Goal: Task Accomplishment & Management: Manage account settings

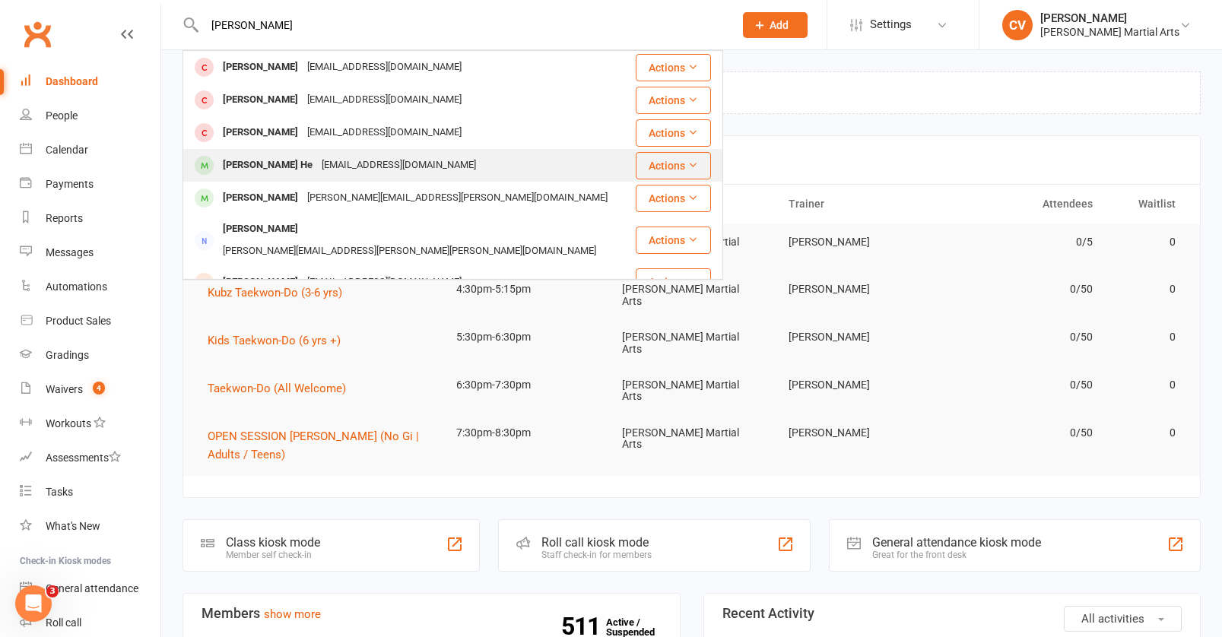
type input "darcy"
click at [260, 169] on div "Darcy He" at bounding box center [267, 165] width 99 height 22
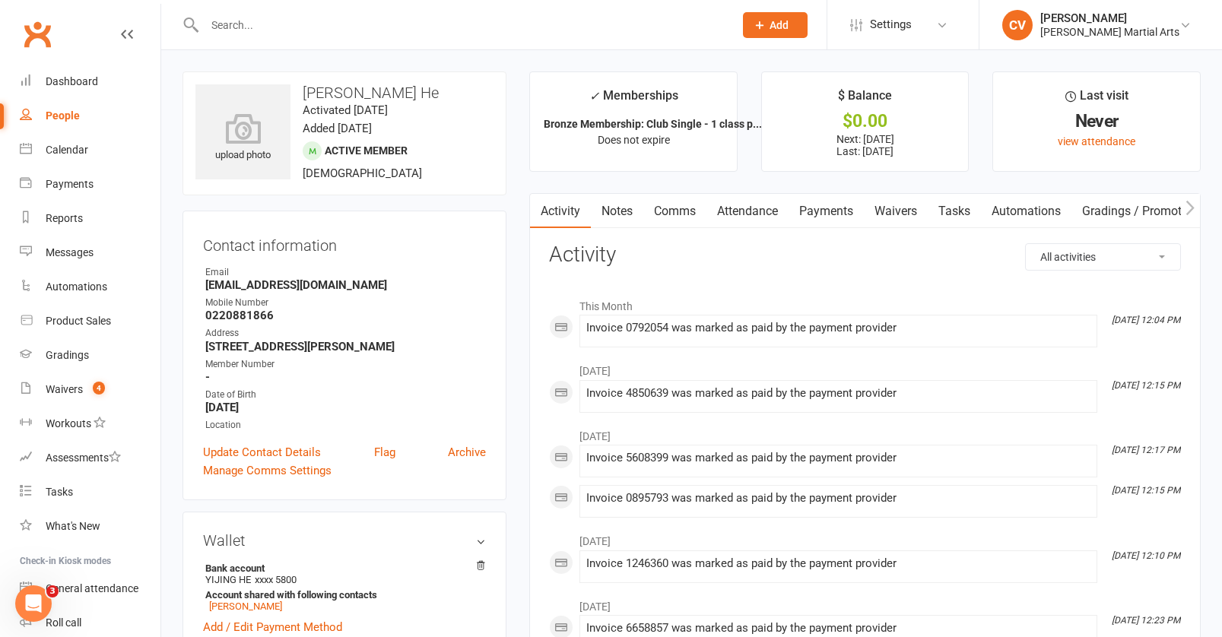
click at [845, 214] on link "Payments" at bounding box center [826, 211] width 75 height 35
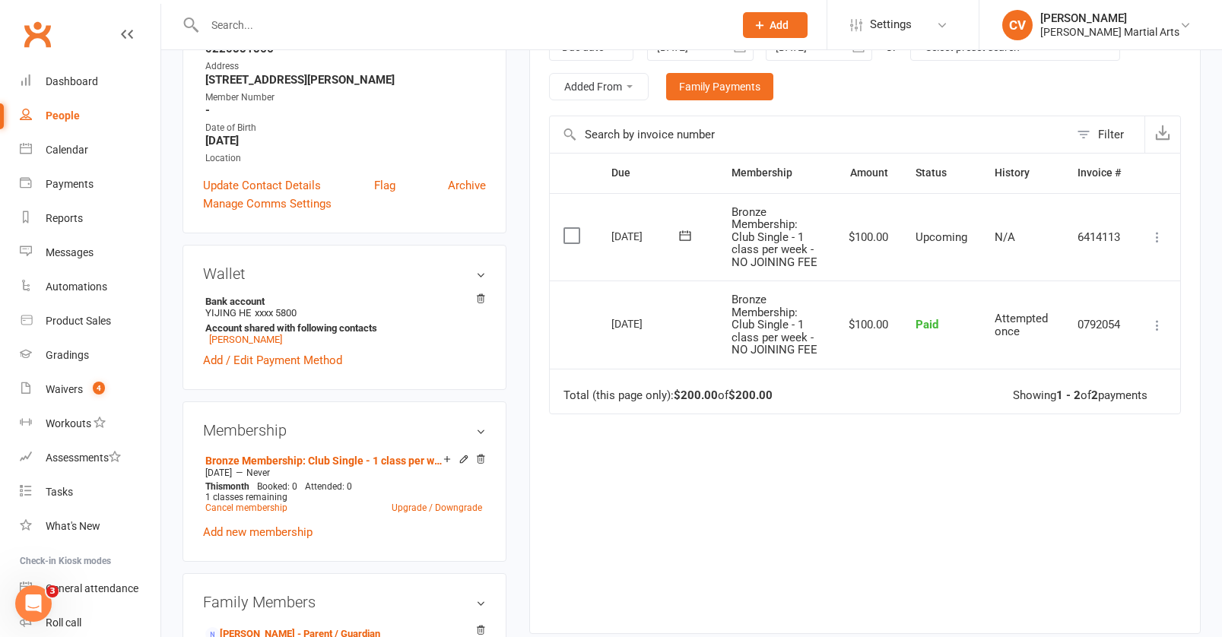
scroll to position [268, 0]
click at [248, 504] on link "Cancel membership" at bounding box center [246, 507] width 82 height 11
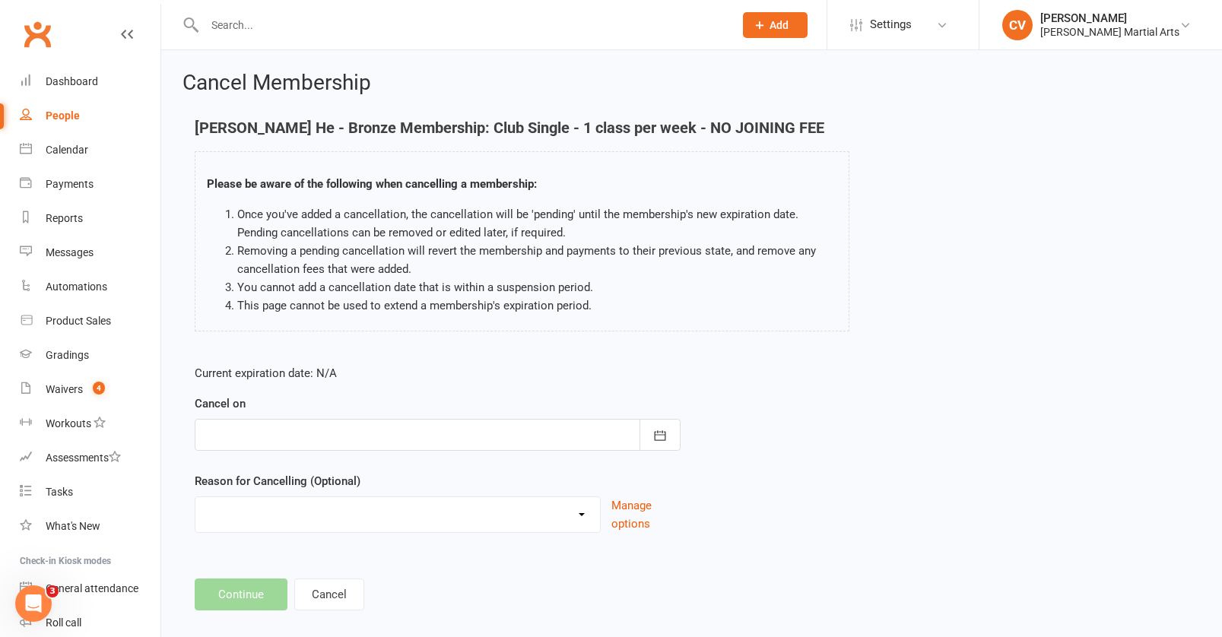
click at [547, 460] on form "Current expiration date: N/A Cancel on October 2025 Sun Mon Tue Wed Thu Fri Sat…" at bounding box center [438, 448] width 486 height 169
click at [549, 457] on form "Current expiration date: N/A Cancel on October 2025 Sun Mon Tue Wed Thu Fri Sat…" at bounding box center [438, 448] width 486 height 169
click at [567, 437] on div at bounding box center [438, 435] width 486 height 32
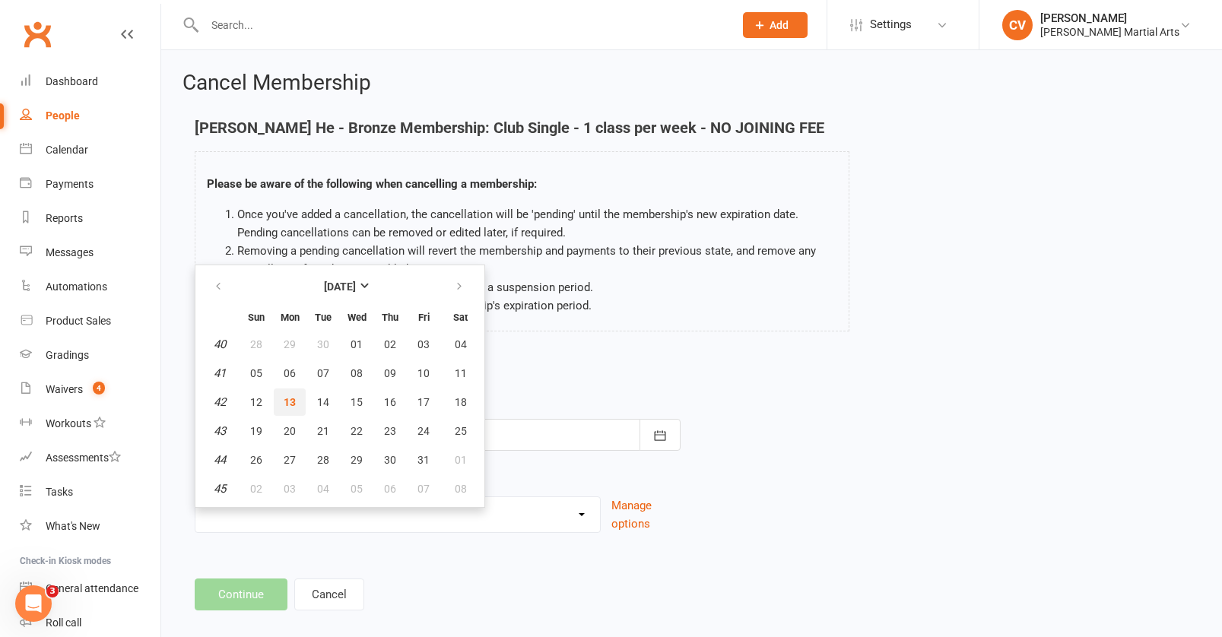
click at [298, 407] on button "13" at bounding box center [290, 402] width 32 height 27
type input "13 Oct 2025"
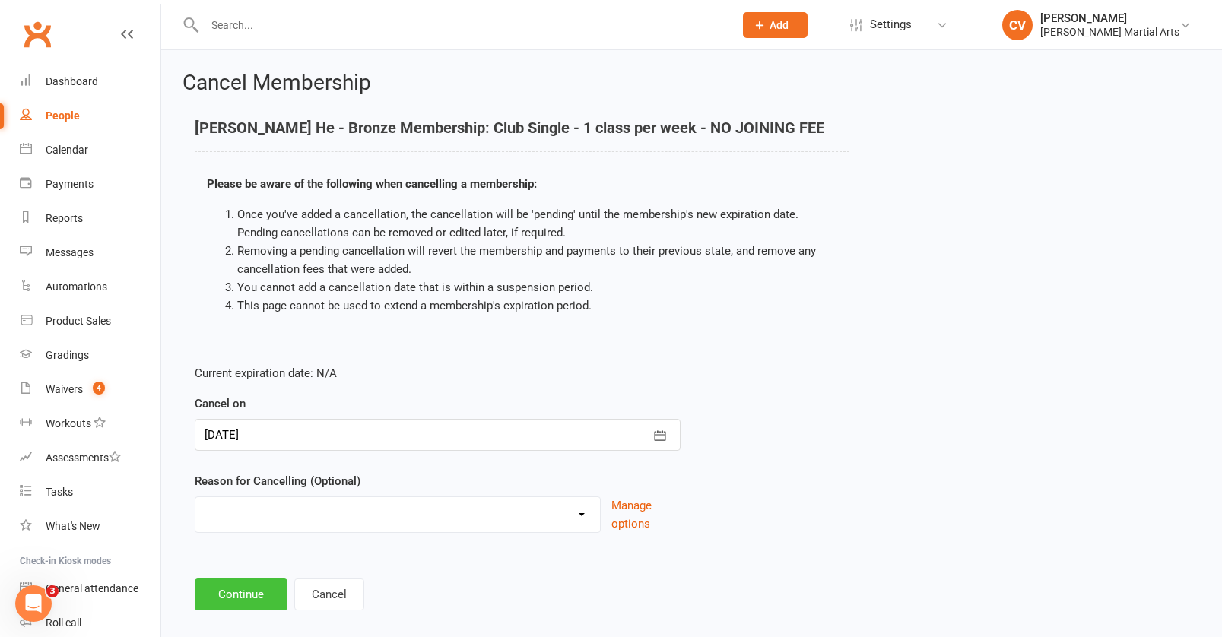
click at [259, 602] on button "Continue" at bounding box center [241, 595] width 93 height 32
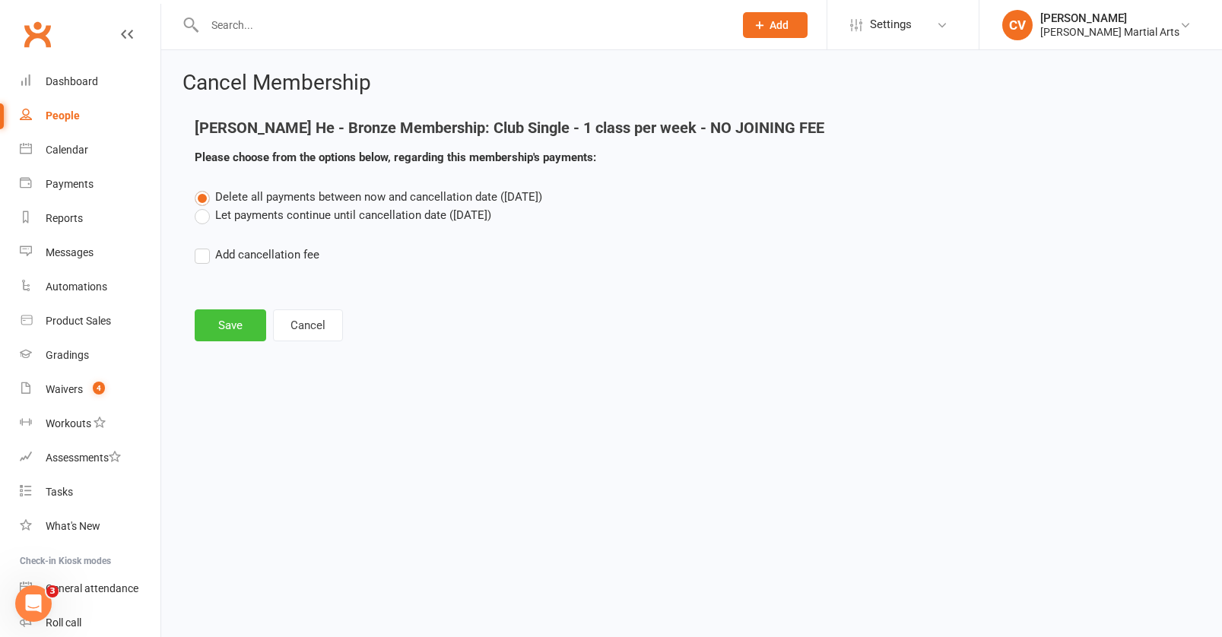
click at [242, 323] on button "Save" at bounding box center [230, 325] width 71 height 32
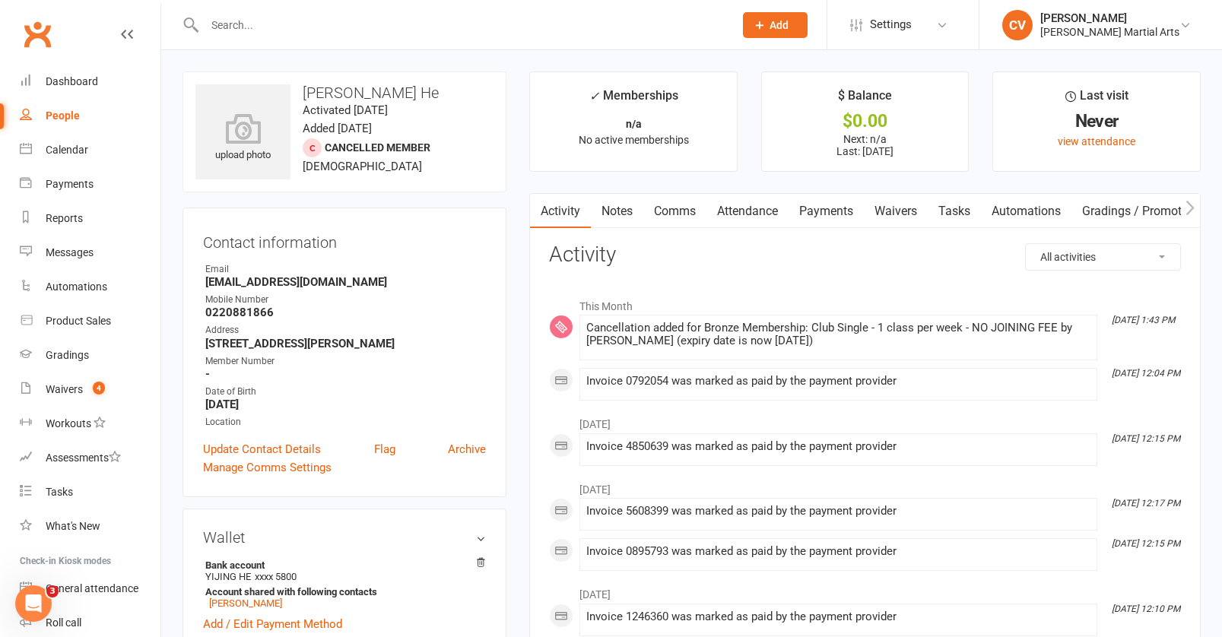
click at [243, 33] on input "text" at bounding box center [461, 24] width 523 height 21
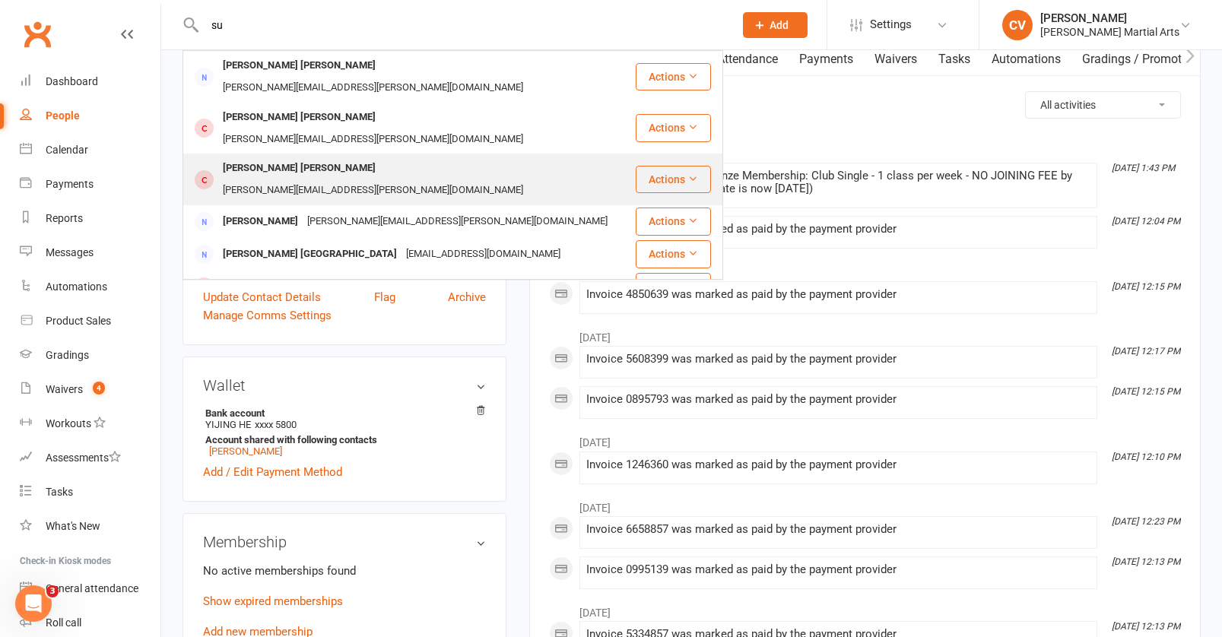
scroll to position [179, 0]
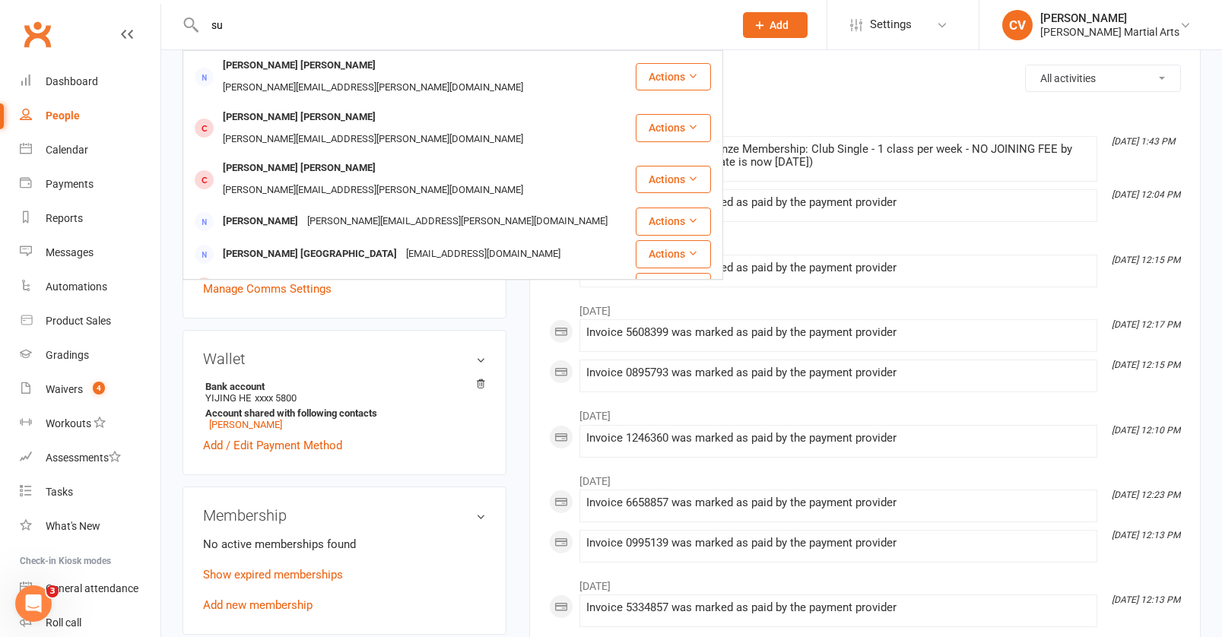
type input "s"
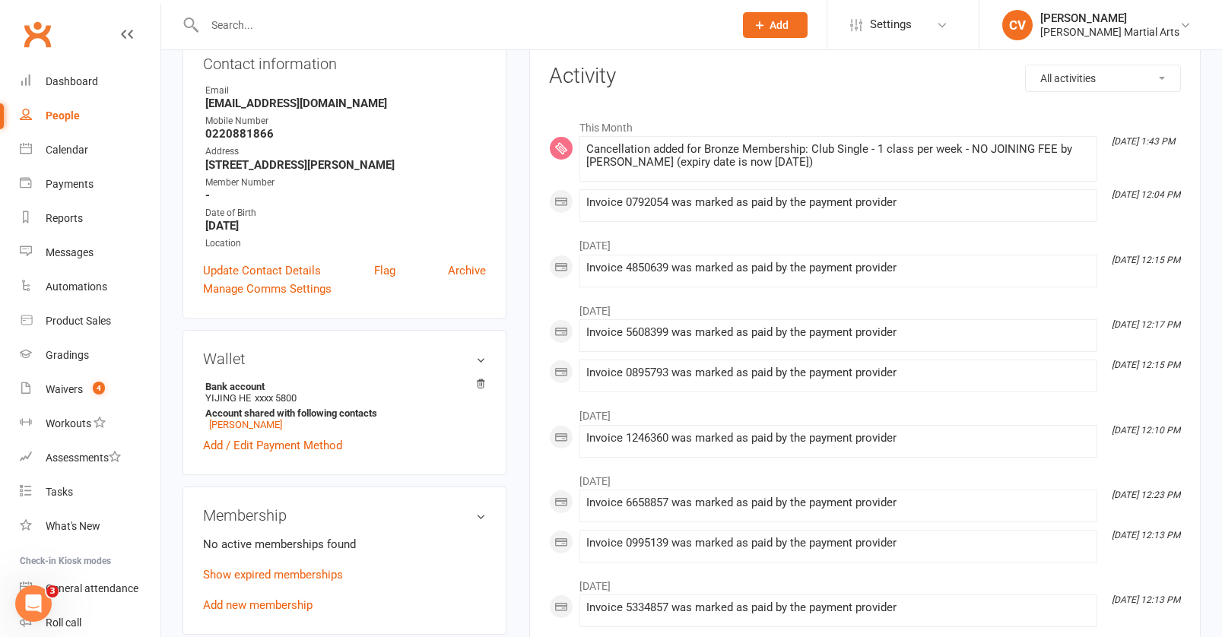
click at [274, 26] on input "text" at bounding box center [461, 24] width 523 height 21
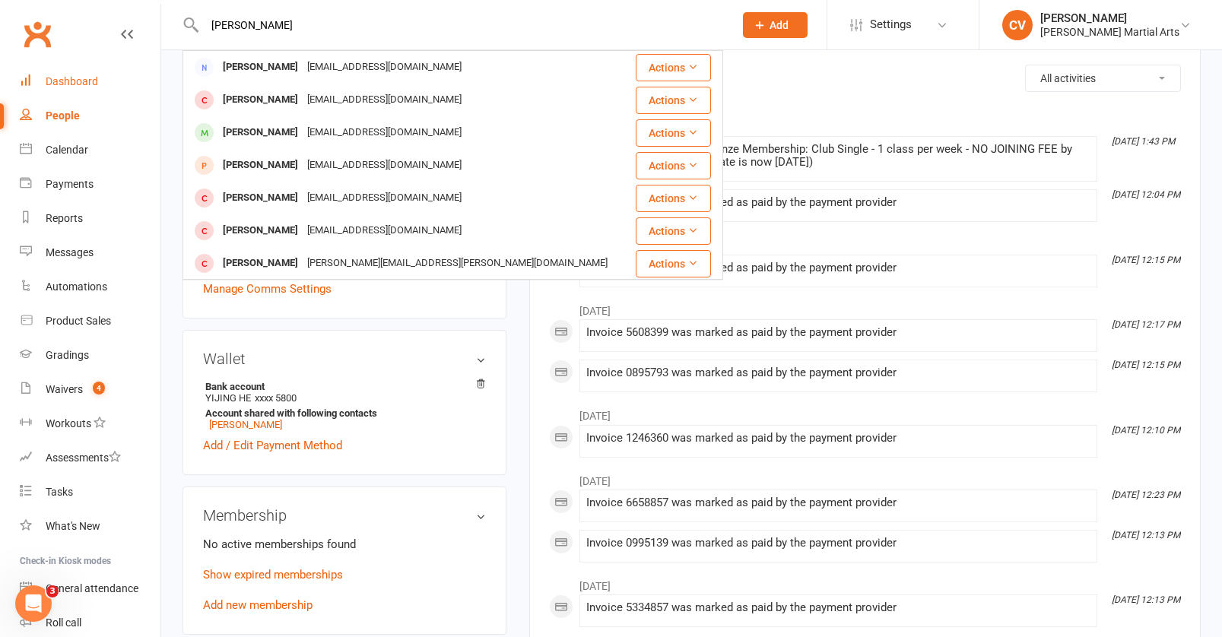
type input "watson"
click at [82, 75] on div "Dashboard" at bounding box center [72, 81] width 52 height 12
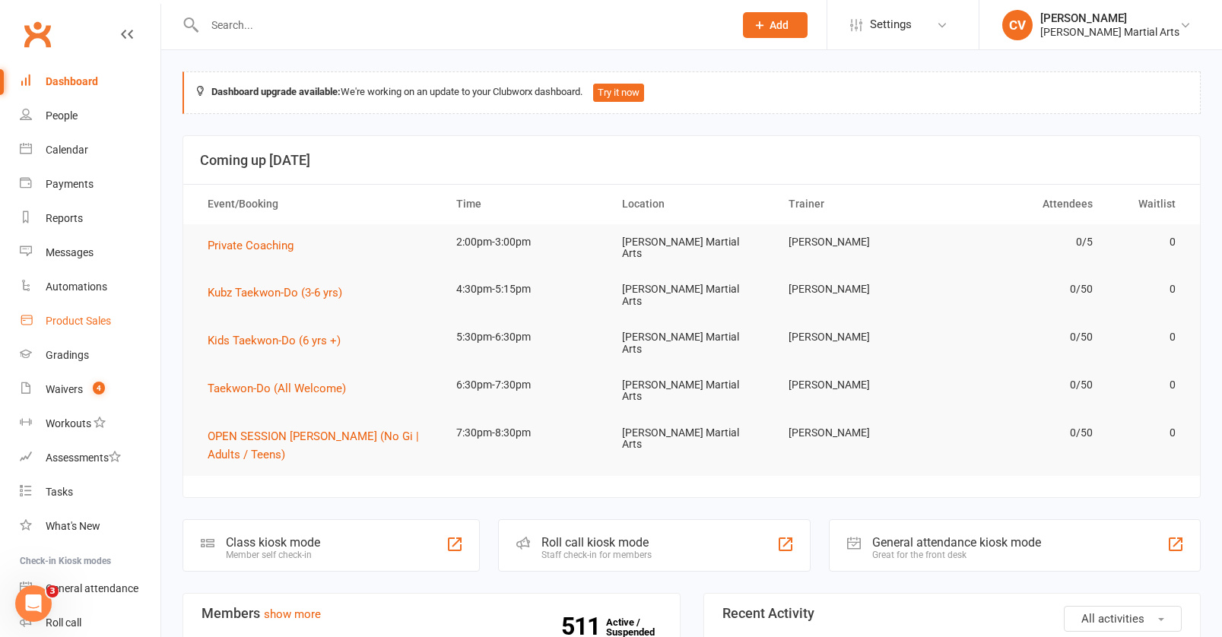
click at [86, 320] on div "Product Sales" at bounding box center [78, 321] width 65 height 12
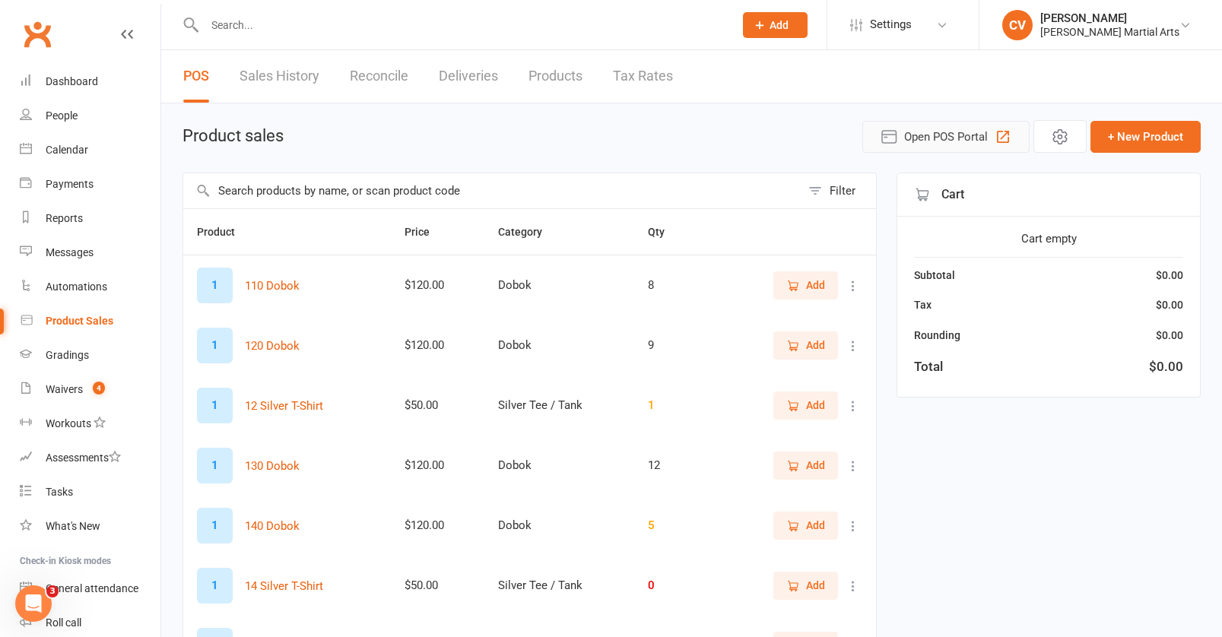
click at [956, 129] on span "Open POS Portal" at bounding box center [946, 137] width 84 height 18
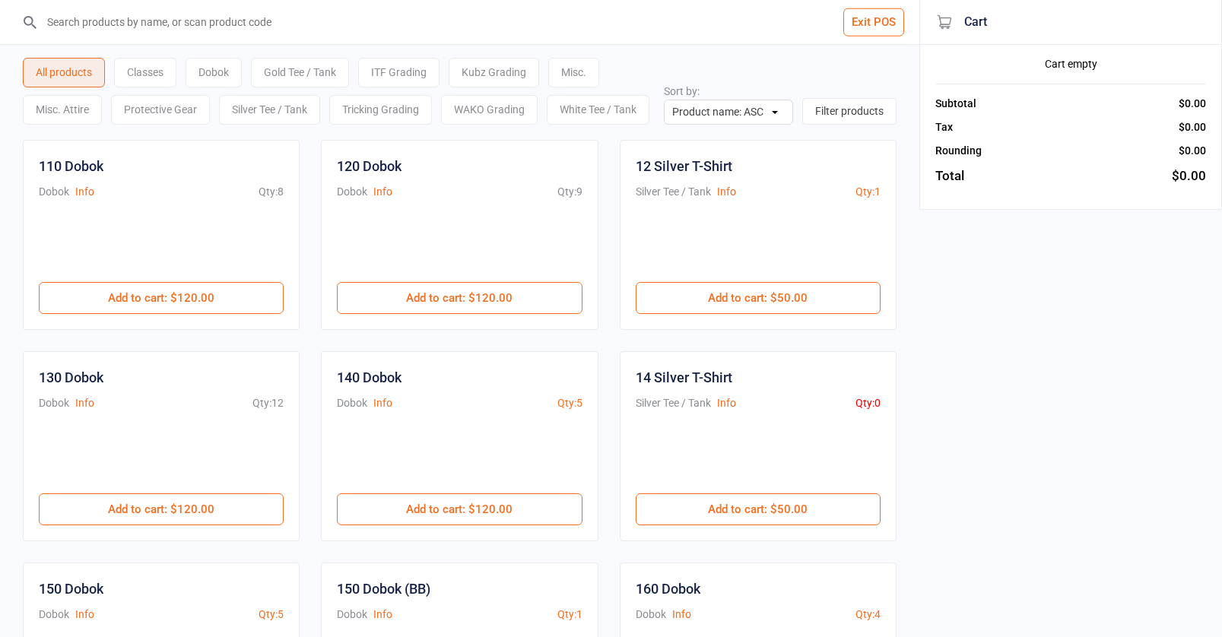
click at [881, 21] on button "Exit POS" at bounding box center [873, 22] width 61 height 28
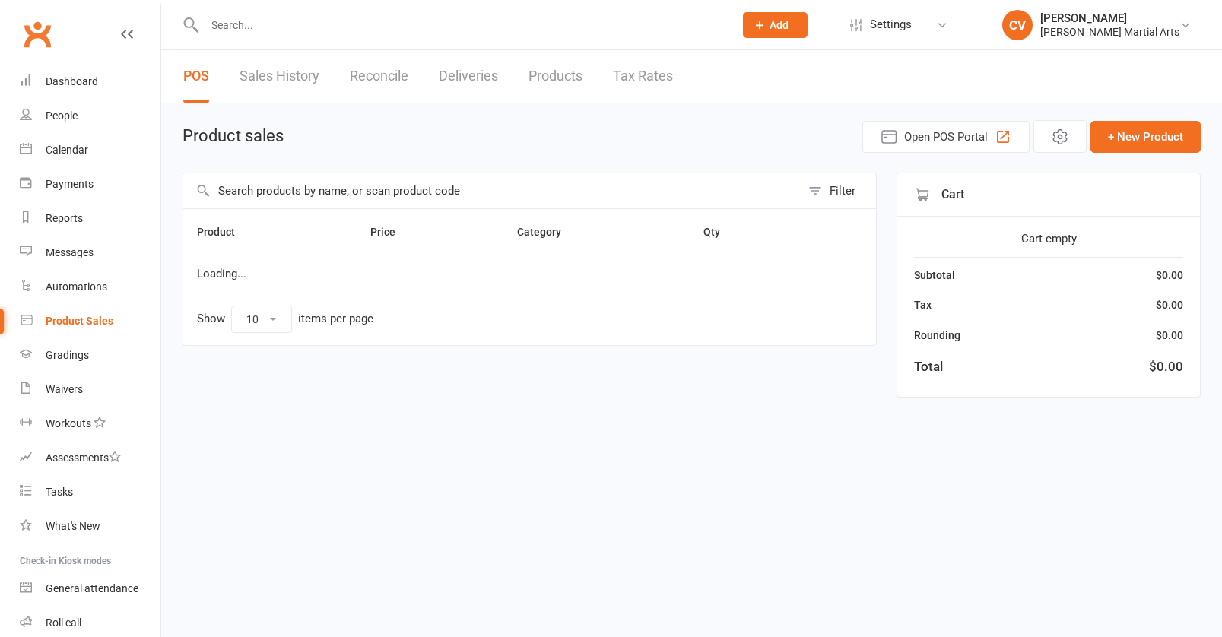
click at [249, 23] on input "text" at bounding box center [461, 24] width 523 height 21
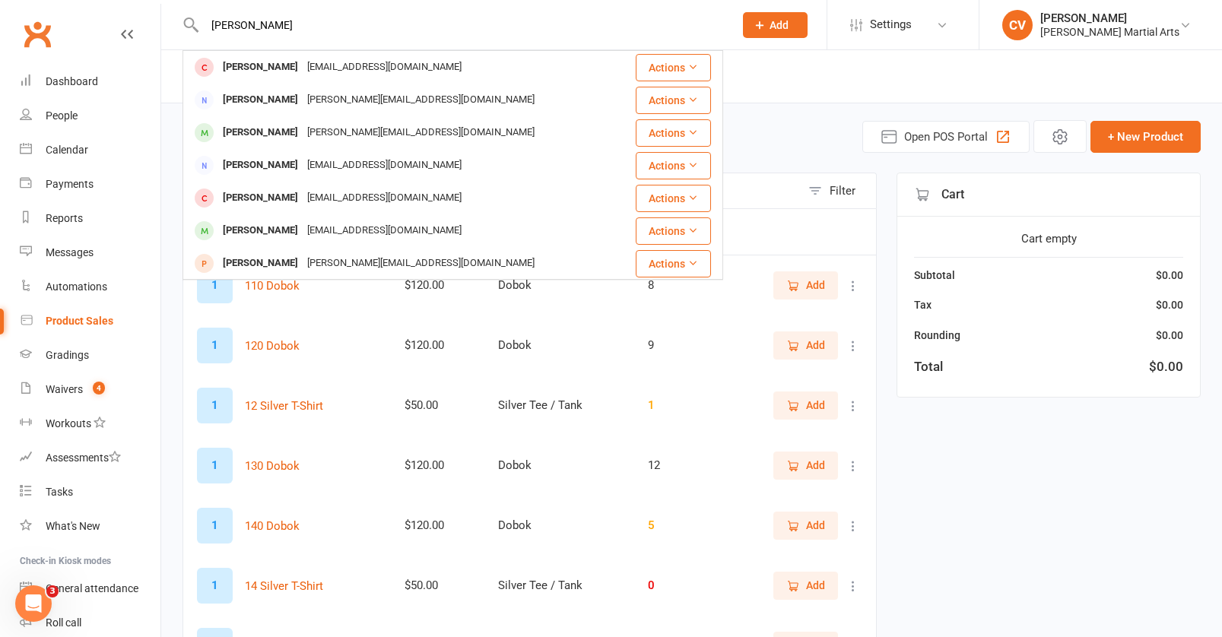
type input "james watson"
click at [249, 69] on div "James Watson" at bounding box center [260, 67] width 84 height 22
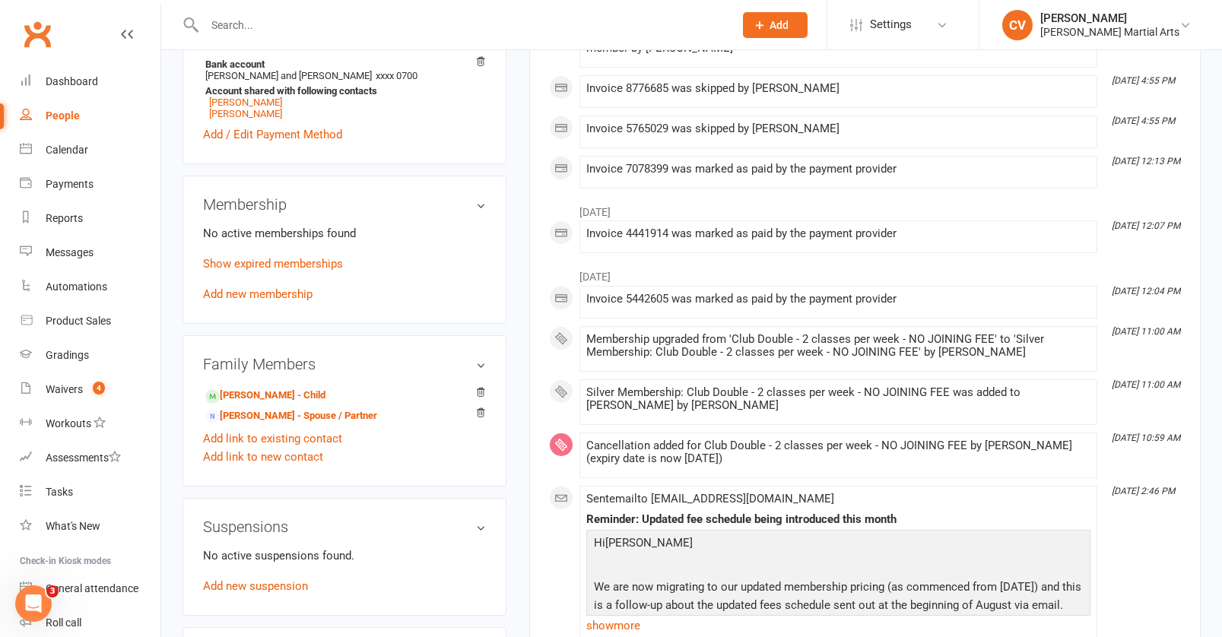
scroll to position [546, 0]
click at [284, 424] on link "Jill Watson - Spouse / Partner" at bounding box center [291, 416] width 172 height 16
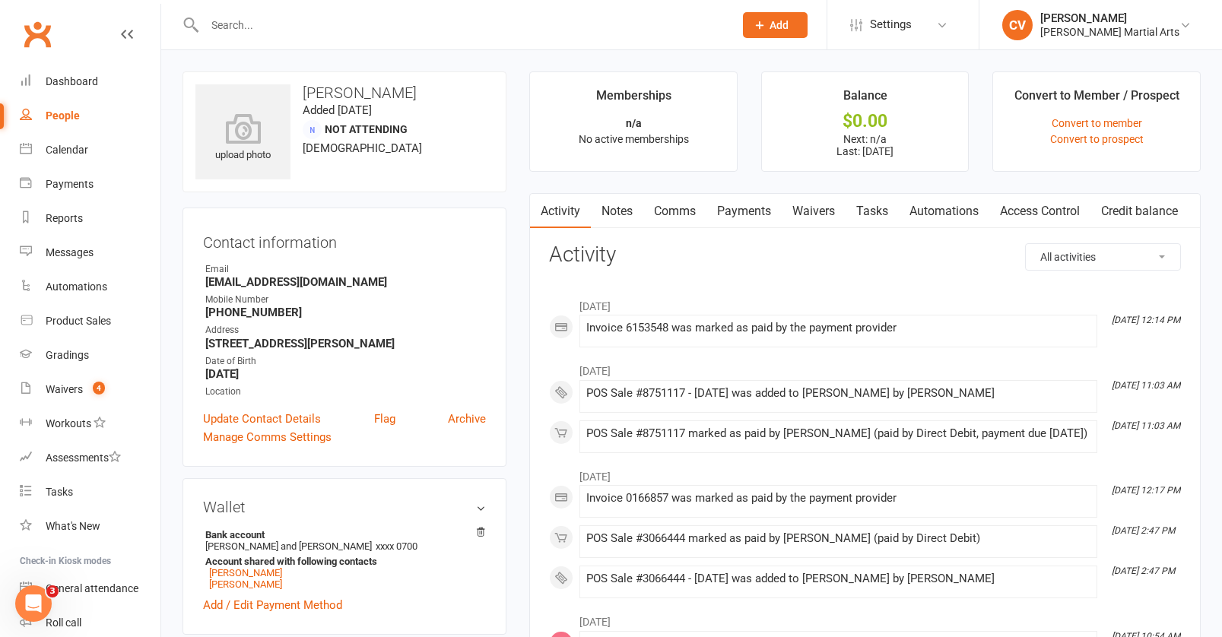
click at [749, 202] on link "Payments" at bounding box center [743, 211] width 75 height 35
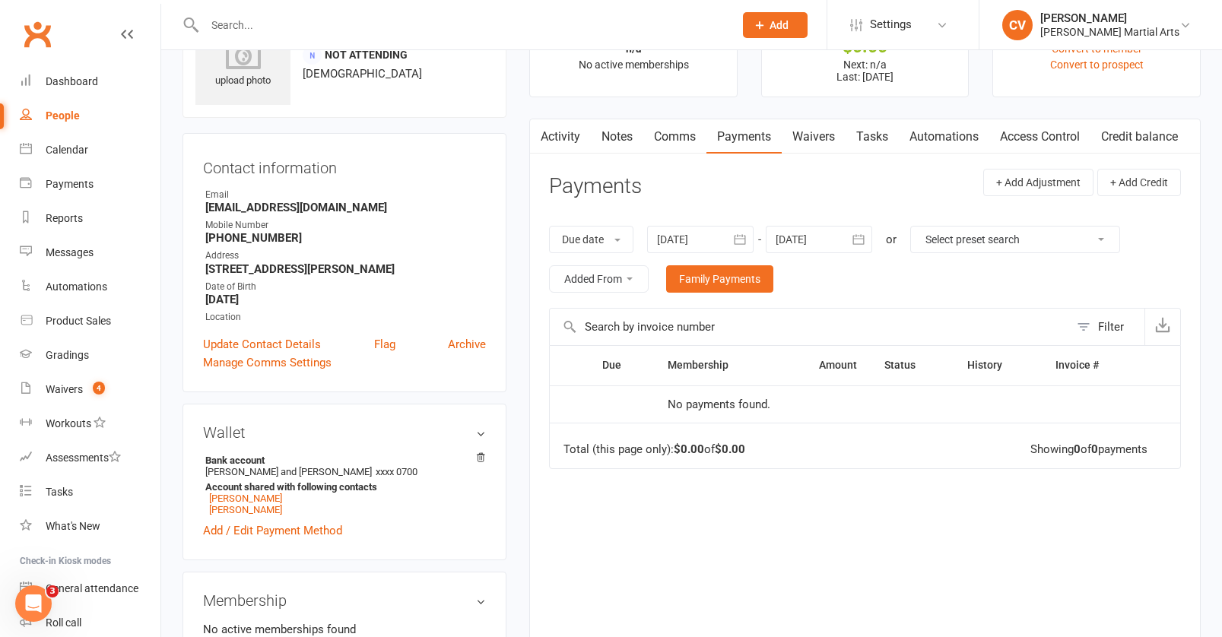
scroll to position [75, 0]
click at [725, 233] on div at bounding box center [700, 238] width 106 height 27
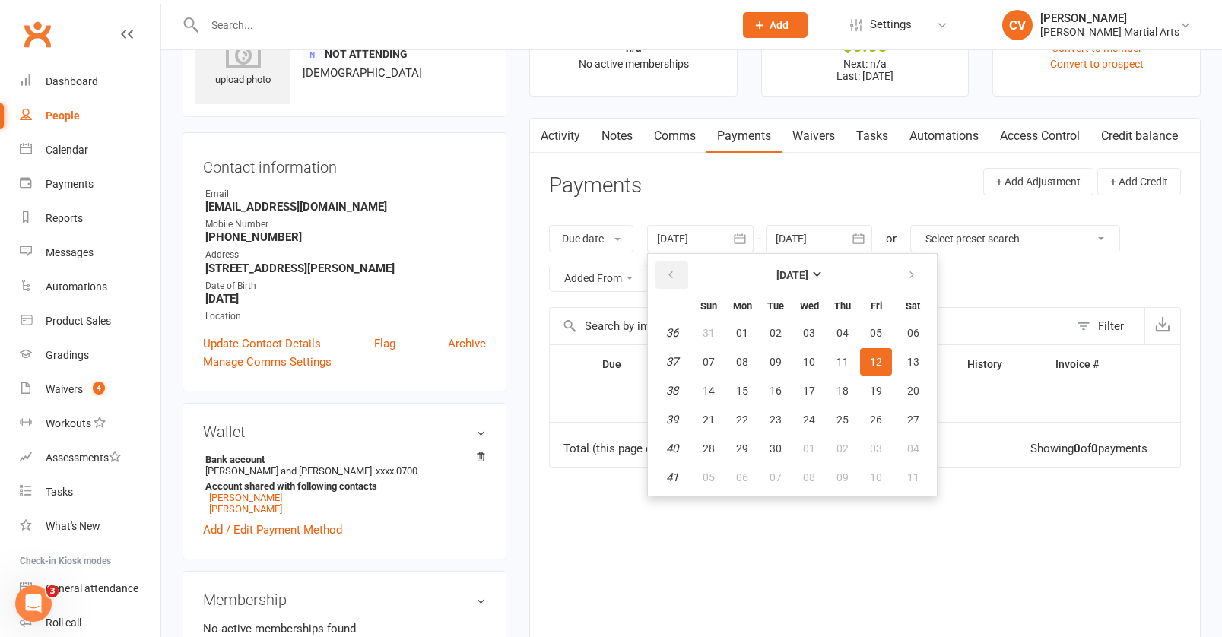
click at [665, 267] on button "button" at bounding box center [671, 275] width 33 height 27
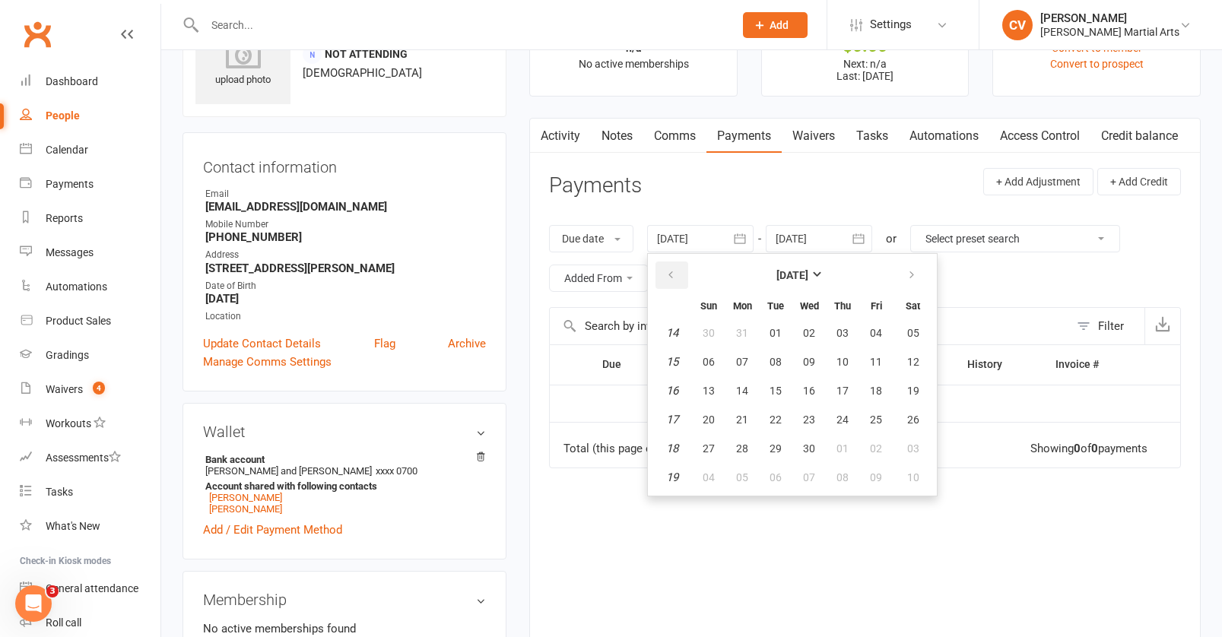
click at [665, 267] on button "button" at bounding box center [671, 275] width 33 height 27
click at [862, 439] on button "28" at bounding box center [876, 448] width 32 height 27
type input "28 Feb 2025"
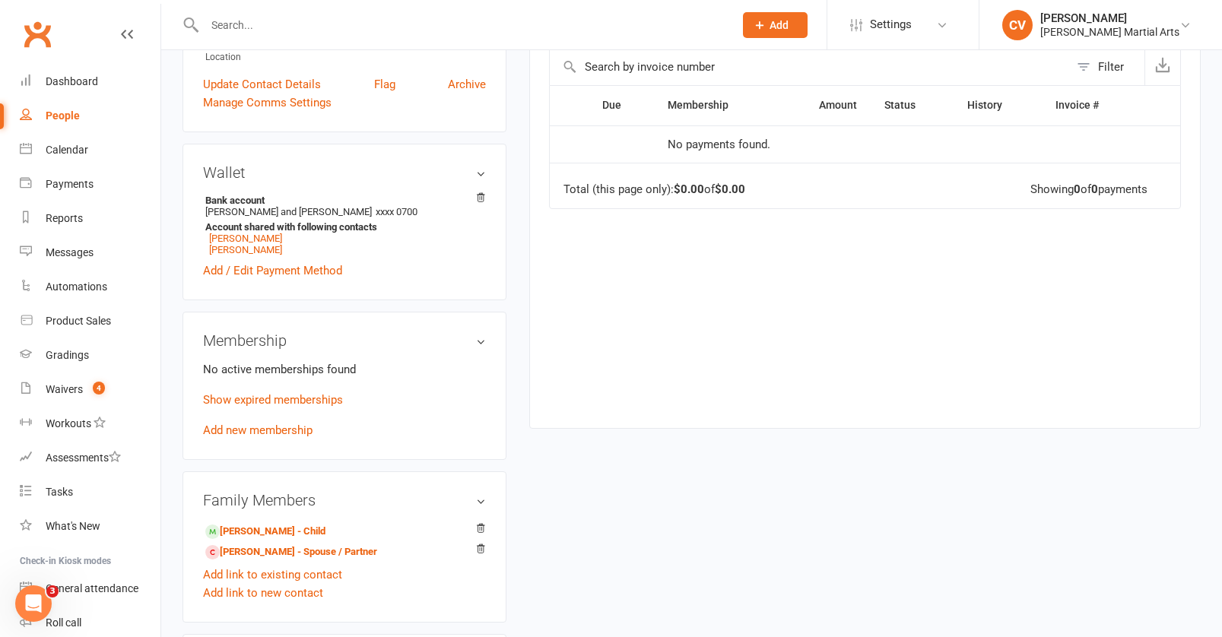
scroll to position [370, 0]
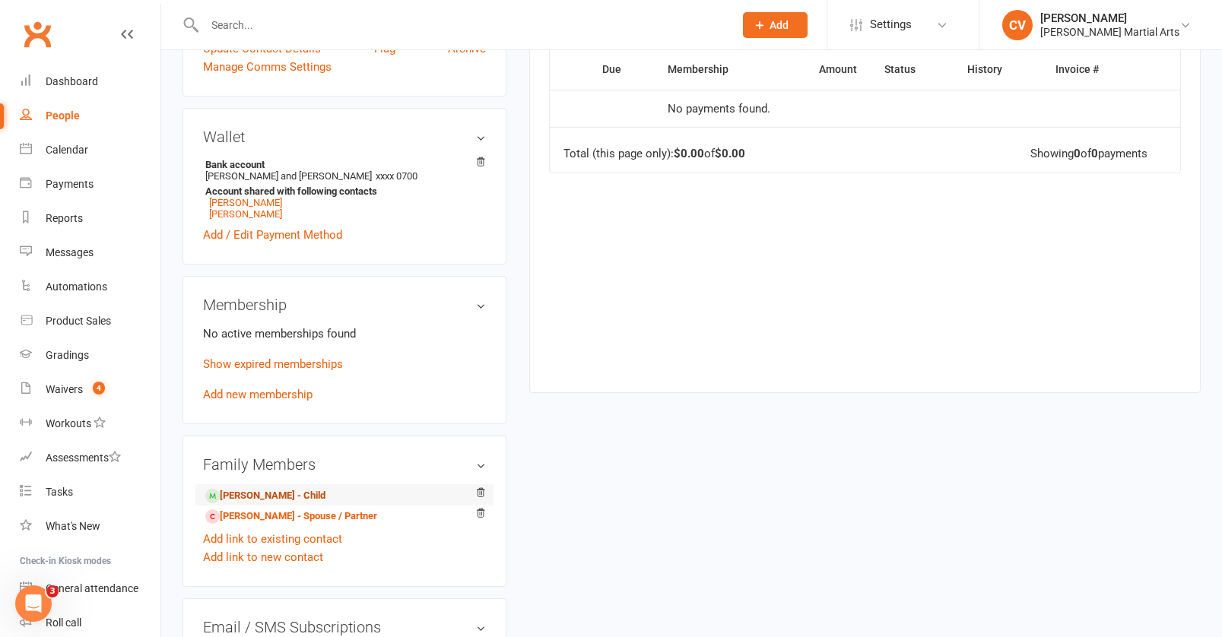
click at [289, 504] on link "Ethan Watson - Child" at bounding box center [265, 496] width 120 height 16
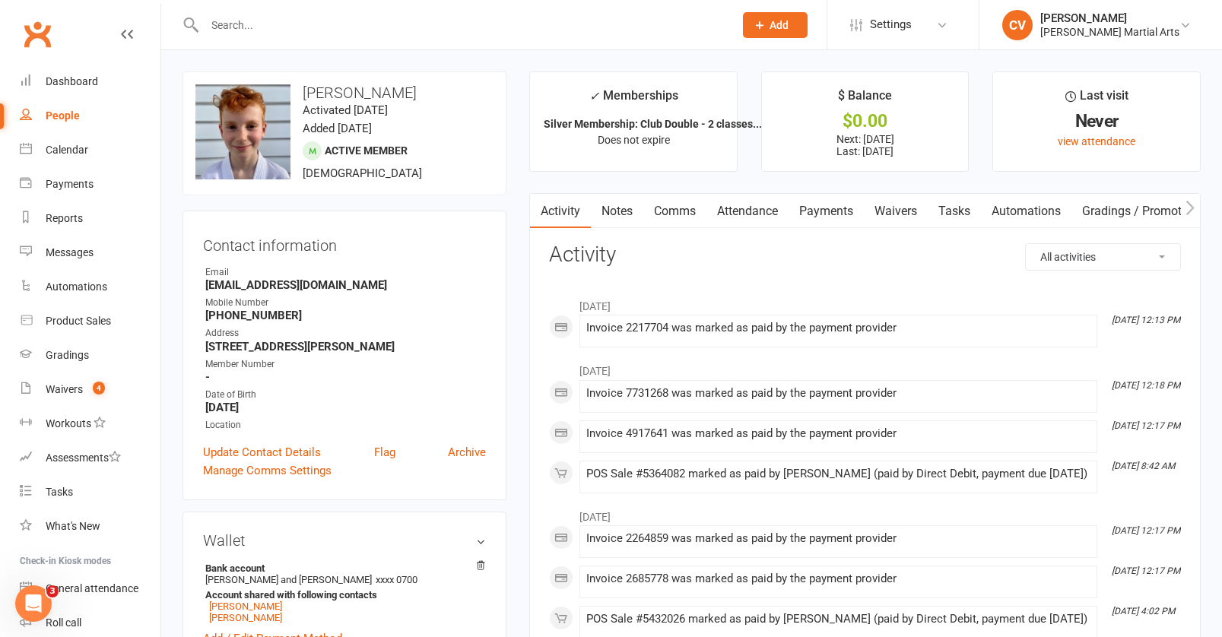
click at [833, 210] on link "Payments" at bounding box center [826, 211] width 75 height 35
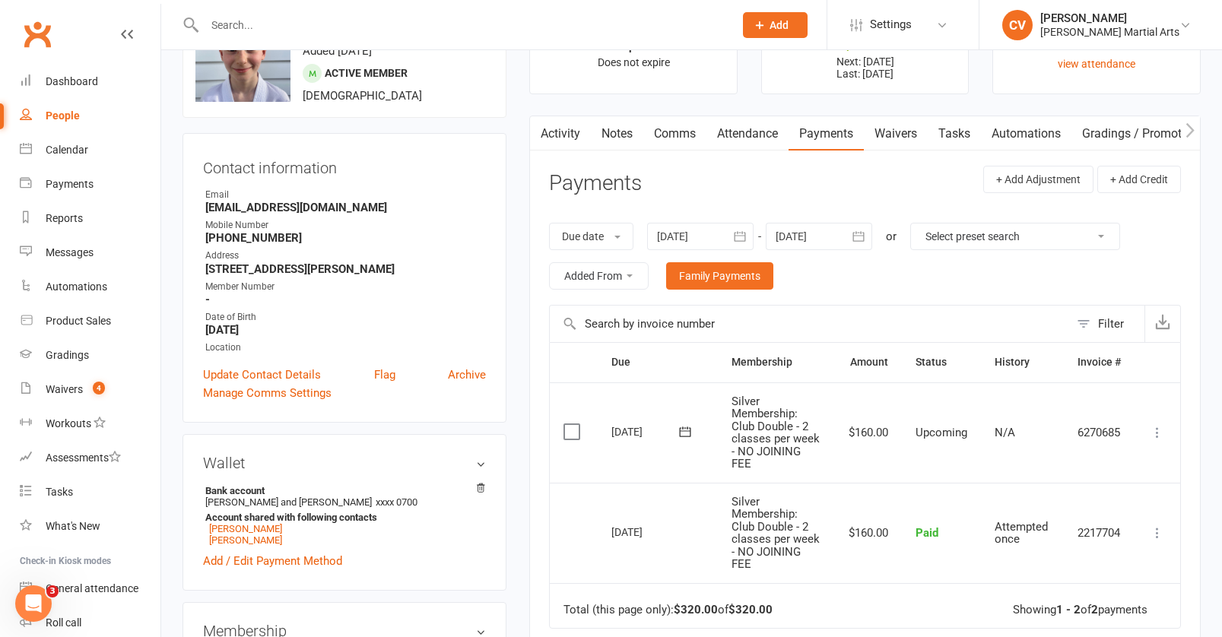
scroll to position [78, 0]
click at [563, 135] on link "Activity" at bounding box center [560, 133] width 61 height 35
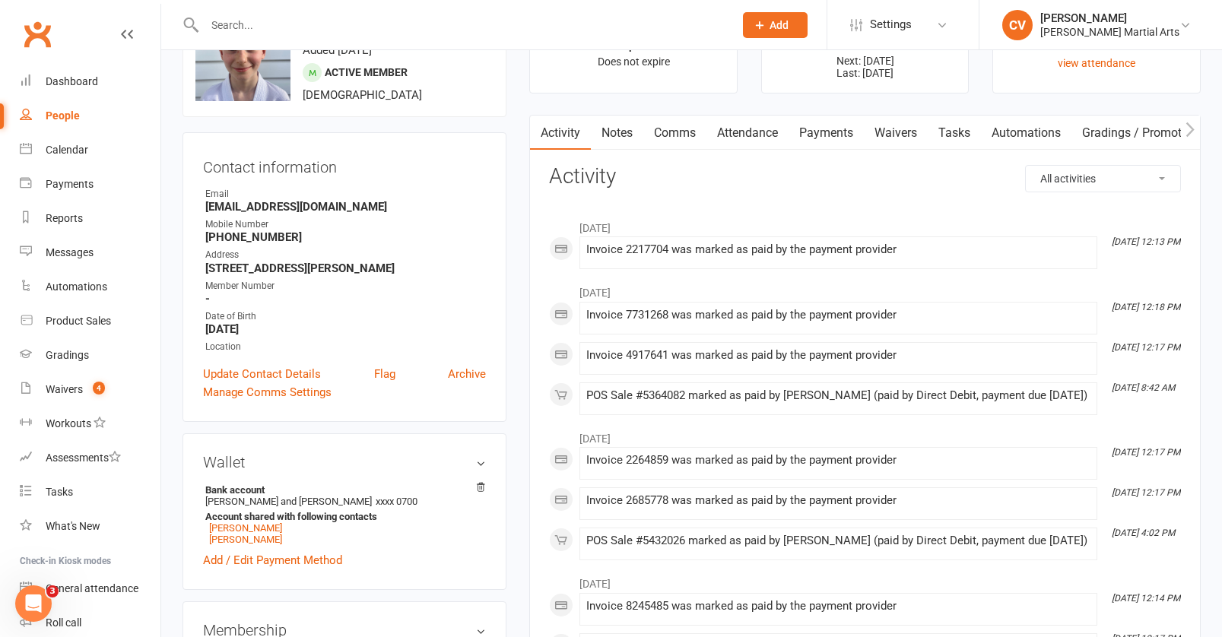
click at [828, 135] on link "Payments" at bounding box center [826, 133] width 75 height 35
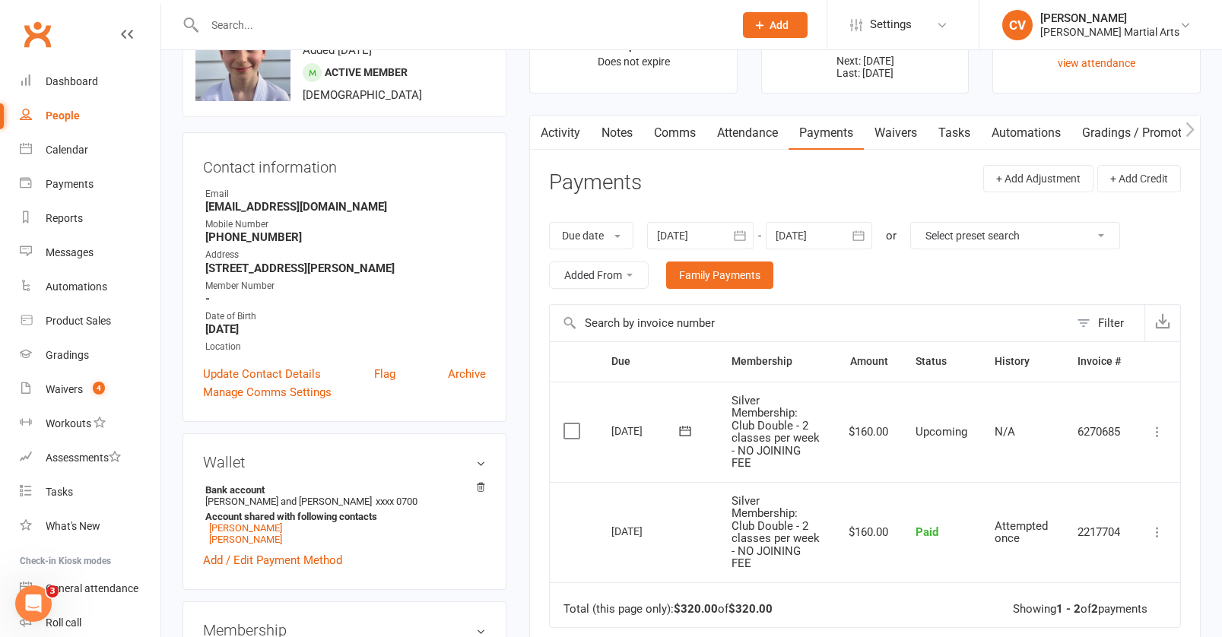
click at [696, 230] on div at bounding box center [700, 235] width 106 height 27
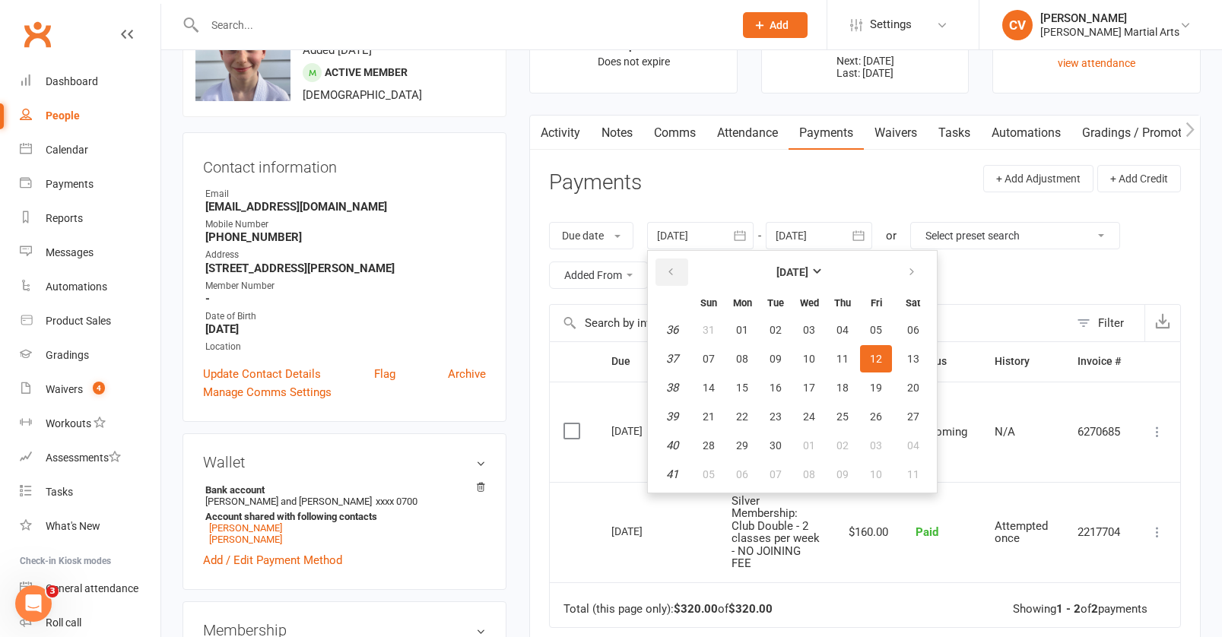
click at [669, 269] on icon "button" at bounding box center [670, 272] width 11 height 12
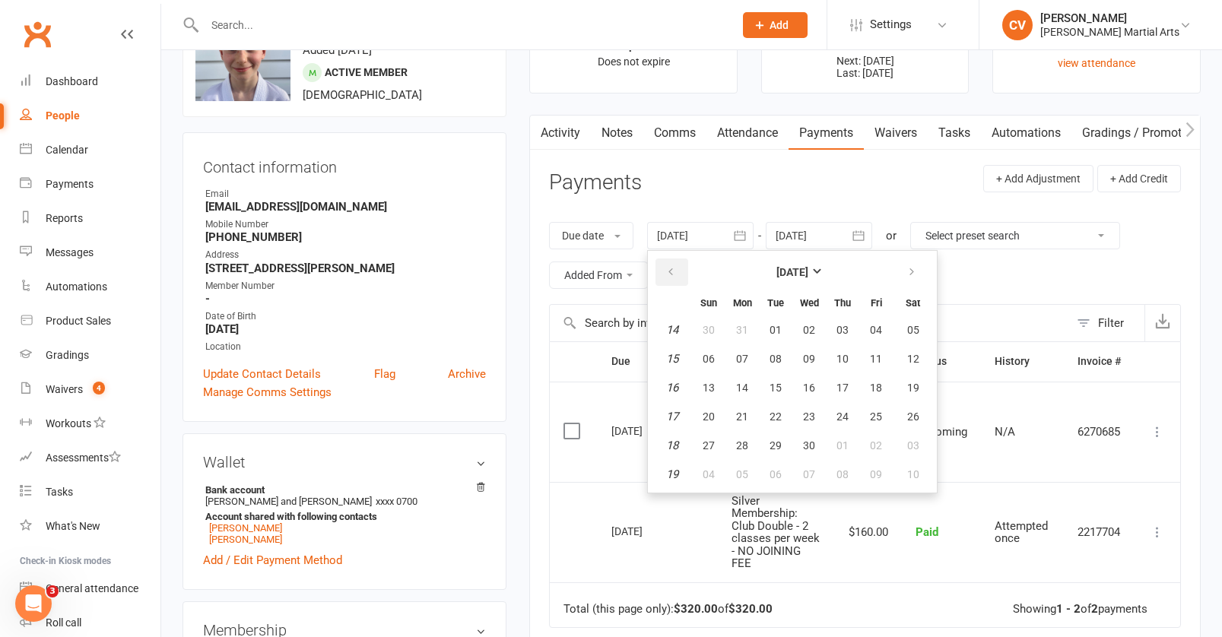
click at [669, 269] on icon "button" at bounding box center [670, 272] width 11 height 12
click at [825, 335] on button "04" at bounding box center [809, 329] width 32 height 27
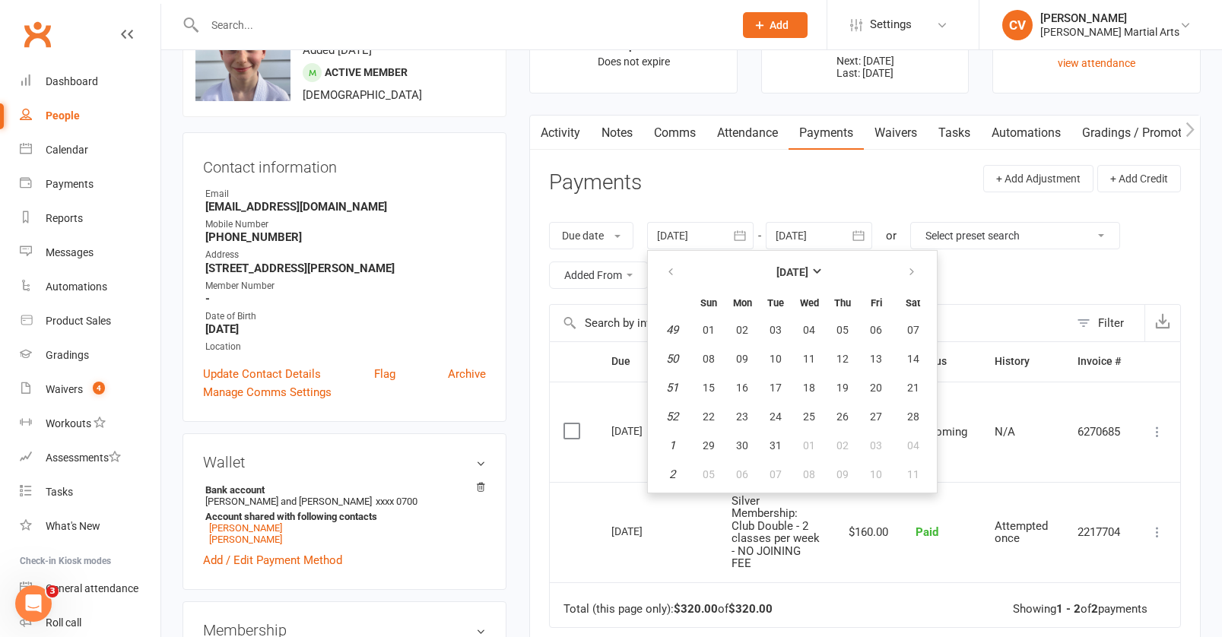
type input "04 Dec 2024"
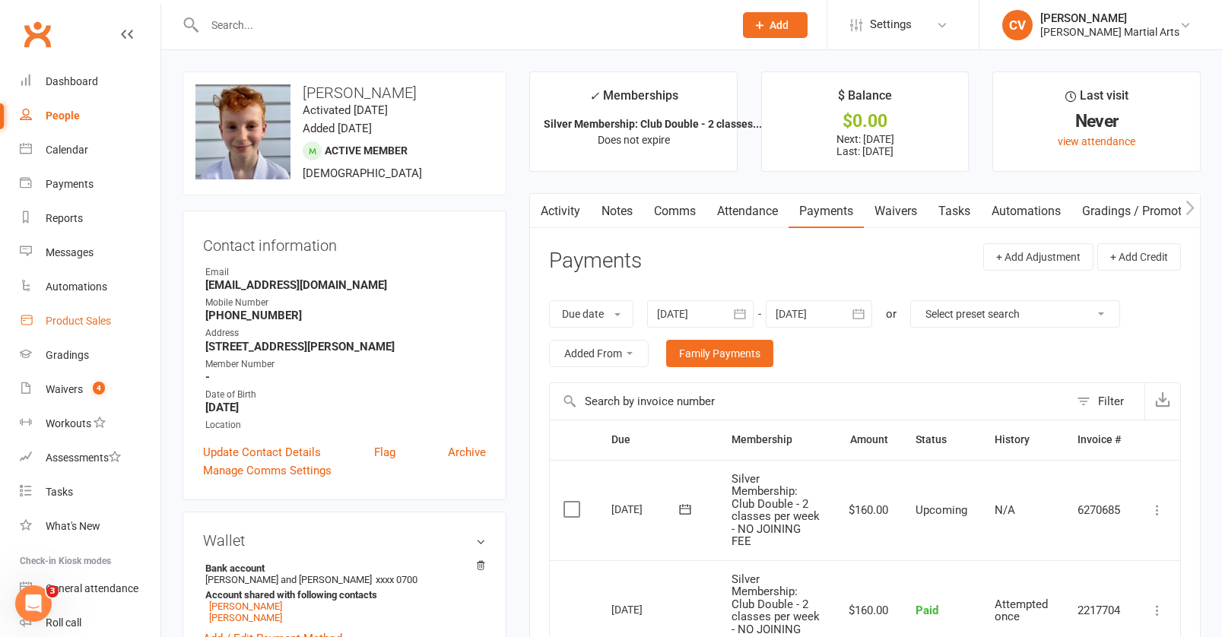
click at [83, 330] on link "Product Sales" at bounding box center [90, 321] width 141 height 34
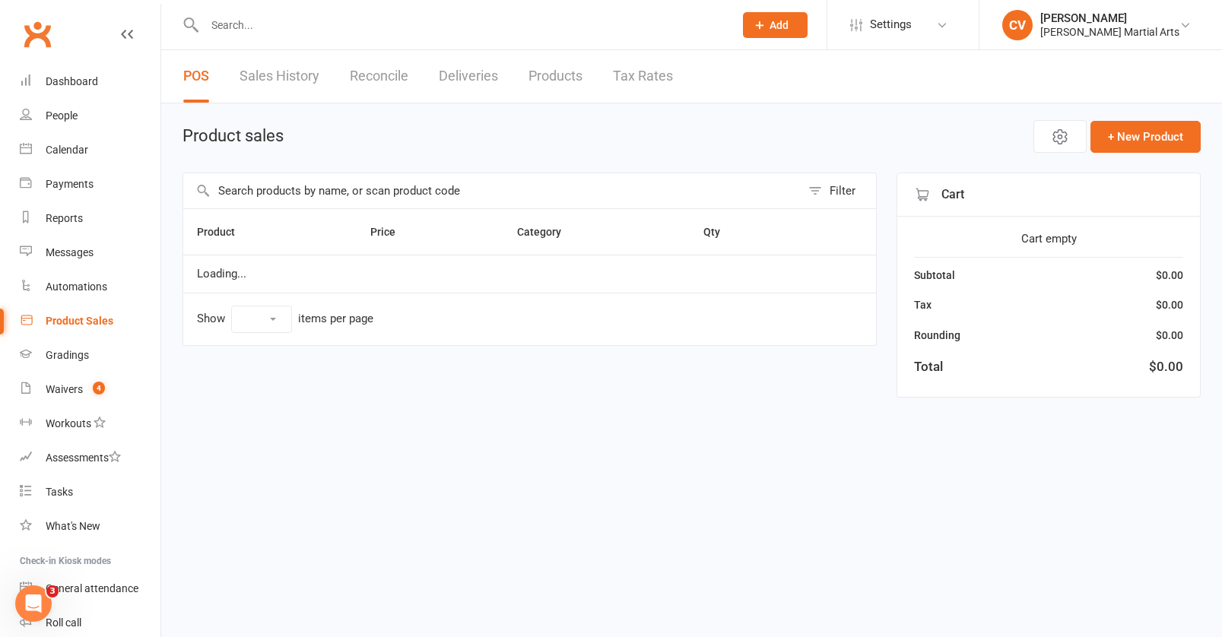
select select "10"
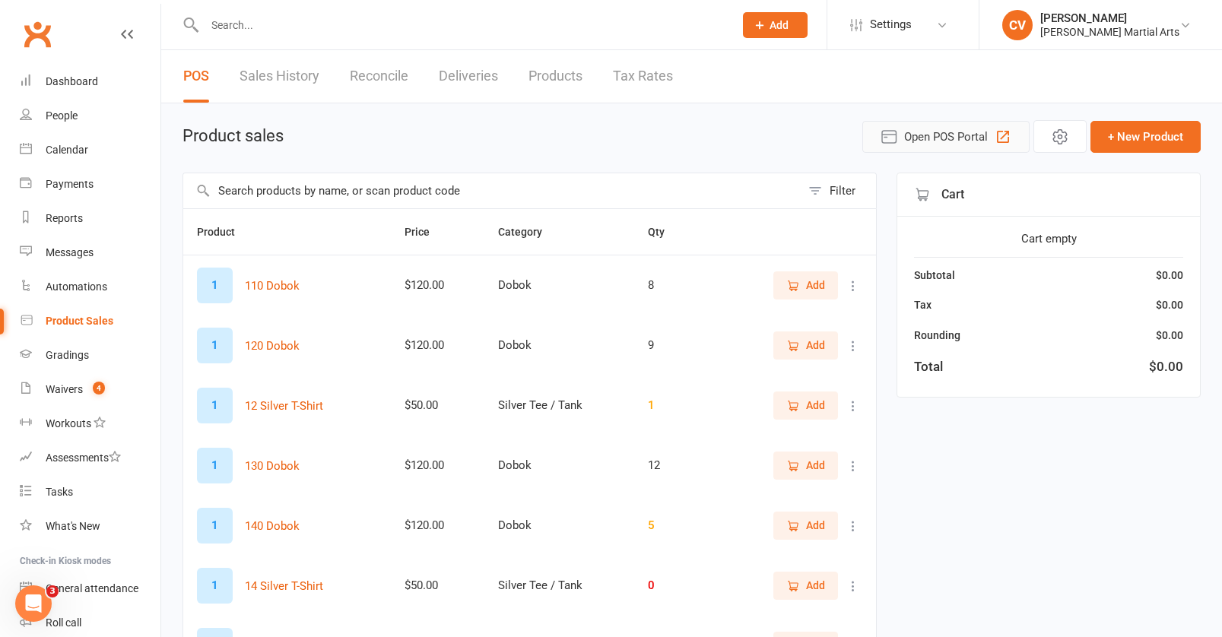
click at [929, 134] on span "Open POS Portal" at bounding box center [946, 137] width 84 height 18
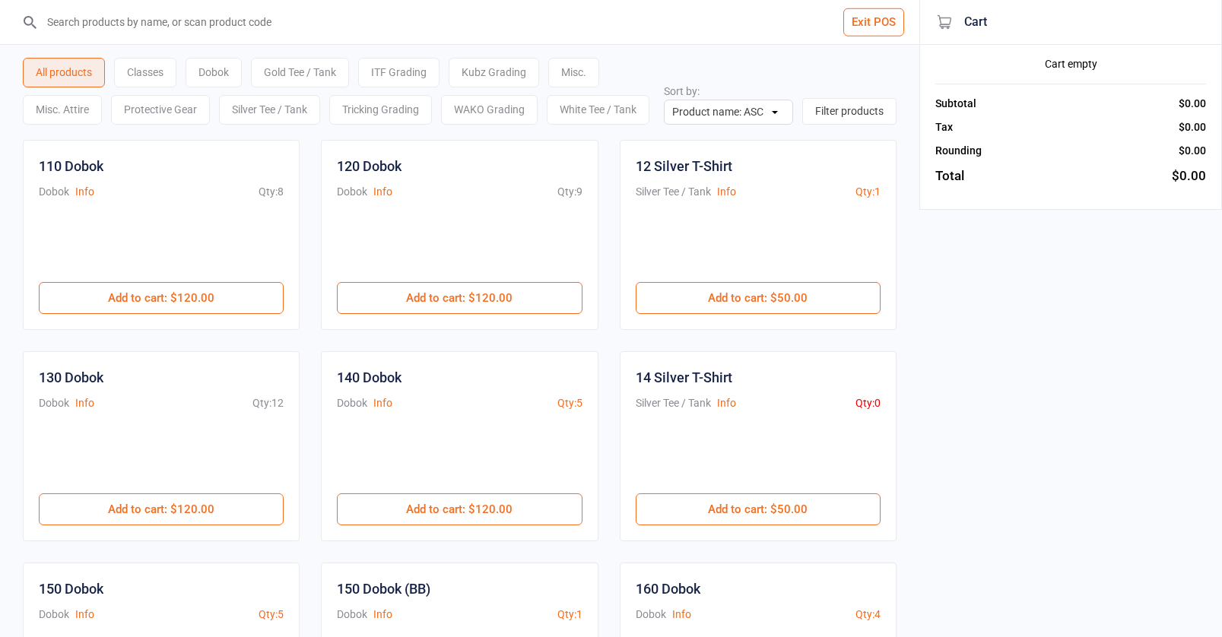
click at [146, 72] on div "Classes" at bounding box center [145, 73] width 62 height 30
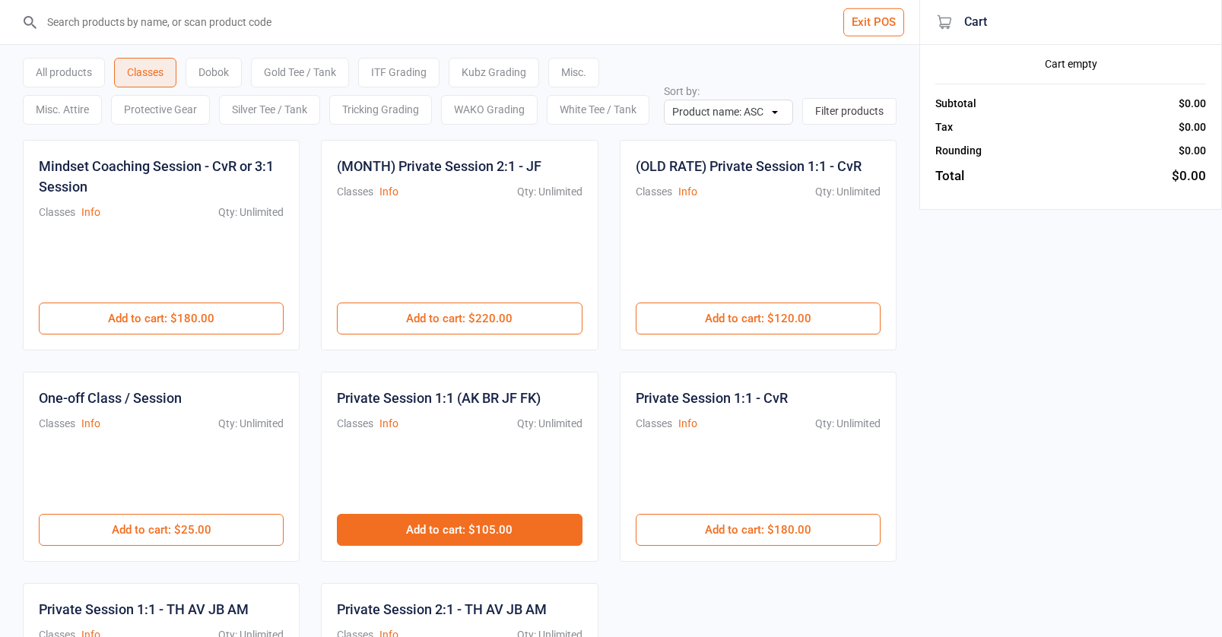
click at [508, 528] on button "Add to cart : $105.00" at bounding box center [459, 530] width 245 height 32
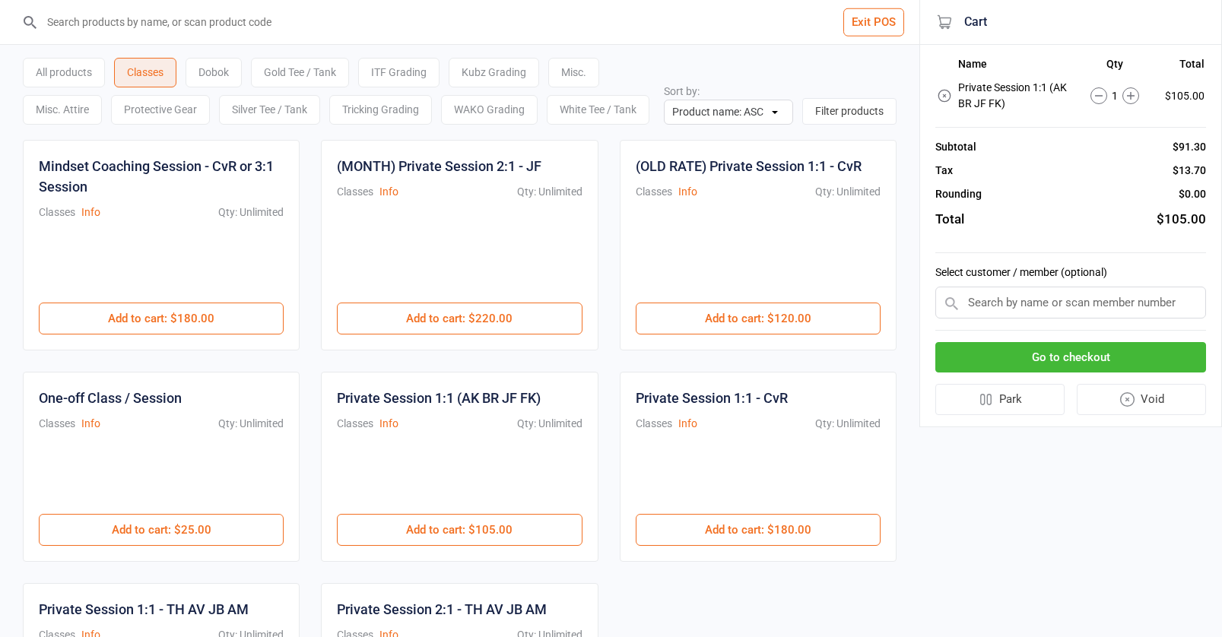
click at [1020, 303] on input "text" at bounding box center [1070, 303] width 271 height 32
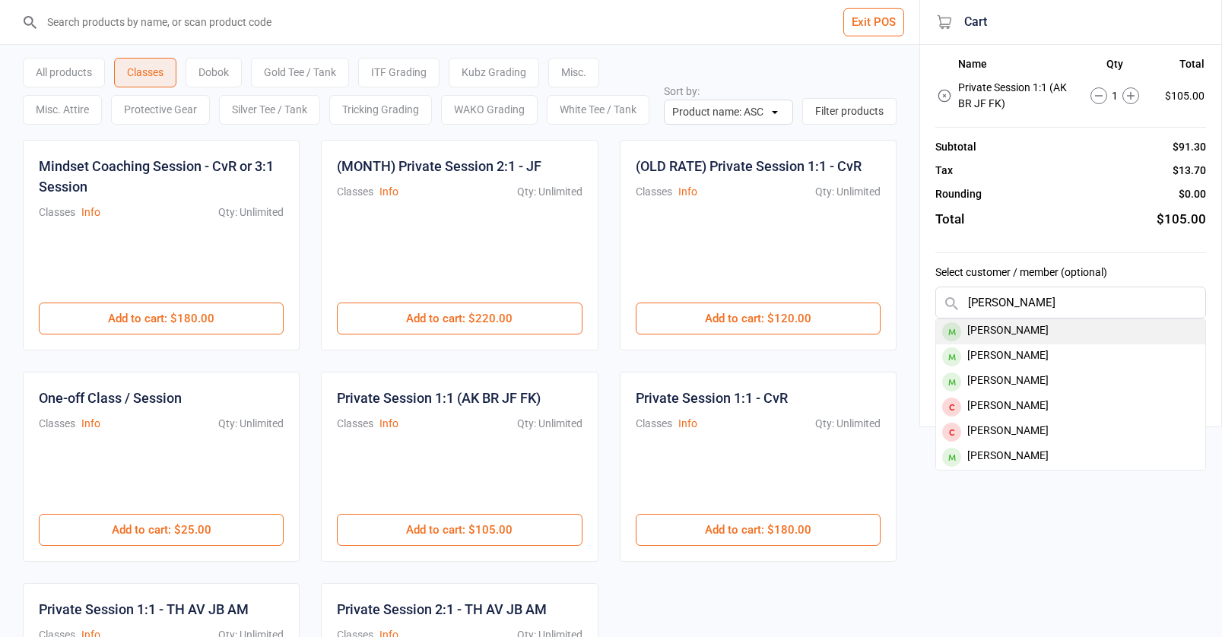
type input "ethan wat"
click at [1043, 335] on div "Ethan Watson" at bounding box center [1070, 331] width 269 height 25
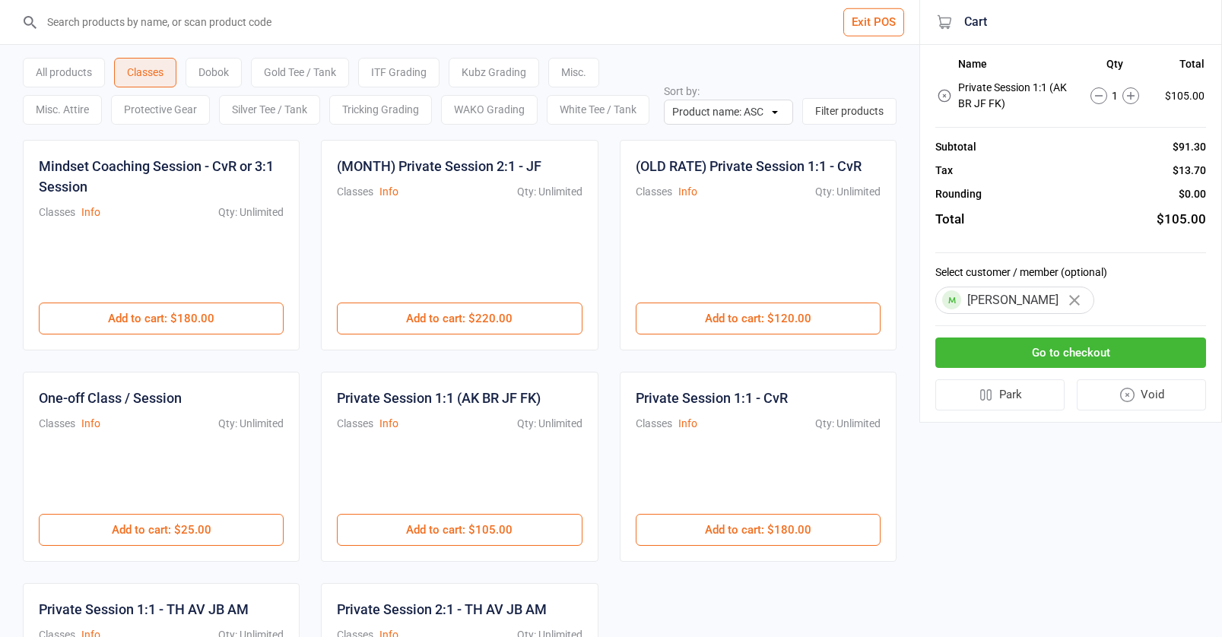
click at [1066, 354] on button "Go to checkout" at bounding box center [1070, 353] width 271 height 31
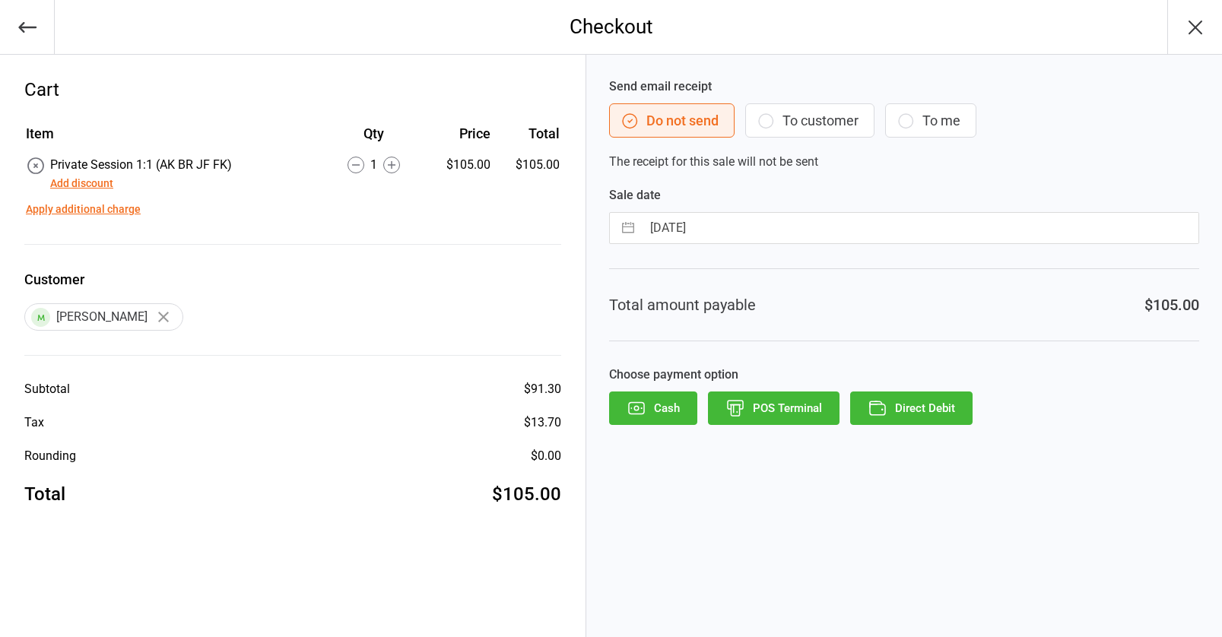
click at [925, 416] on button "Direct Debit" at bounding box center [911, 408] width 122 height 33
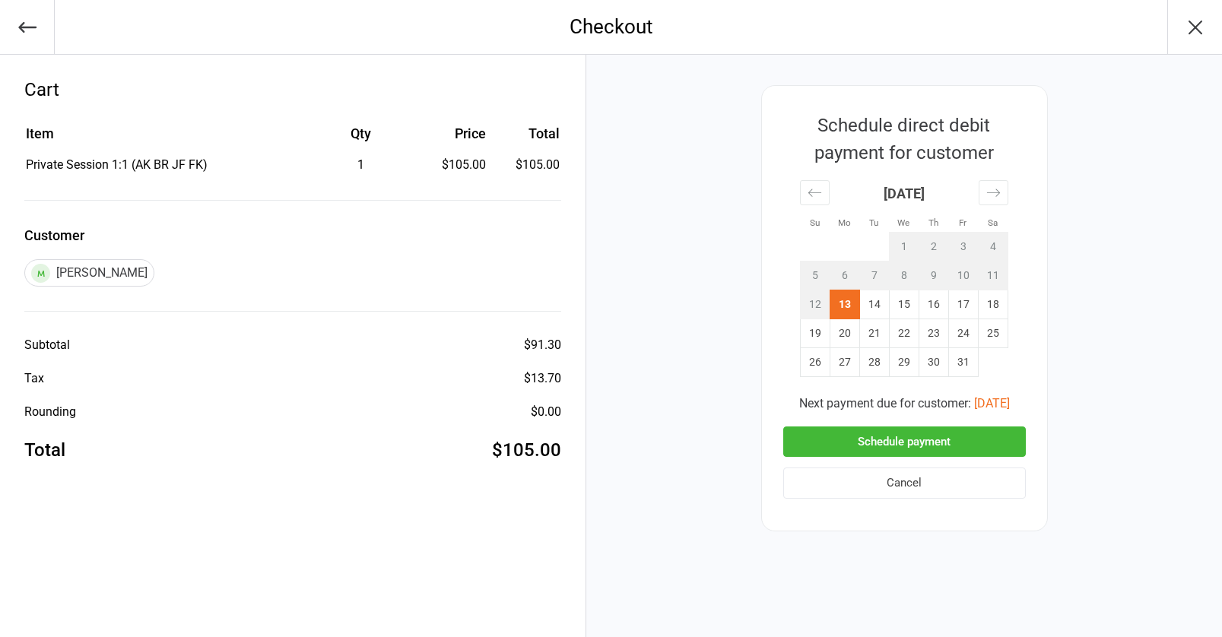
click at [898, 437] on button "Schedule payment" at bounding box center [904, 442] width 243 height 31
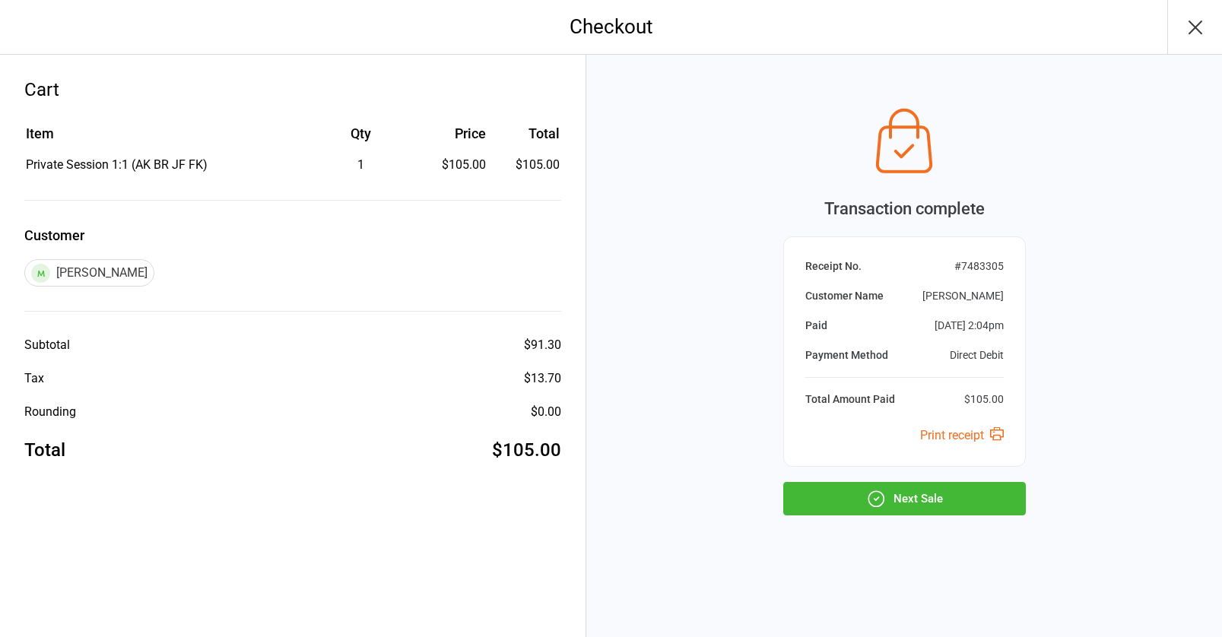
click at [898, 503] on button "Next Sale" at bounding box center [904, 498] width 243 height 33
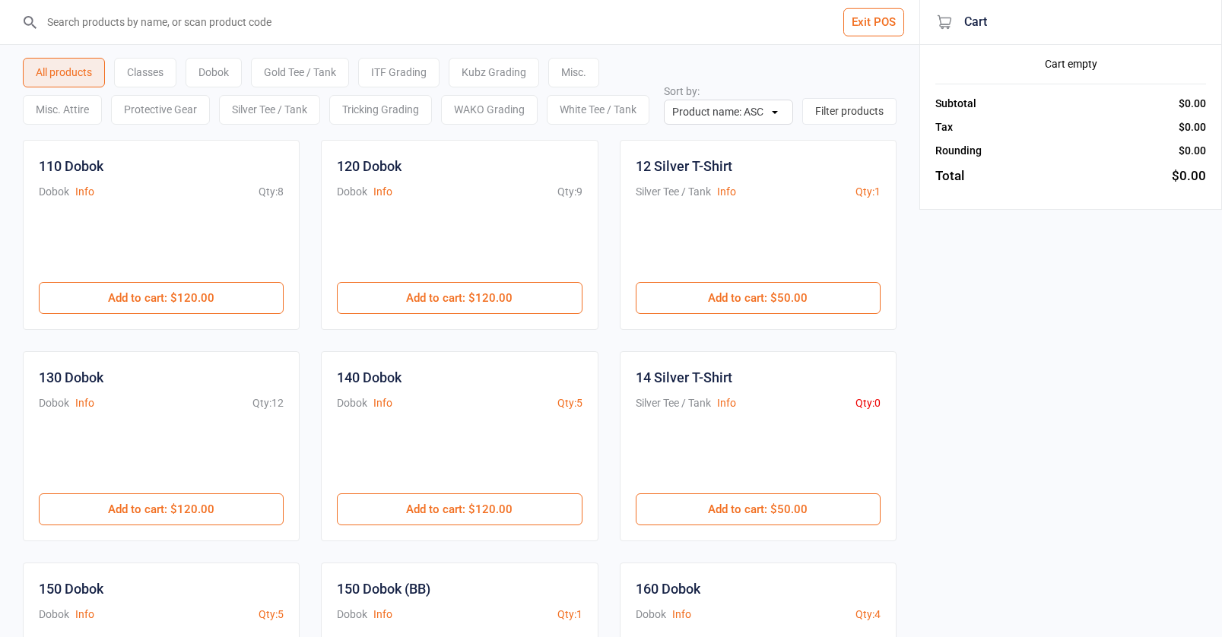
click at [867, 21] on button "Exit POS" at bounding box center [873, 22] width 61 height 28
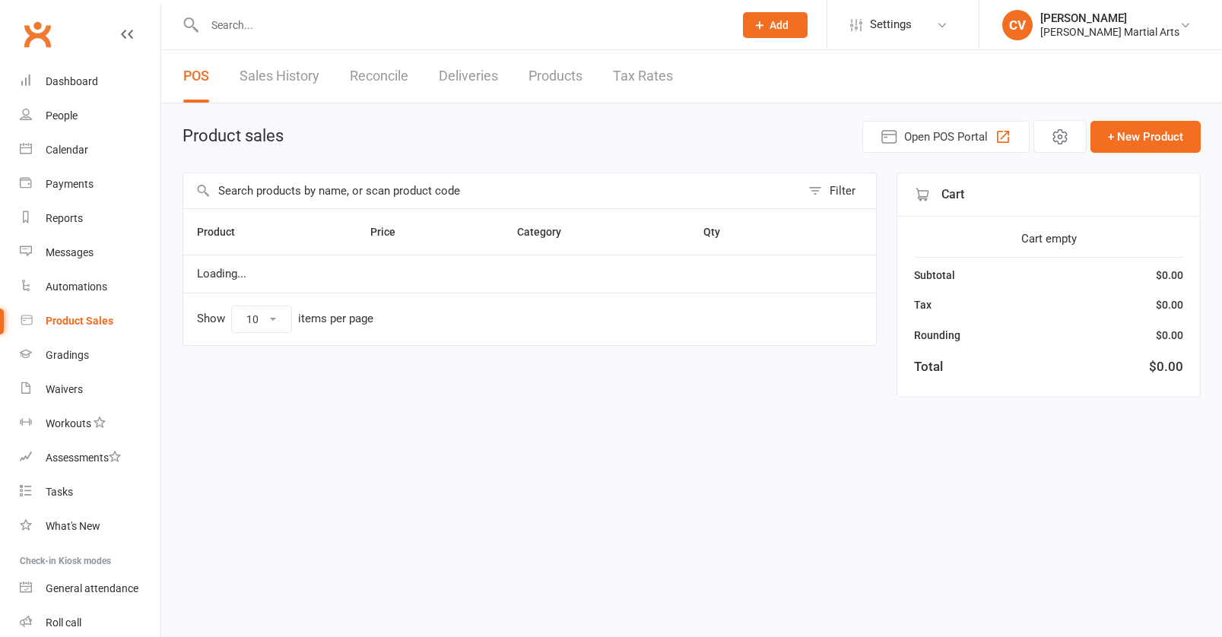
click at [246, 23] on input "text" at bounding box center [461, 24] width 523 height 21
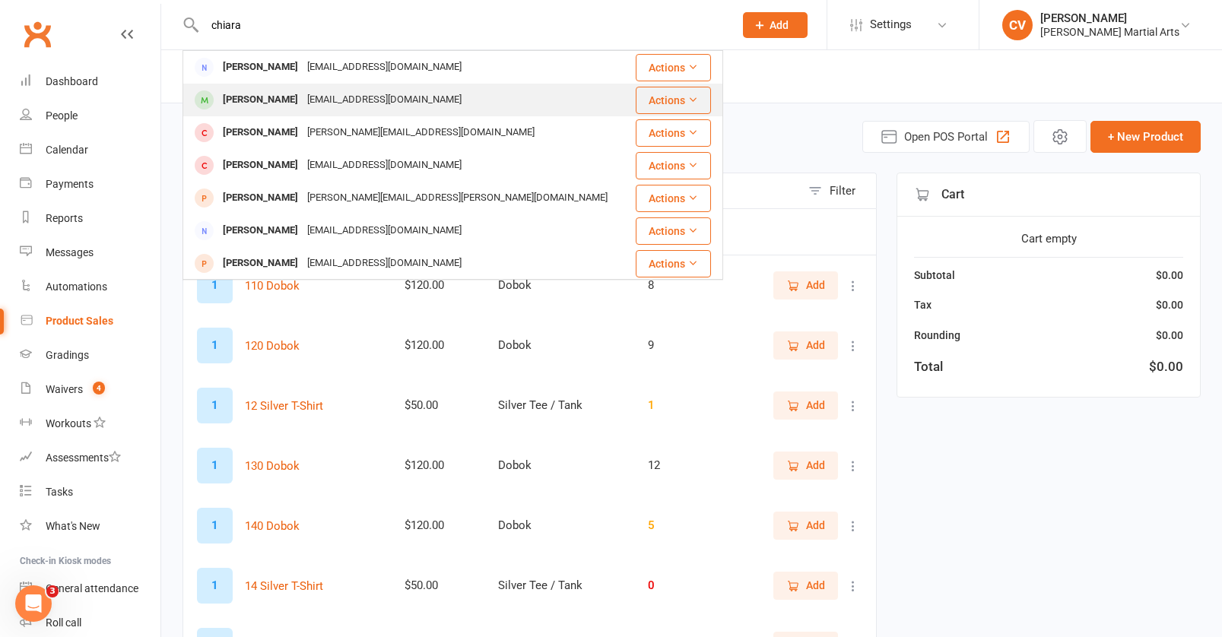
type input "chiara"
click at [265, 97] on div "[PERSON_NAME]" at bounding box center [260, 100] width 84 height 22
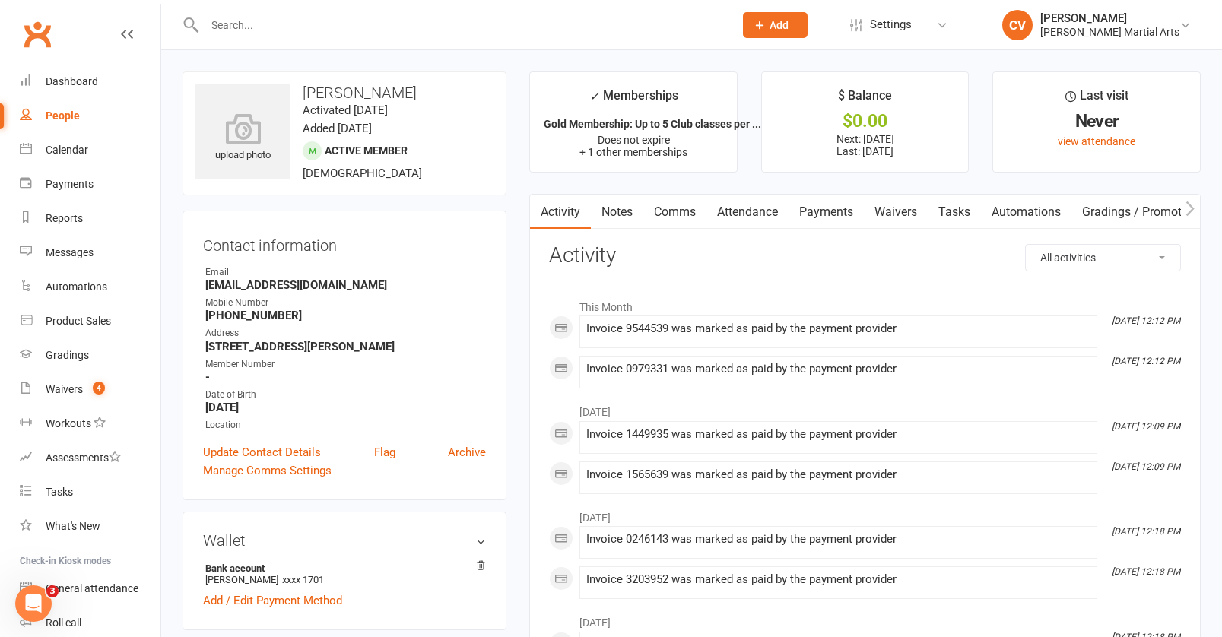
drag, startPoint x: 205, startPoint y: 345, endPoint x: 497, endPoint y: 347, distance: 292.0
click at [497, 347] on div "Contact information Owner Email [EMAIL_ADDRESS][DOMAIN_NAME] Mobile Number [PHO…" at bounding box center [344, 356] width 324 height 290
copy strong "[STREET_ADDRESS][PERSON_NAME]"
drag, startPoint x: 207, startPoint y: 316, endPoint x: 321, endPoint y: 316, distance: 114.1
click at [321, 316] on strong "[PHONE_NUMBER]" at bounding box center [345, 316] width 281 height 14
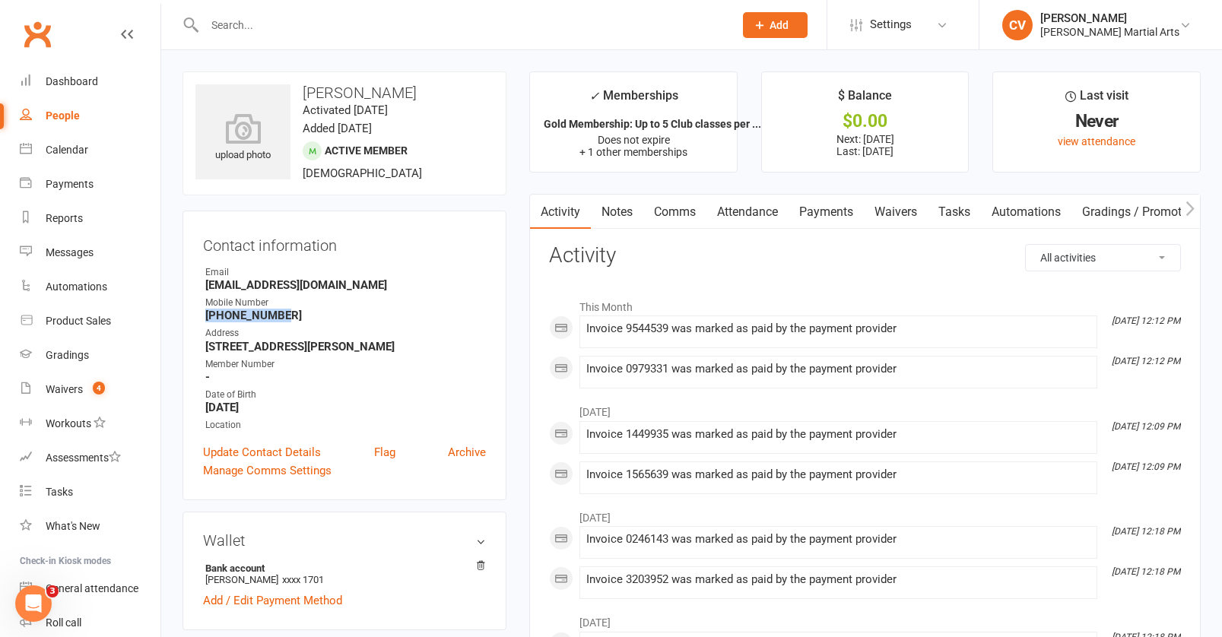
copy strong "[PHONE_NUMBER]"
drag, startPoint x: 203, startPoint y: 282, endPoint x: 343, endPoint y: 286, distance: 140.0
click at [343, 286] on li "Email [EMAIL_ADDRESS][DOMAIN_NAME]" at bounding box center [344, 278] width 283 height 27
copy strong "[EMAIL_ADDRESS][DOMAIN_NAME]"
click at [236, 26] on input "text" at bounding box center [461, 24] width 523 height 21
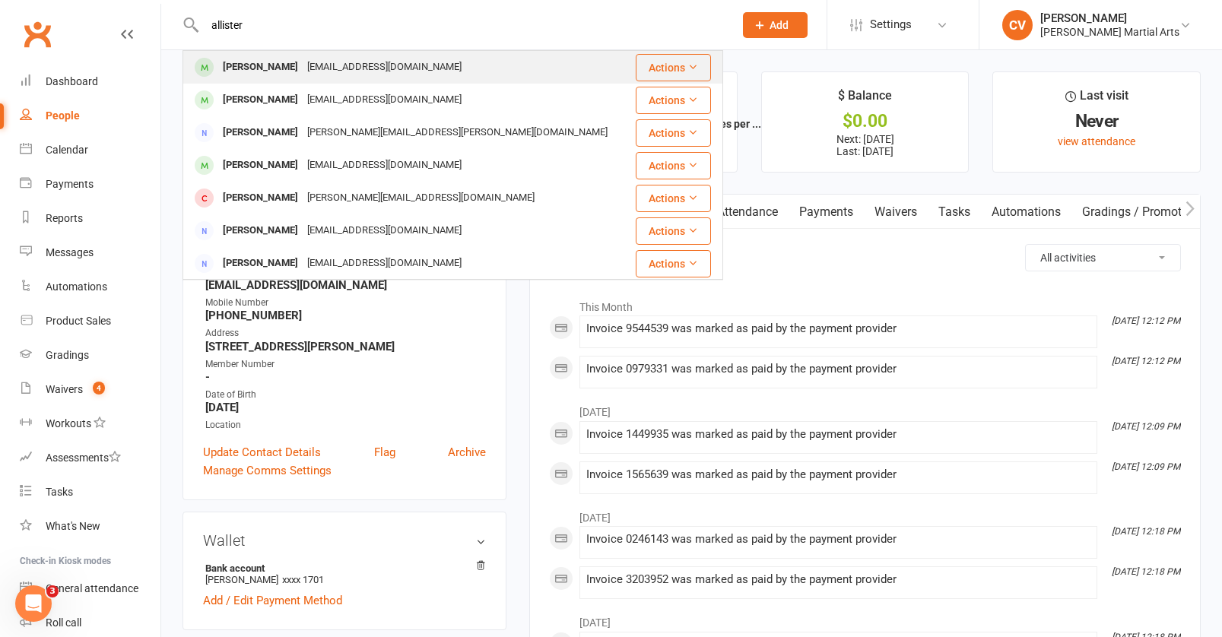
type input "allister"
click at [249, 74] on div "[PERSON_NAME]" at bounding box center [260, 67] width 84 height 22
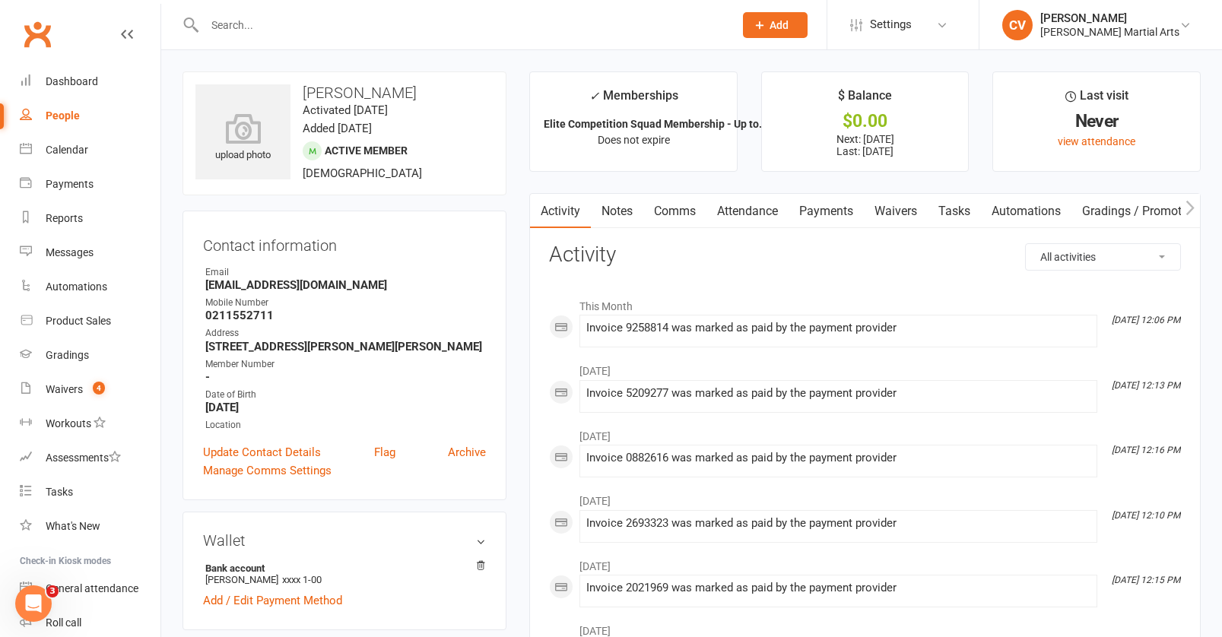
drag, startPoint x: 208, startPoint y: 345, endPoint x: 267, endPoint y: 357, distance: 60.4
click at [267, 354] on strong "[STREET_ADDRESS][PERSON_NAME][PERSON_NAME]" at bounding box center [345, 347] width 281 height 14
copy strong "[STREET_ADDRESS][PERSON_NAME][PERSON_NAME]"
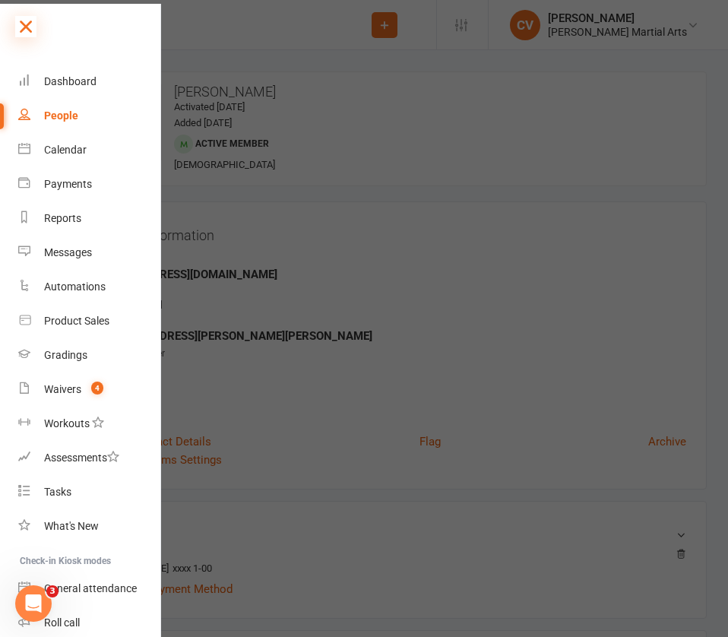
click at [24, 20] on icon at bounding box center [25, 26] width 21 height 21
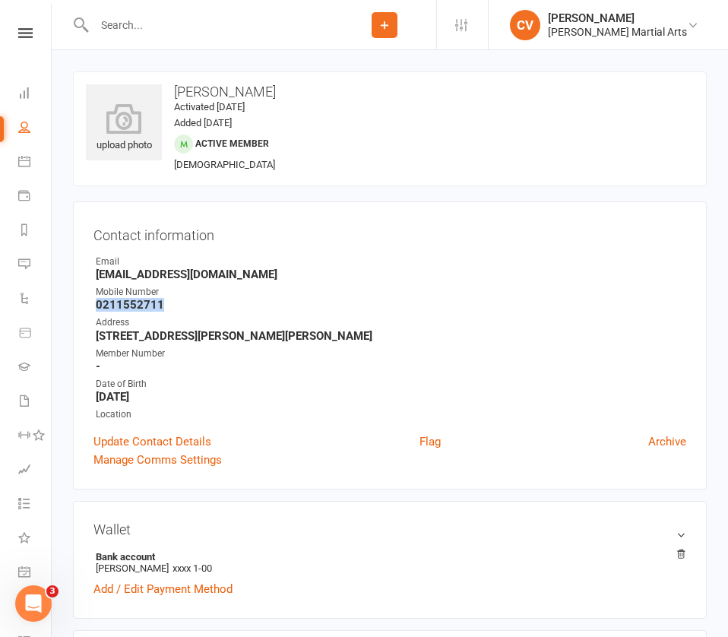
drag, startPoint x: 97, startPoint y: 303, endPoint x: 198, endPoint y: 303, distance: 101.9
click at [198, 303] on strong "0211552711" at bounding box center [391, 305] width 591 height 14
copy strong "0211552711"
drag, startPoint x: 96, startPoint y: 273, endPoint x: 329, endPoint y: 273, distance: 233.4
click at [329, 273] on strong "[EMAIL_ADDRESS][DOMAIN_NAME]" at bounding box center [391, 275] width 591 height 14
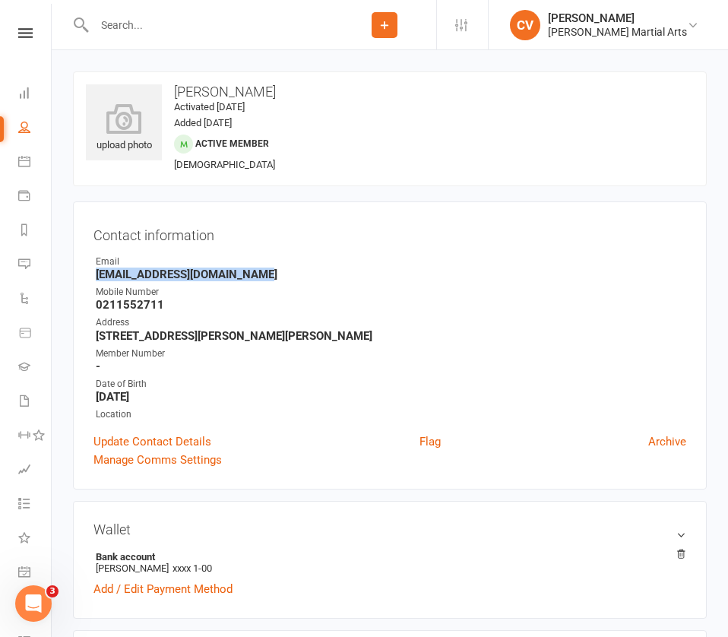
copy strong "[EMAIL_ADDRESS][DOMAIN_NAME]"
click at [151, 27] on input "text" at bounding box center [211, 24] width 243 height 21
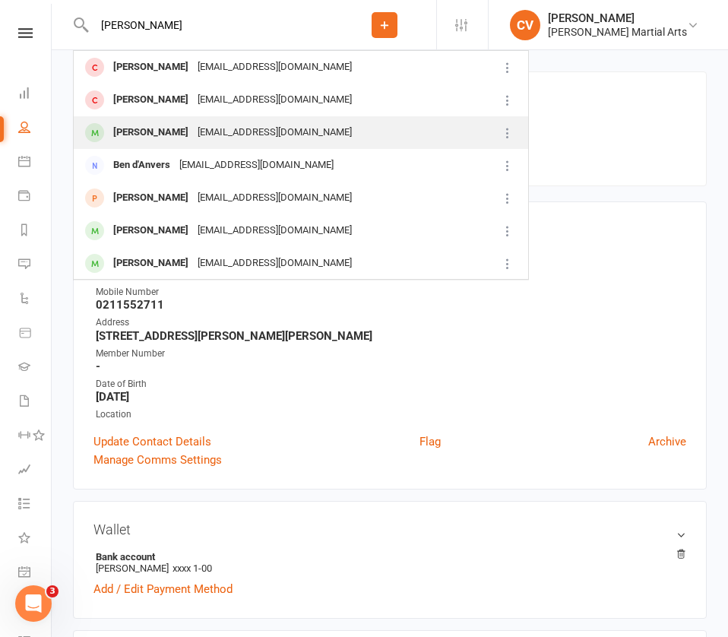
type input "[PERSON_NAME]"
click at [151, 137] on div "[PERSON_NAME]" at bounding box center [151, 133] width 84 height 22
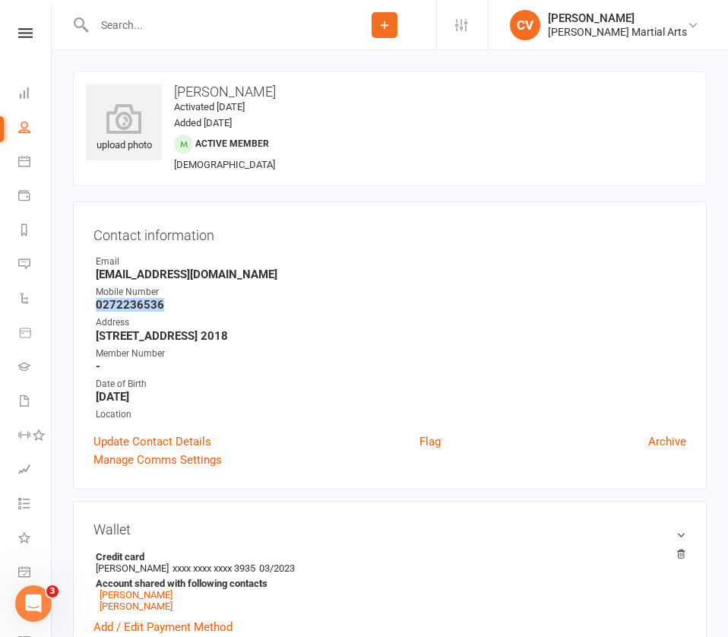
drag, startPoint x: 97, startPoint y: 306, endPoint x: 208, endPoint y: 306, distance: 110.3
click at [208, 306] on strong "0272236536" at bounding box center [391, 305] width 591 height 14
copy strong "0272236536"
drag, startPoint x: 221, startPoint y: 271, endPoint x: 70, endPoint y: 271, distance: 151.3
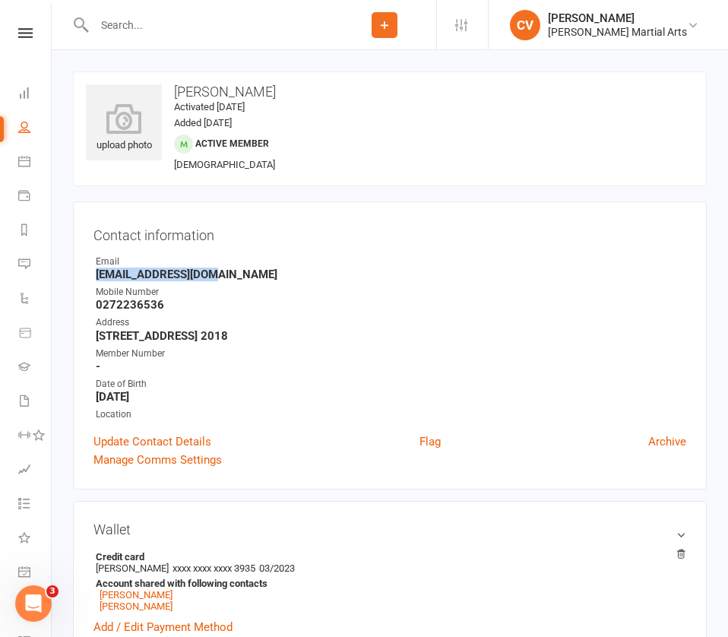
copy strong "[EMAIL_ADDRESS][DOMAIN_NAME]"
drag, startPoint x: 95, startPoint y: 334, endPoint x: 442, endPoint y: 334, distance: 346.7
click at [442, 334] on strong "[STREET_ADDRESS] 2018" at bounding box center [391, 336] width 591 height 14
copy strong "[STREET_ADDRESS] 2018"
click at [156, 24] on input "text" at bounding box center [211, 24] width 243 height 21
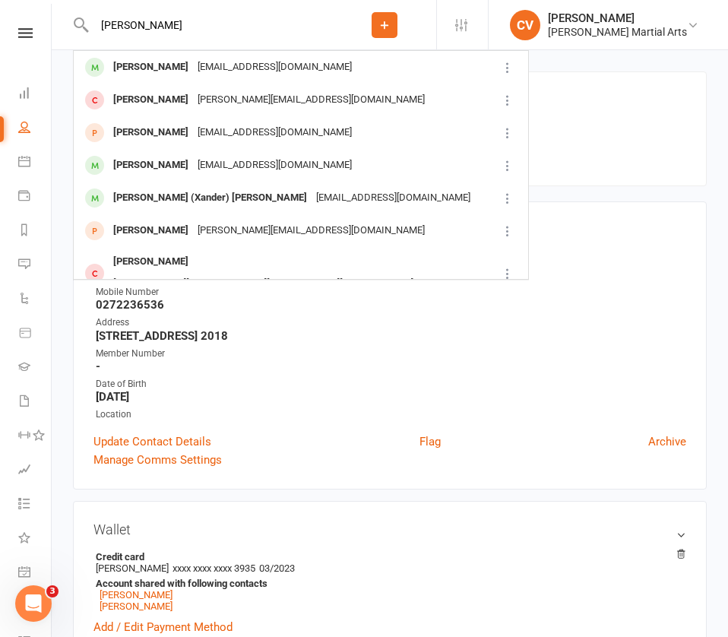
type input "[PERSON_NAME]"
click at [150, 62] on div "[PERSON_NAME]" at bounding box center [151, 67] width 84 height 22
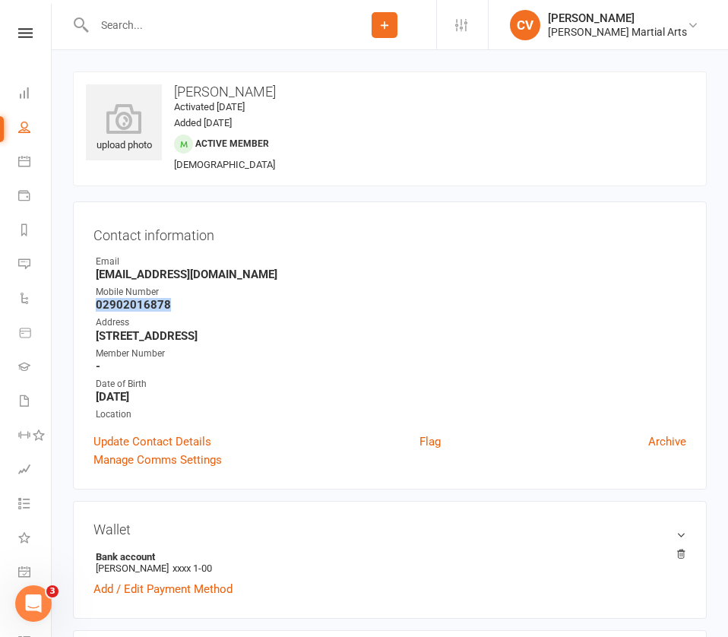
drag, startPoint x: 97, startPoint y: 303, endPoint x: 204, endPoint y: 303, distance: 107.2
click at [204, 303] on strong "02902016878" at bounding box center [391, 305] width 591 height 14
copy strong "02902016878"
drag, startPoint x: 263, startPoint y: 334, endPoint x: 97, endPoint y: 332, distance: 165.8
click at [97, 332] on strong "[STREET_ADDRESS]" at bounding box center [391, 336] width 591 height 14
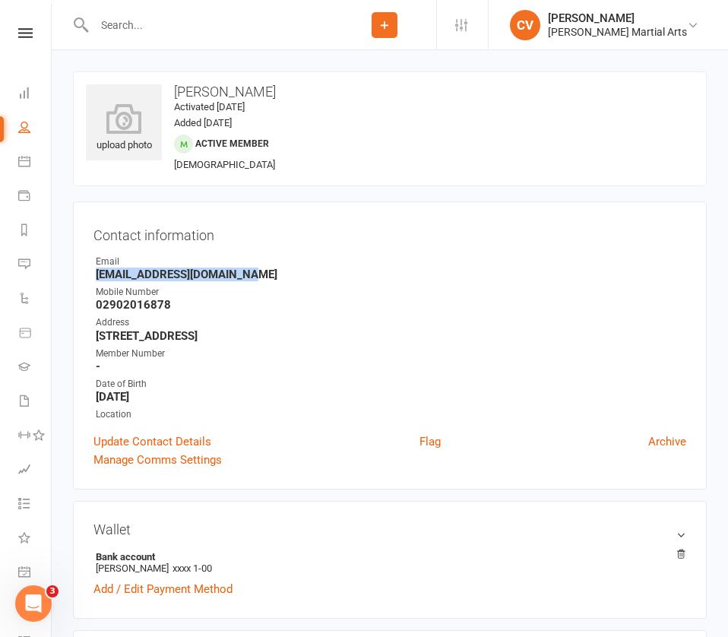
drag, startPoint x: 264, startPoint y: 273, endPoint x: 66, endPoint y: 273, distance: 197.7
click at [135, 21] on input "text" at bounding box center [211, 24] width 243 height 21
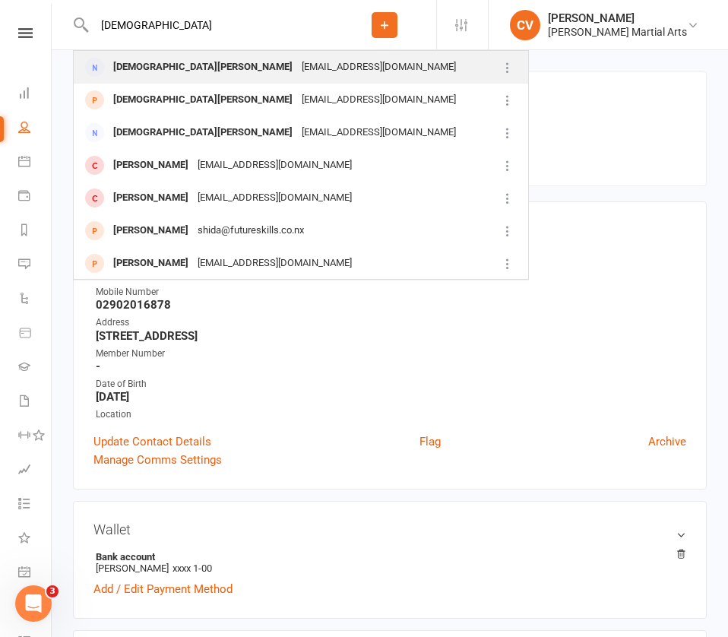
type input "[DEMOGRAPHIC_DATA]"
click at [297, 68] on div "[EMAIL_ADDRESS][DOMAIN_NAME]" at bounding box center [378, 67] width 163 height 22
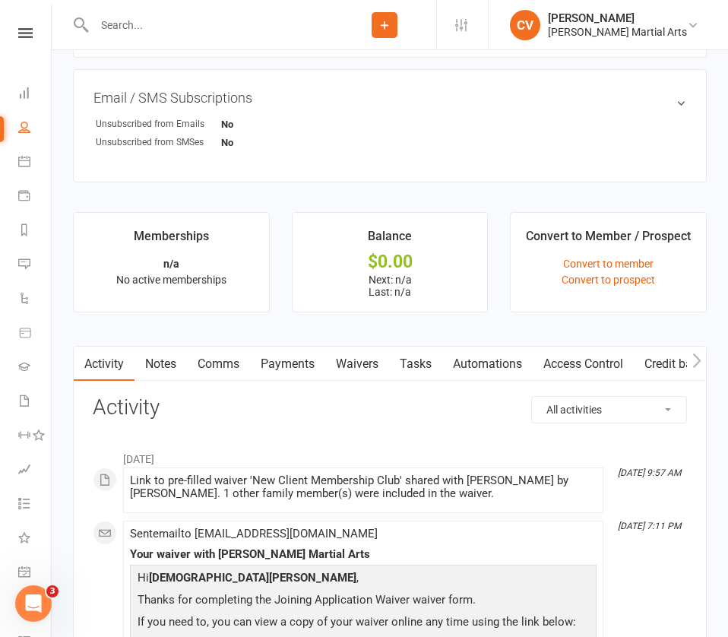
click at [362, 360] on link "Waivers" at bounding box center [357, 364] width 64 height 35
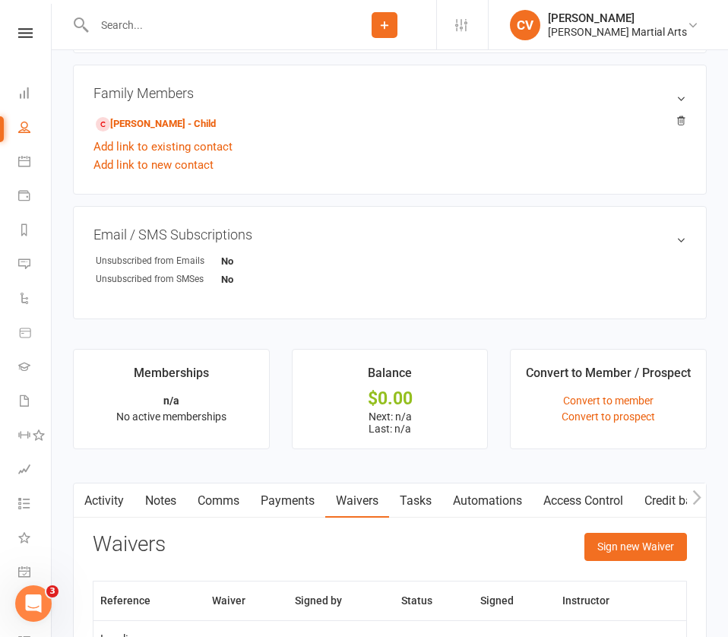
scroll to position [779, 0]
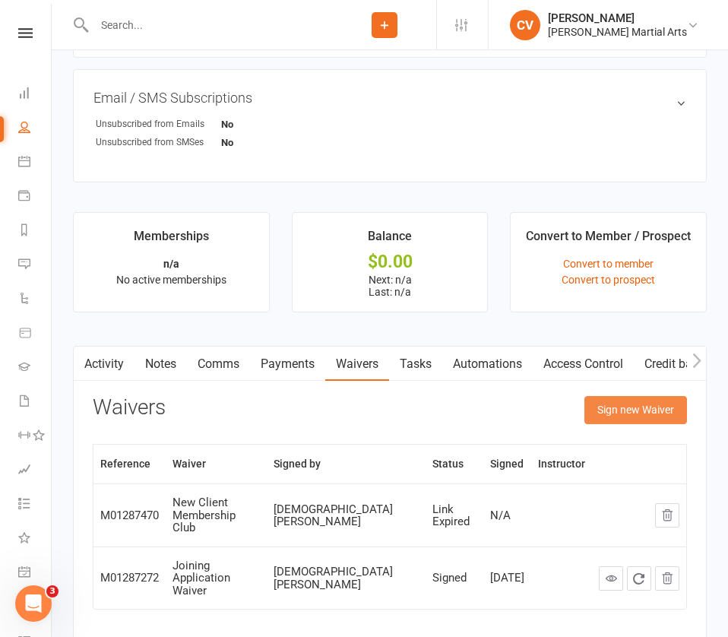
click at [649, 405] on button "Sign new Waiver" at bounding box center [636, 409] width 103 height 27
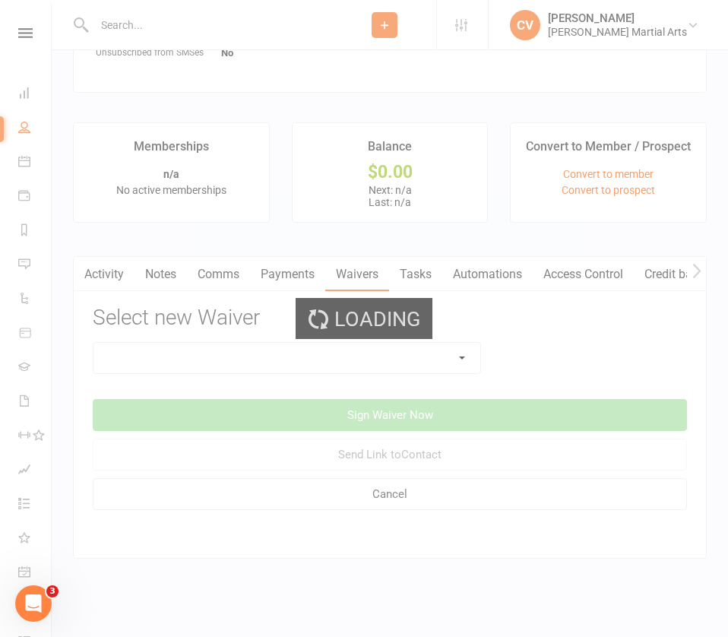
scroll to position [870, 0]
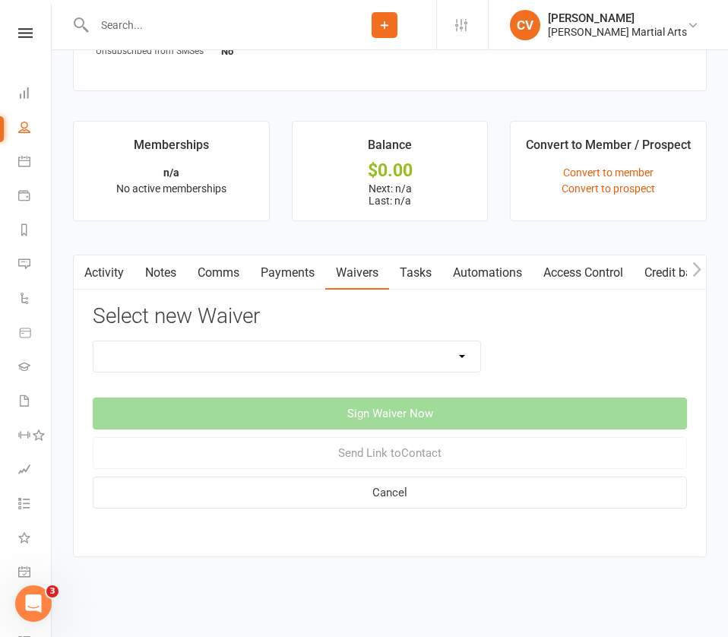
click at [448, 361] on select "Joining Application Waiver New Client Membership Club New Client Membership Clu…" at bounding box center [287, 356] width 387 height 30
select select "4182"
click at [94, 341] on select "Joining Application Waiver New Client Membership Club New Client Membership Clu…" at bounding box center [287, 356] width 387 height 30
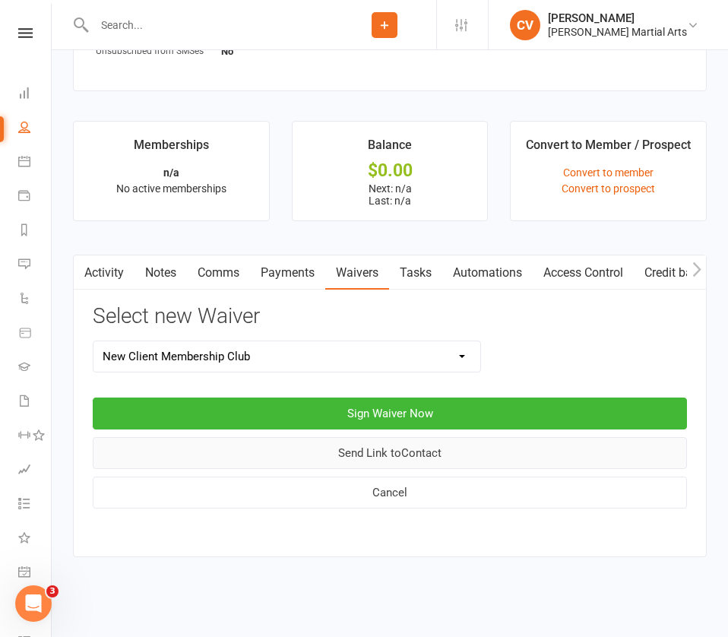
click at [439, 454] on button "Send Link to Contact" at bounding box center [390, 453] width 595 height 32
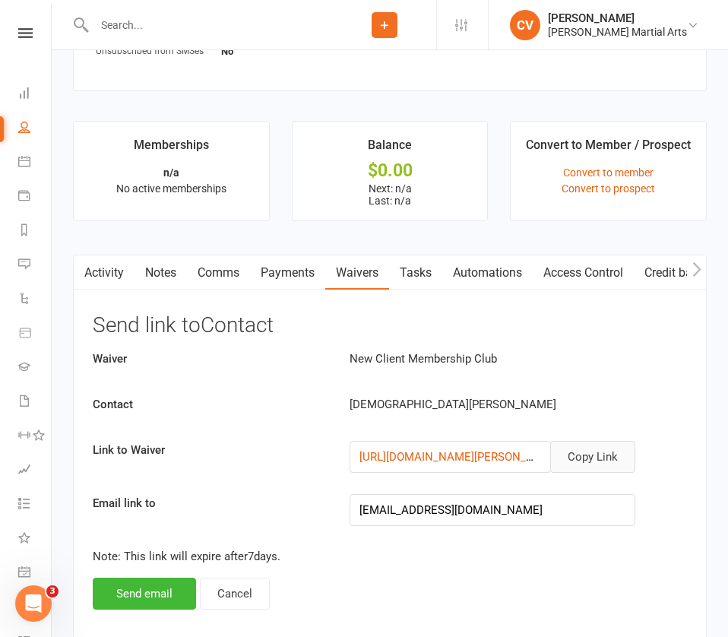
click at [601, 453] on button "Copy Link" at bounding box center [593, 457] width 85 height 32
click at [176, 17] on input "text" at bounding box center [211, 24] width 243 height 21
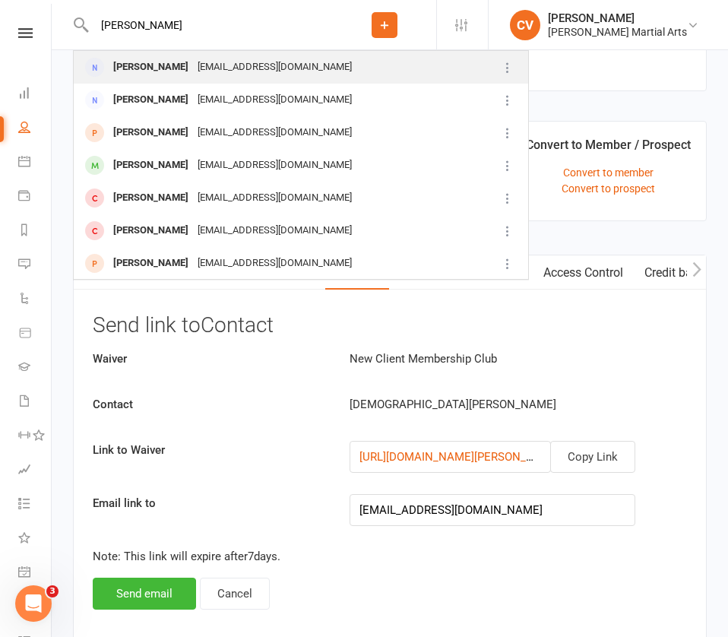
type input "[PERSON_NAME]"
click at [154, 69] on div "[PERSON_NAME]" at bounding box center [151, 67] width 84 height 22
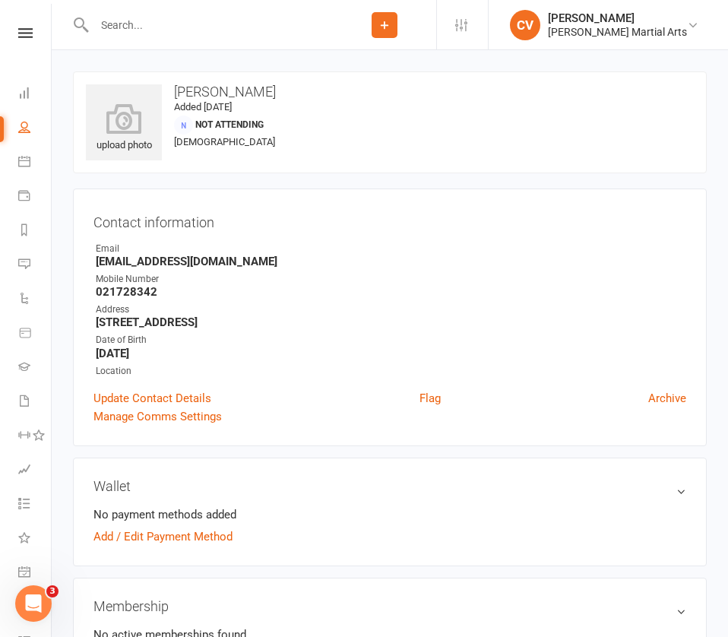
click at [152, 14] on input "text" at bounding box center [211, 24] width 243 height 21
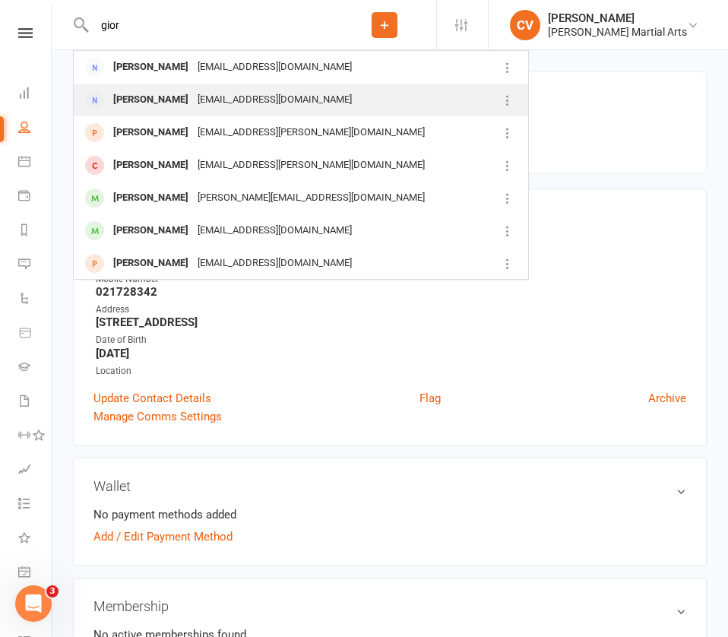
type input "gior"
click at [170, 111] on div "[PERSON_NAME] [EMAIL_ADDRESS][DOMAIN_NAME]" at bounding box center [286, 99] width 423 height 31
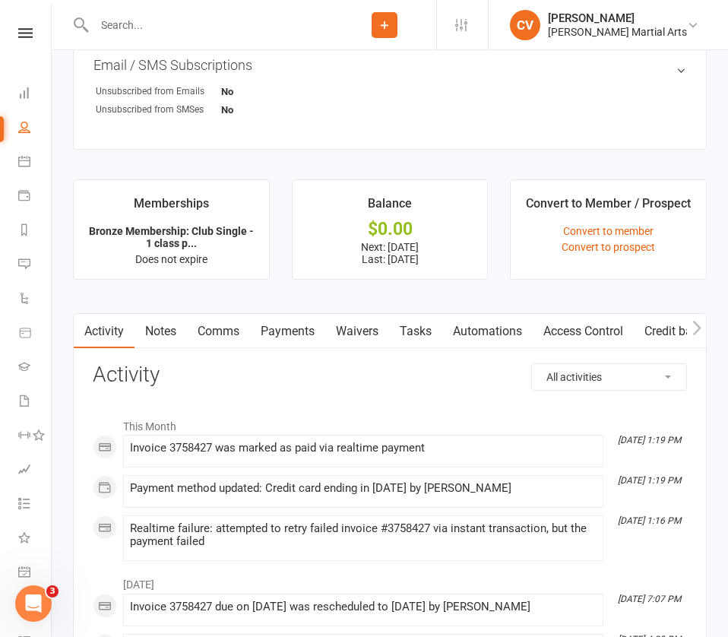
scroll to position [916, 0]
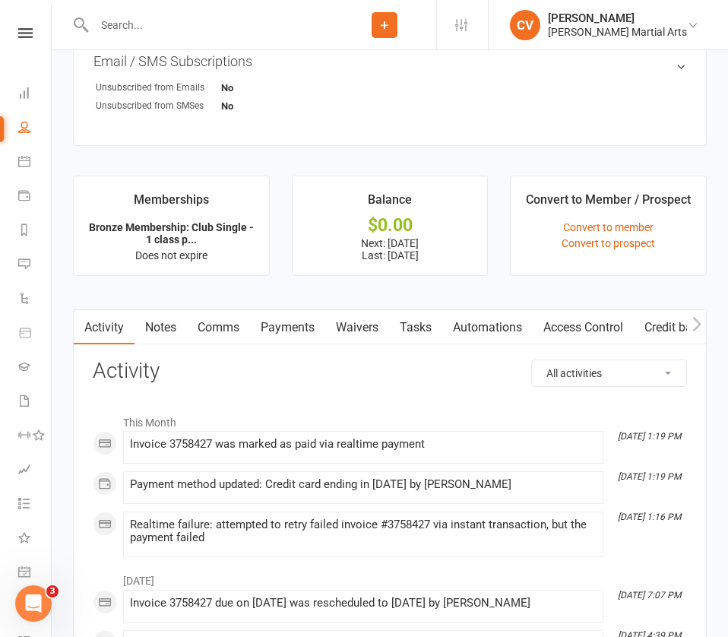
click at [292, 324] on link "Payments" at bounding box center [287, 327] width 75 height 35
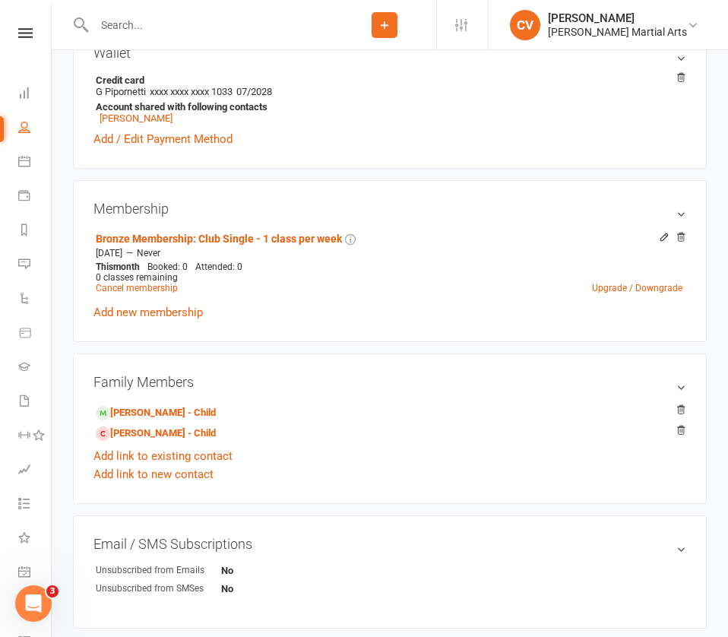
scroll to position [442, 0]
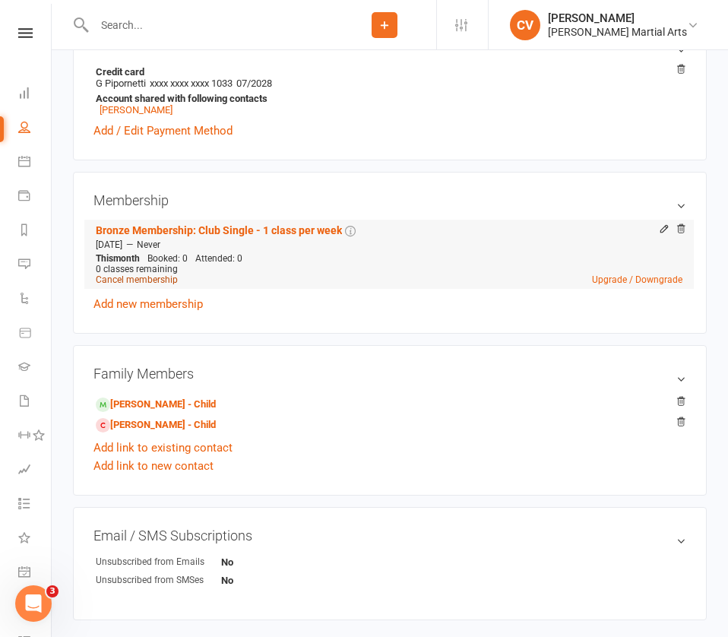
click at [158, 277] on link "Cancel membership" at bounding box center [137, 279] width 82 height 11
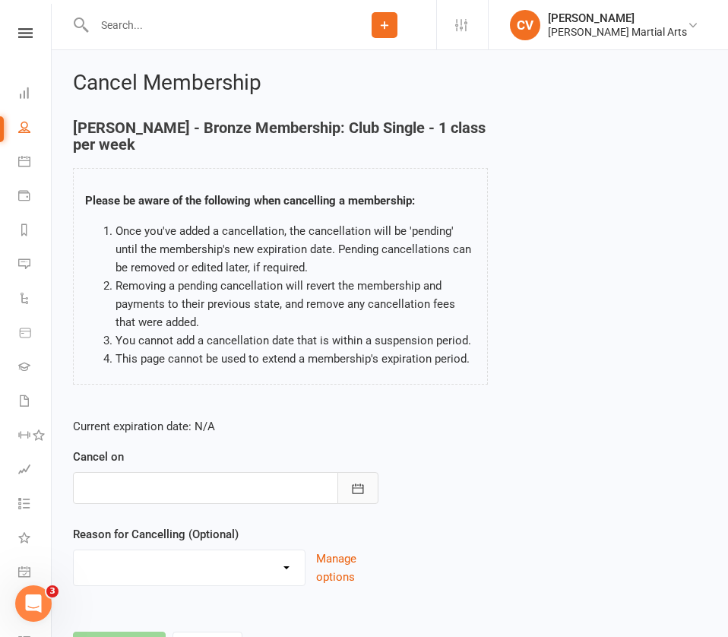
click at [351, 490] on icon "button" at bounding box center [358, 488] width 15 height 15
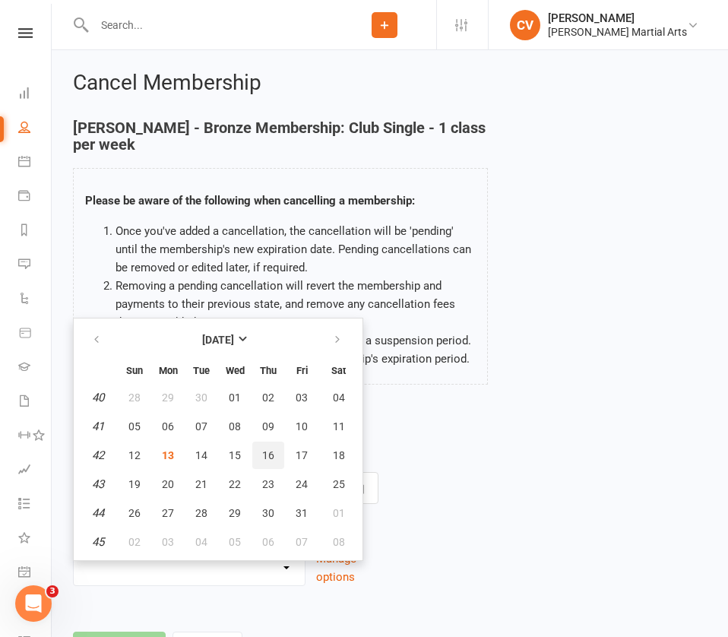
click at [278, 459] on button "16" at bounding box center [268, 455] width 32 height 27
type input "[DATE]"
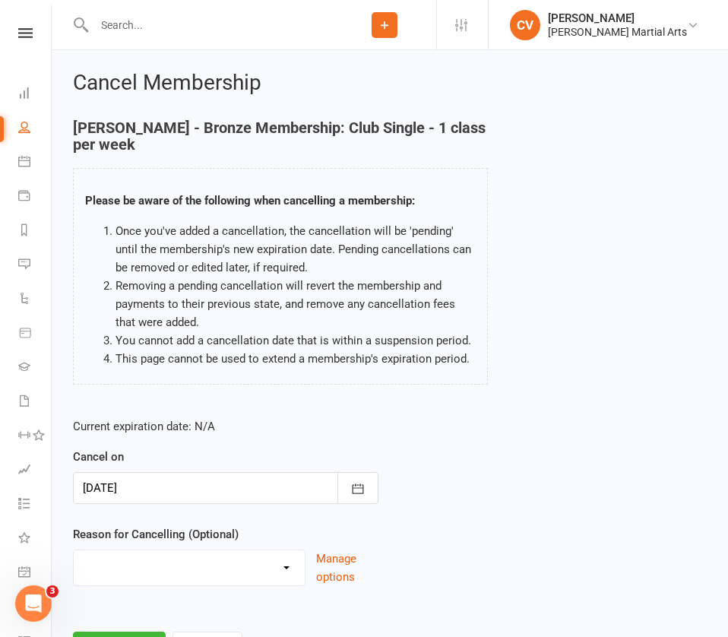
scroll to position [73, 0]
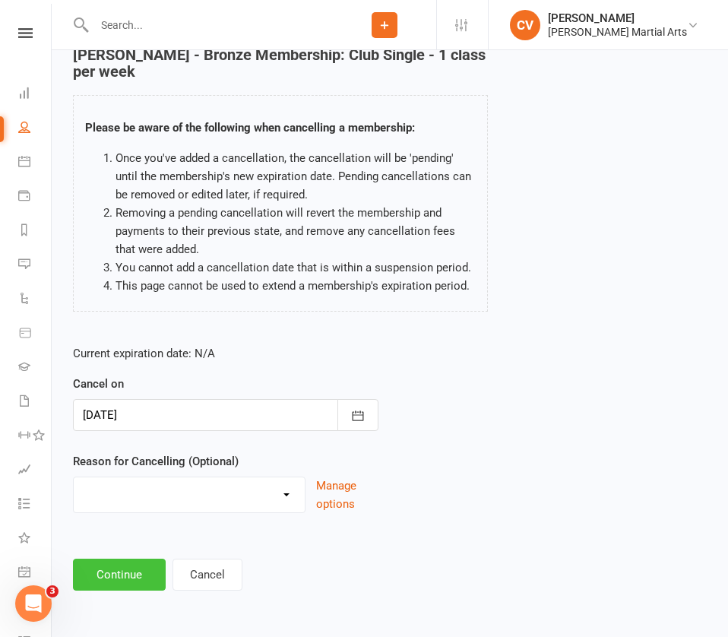
click at [135, 575] on button "Continue" at bounding box center [119, 575] width 93 height 32
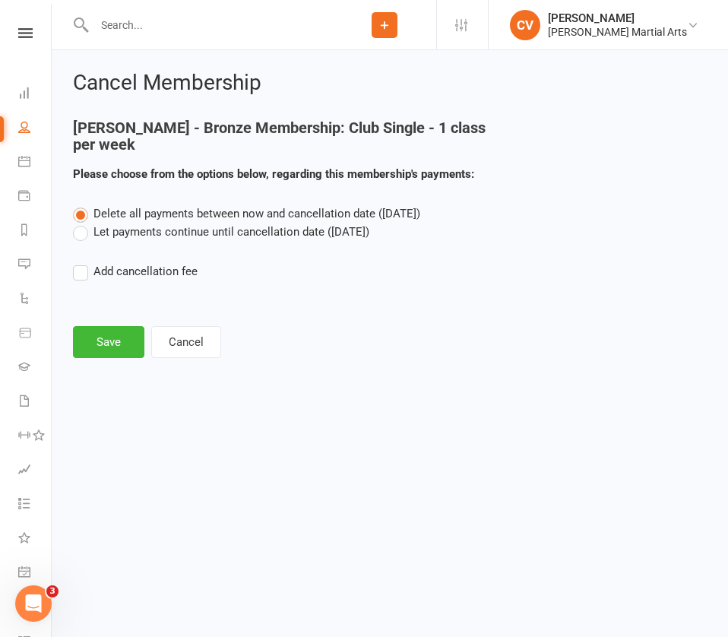
scroll to position [0, 0]
click at [106, 331] on button "Save" at bounding box center [108, 342] width 71 height 32
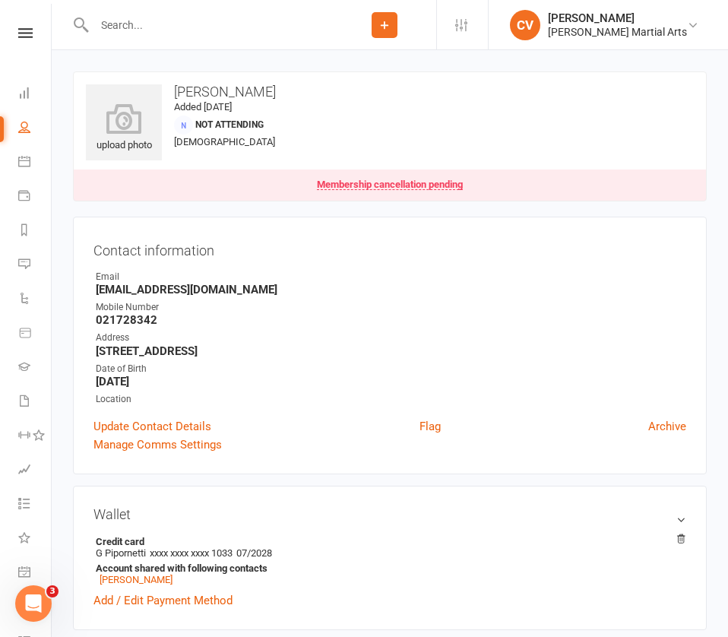
click at [186, 27] on input "text" at bounding box center [211, 24] width 243 height 21
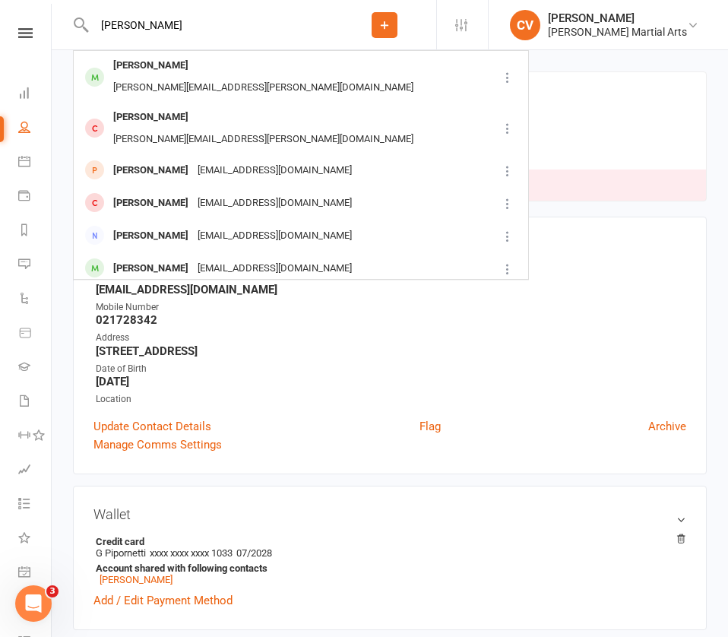
type input "[PERSON_NAME]"
click at [157, 64] on div "[PERSON_NAME]" at bounding box center [151, 66] width 84 height 22
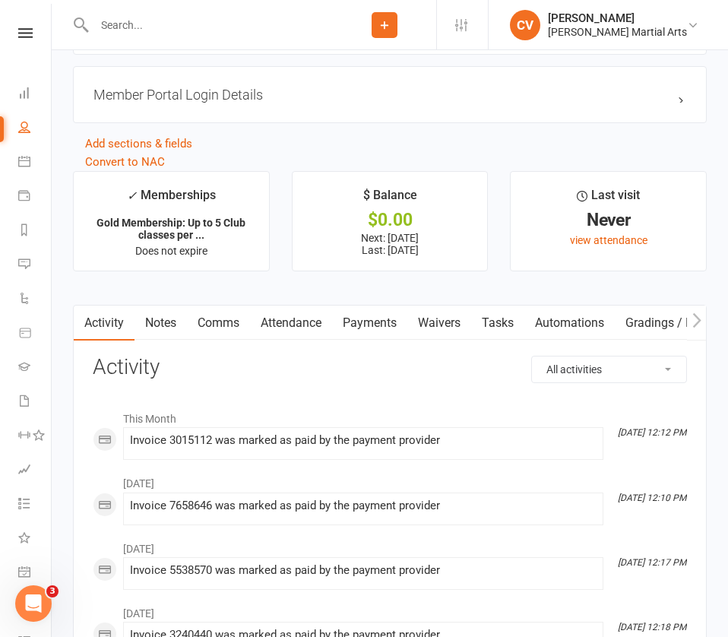
scroll to position [1271, 0]
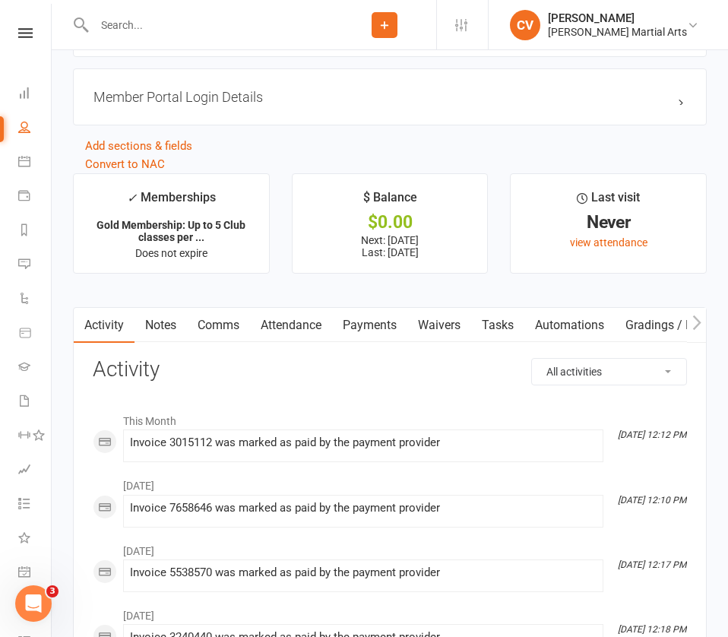
click at [389, 322] on link "Payments" at bounding box center [369, 325] width 75 height 35
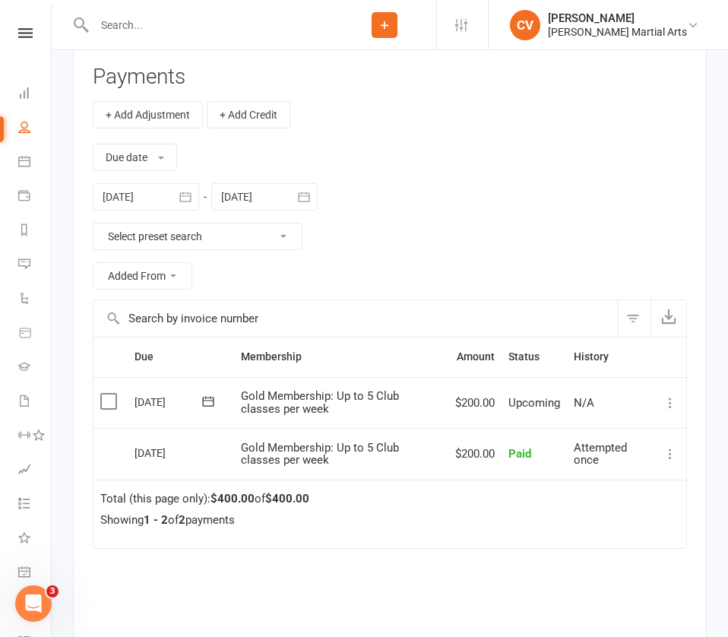
scroll to position [1589, 0]
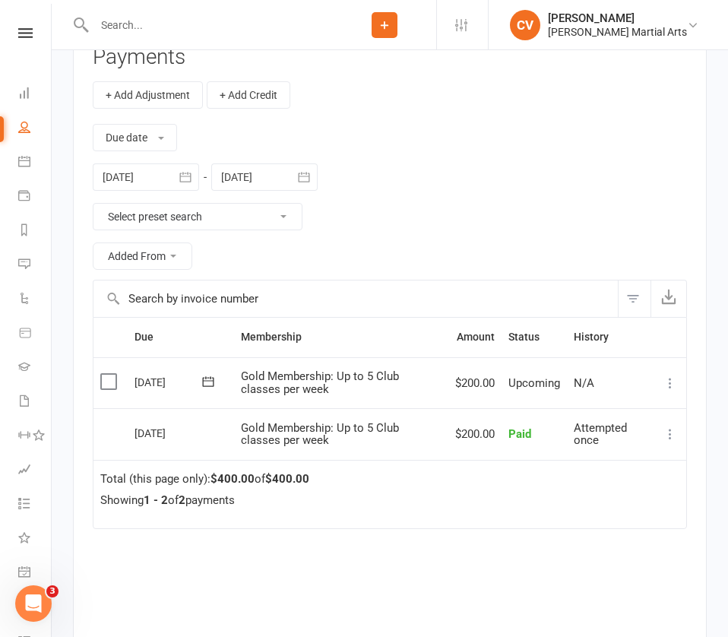
click at [673, 379] on icon at bounding box center [670, 383] width 15 height 15
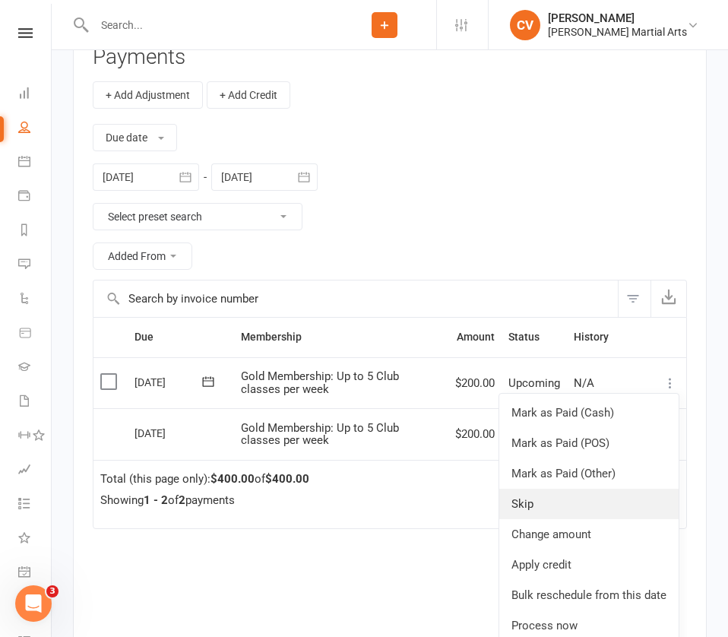
click at [565, 505] on link "Skip" at bounding box center [589, 504] width 179 height 30
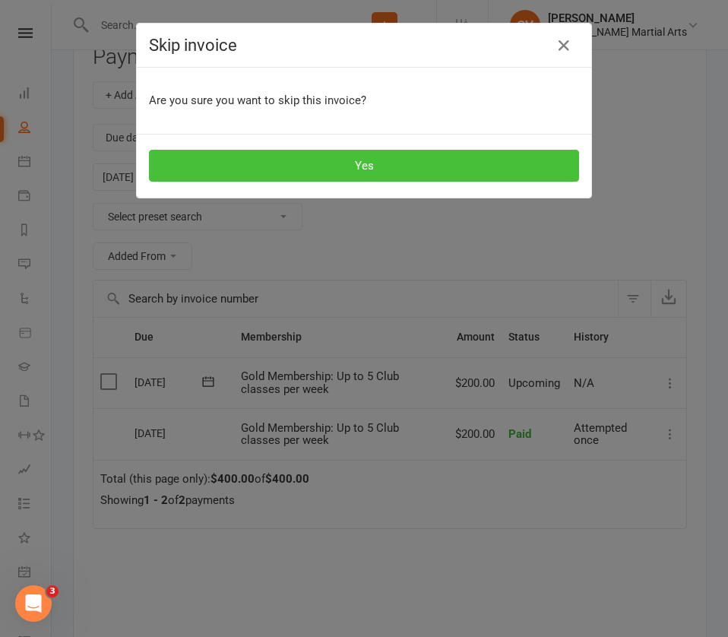
click at [393, 165] on button "Yes" at bounding box center [364, 166] width 430 height 32
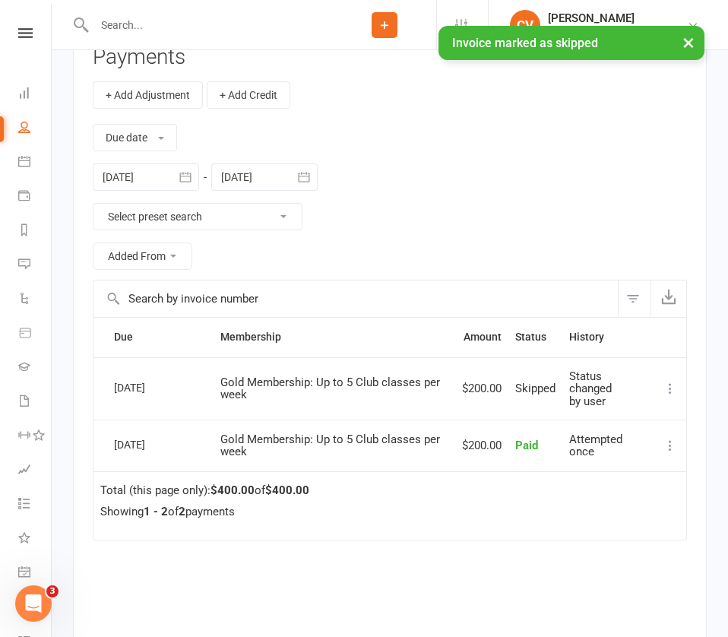
click at [272, 173] on div at bounding box center [264, 176] width 106 height 27
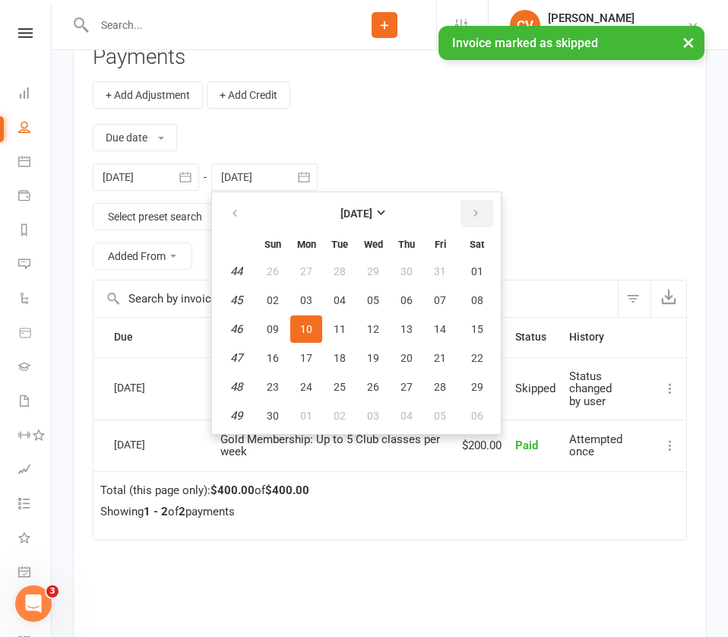
click at [471, 211] on icon "button" at bounding box center [476, 214] width 11 height 12
click at [474, 304] on button "10" at bounding box center [477, 300] width 39 height 27
type input "[DATE]"
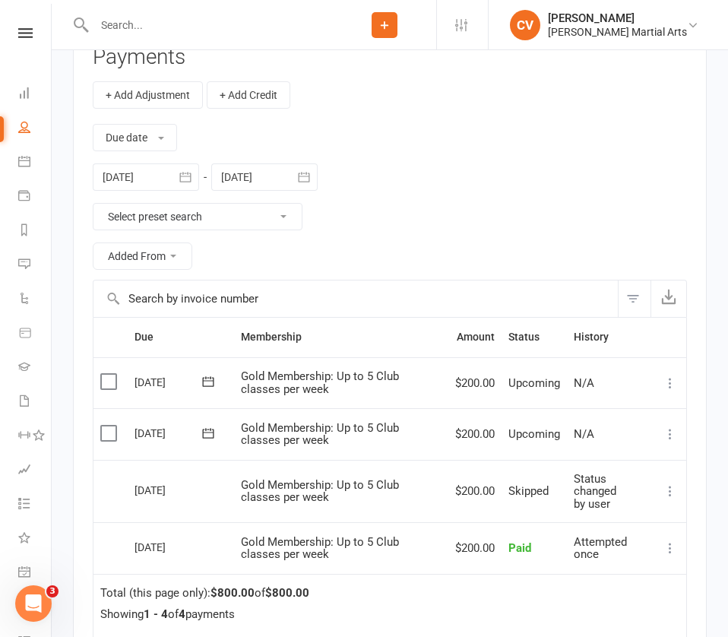
click at [676, 434] on icon at bounding box center [670, 434] width 15 height 15
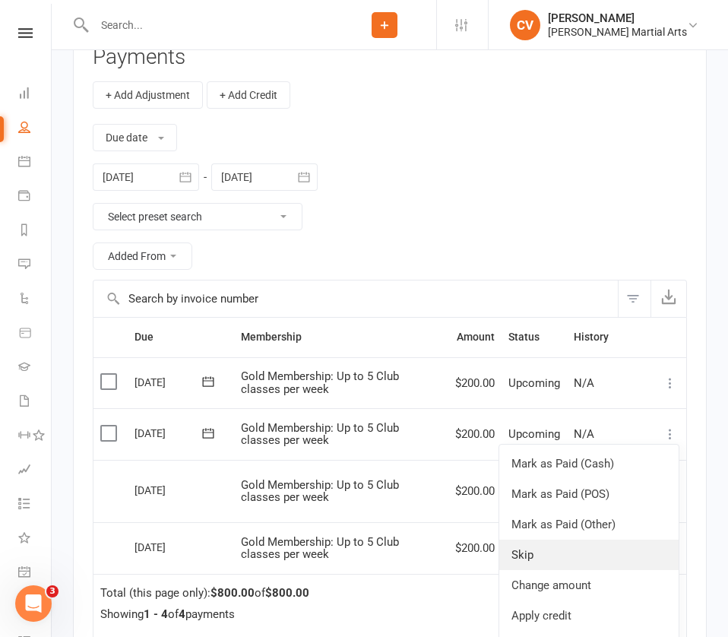
click at [557, 556] on link "Skip" at bounding box center [589, 555] width 179 height 30
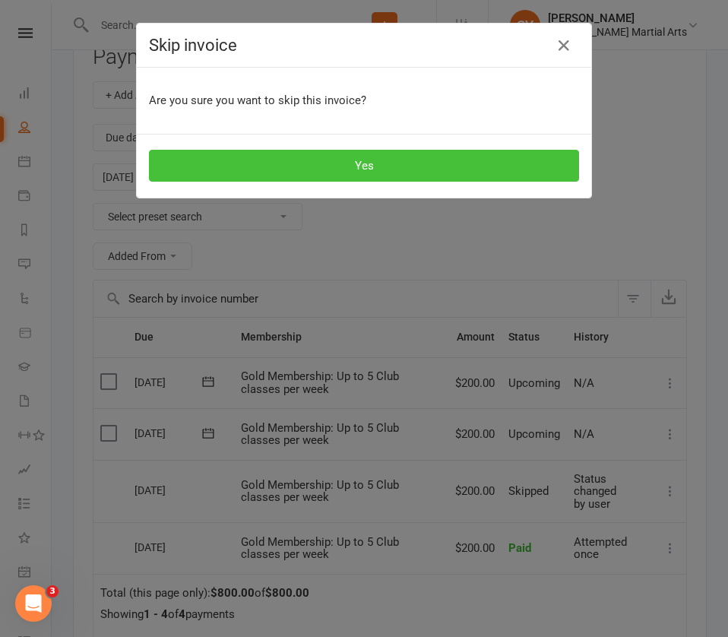
click at [381, 161] on button "Yes" at bounding box center [364, 166] width 430 height 32
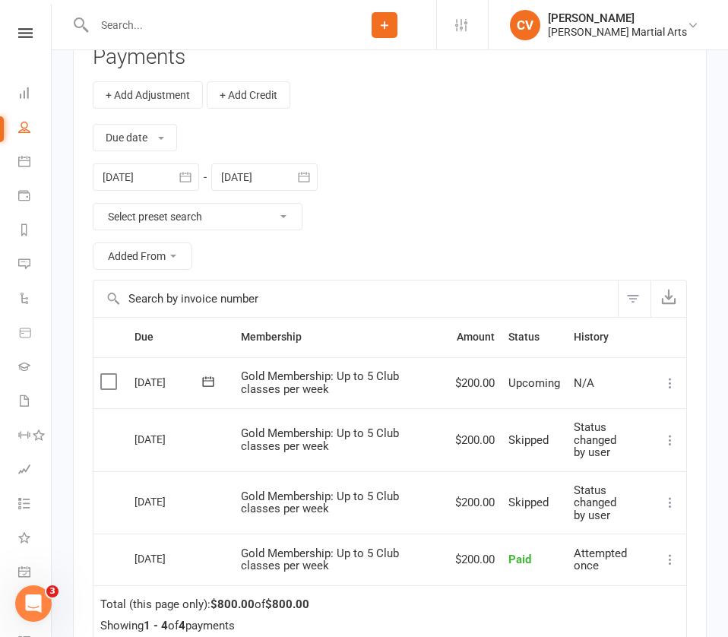
click at [205, 30] on input "text" at bounding box center [211, 24] width 243 height 21
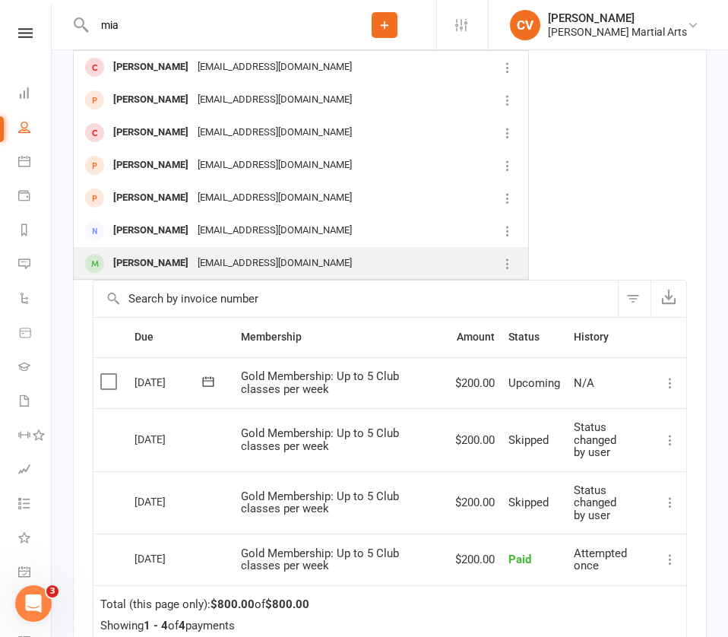
type input "mia"
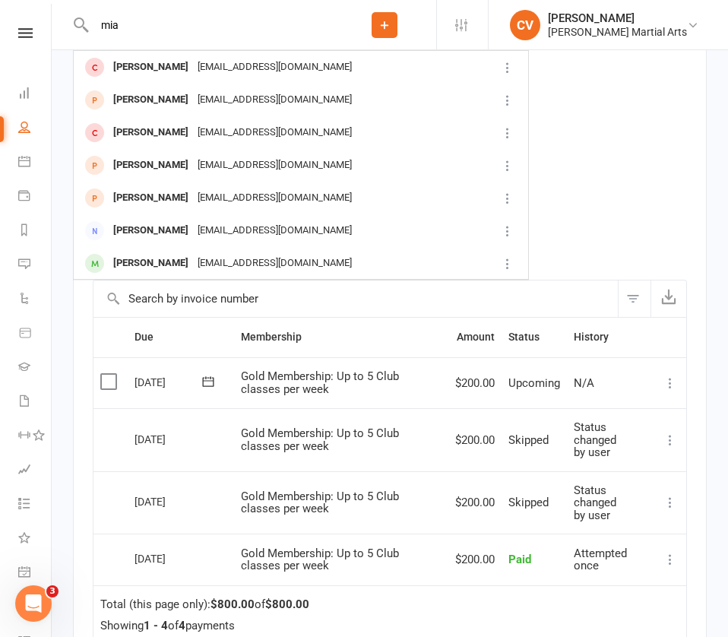
click at [199, 259] on div "[EMAIL_ADDRESS][DOMAIN_NAME]" at bounding box center [274, 263] width 163 height 22
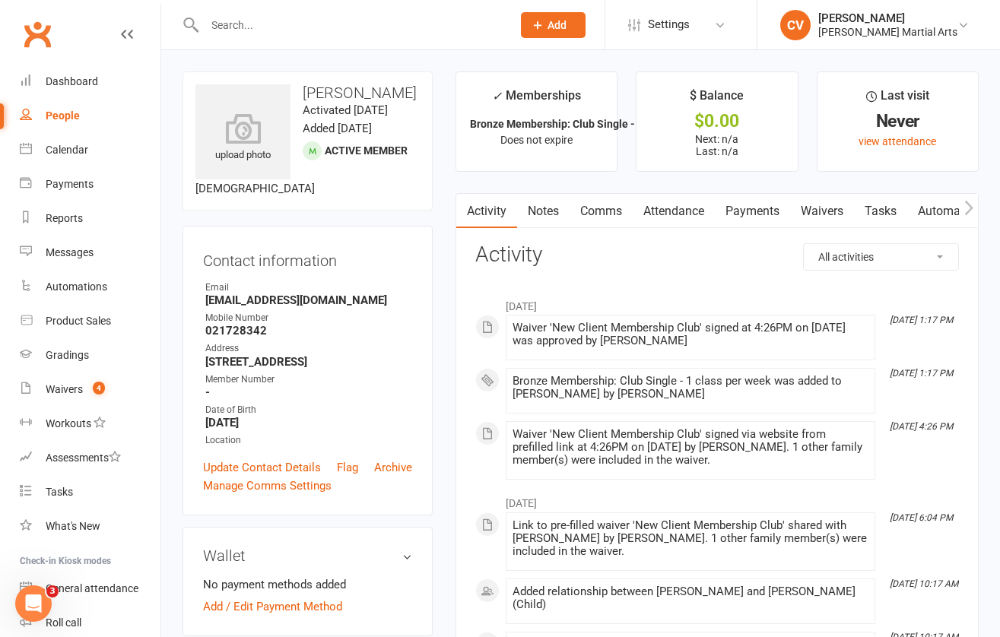
click at [243, 20] on input "text" at bounding box center [350, 24] width 301 height 21
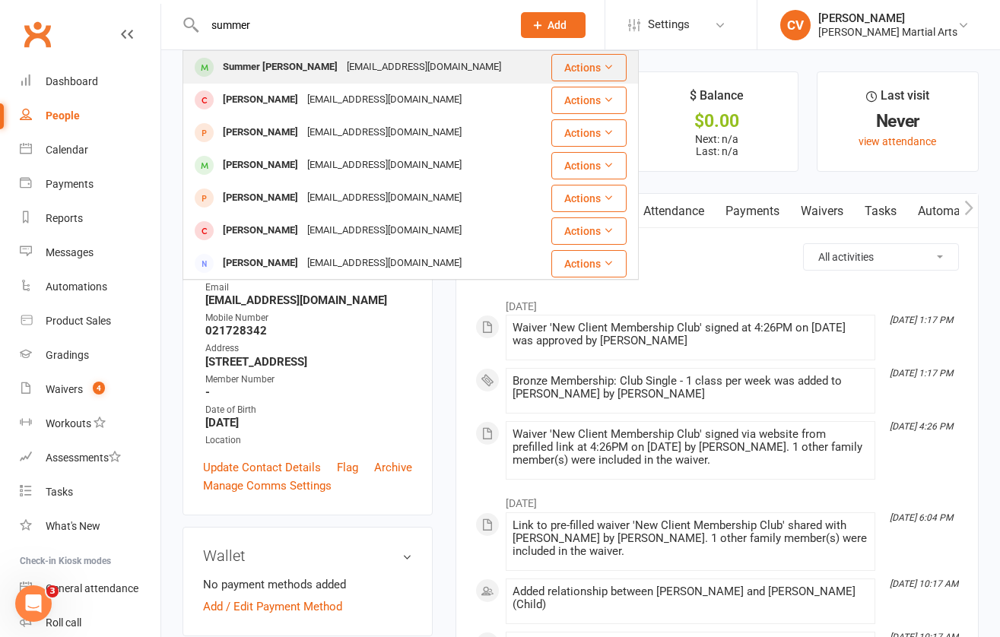
type input "summer"
click at [237, 66] on div "Summer [PERSON_NAME]" at bounding box center [280, 67] width 124 height 22
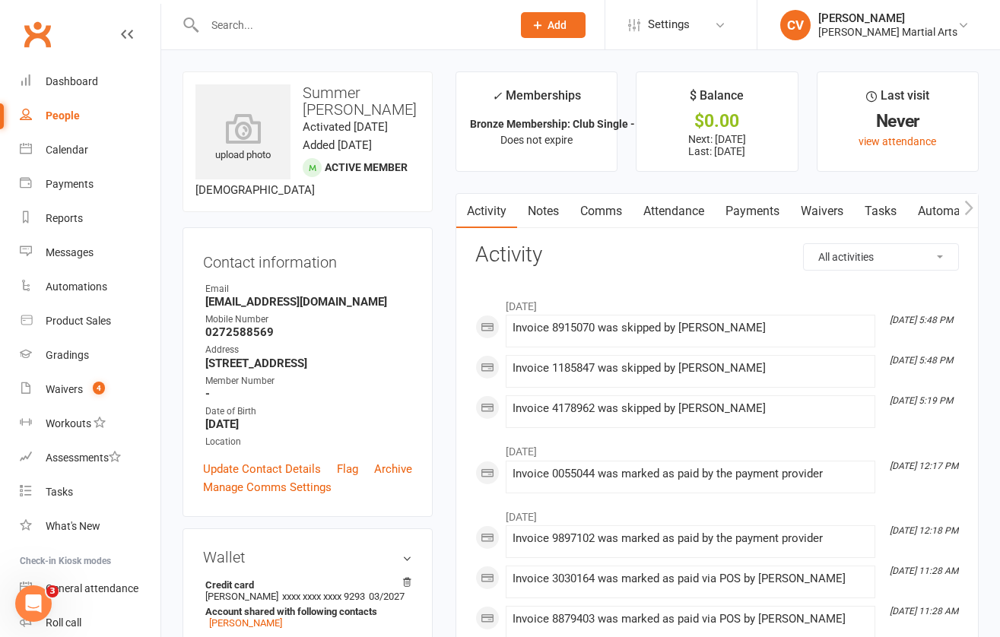
click at [766, 217] on link "Payments" at bounding box center [752, 211] width 75 height 35
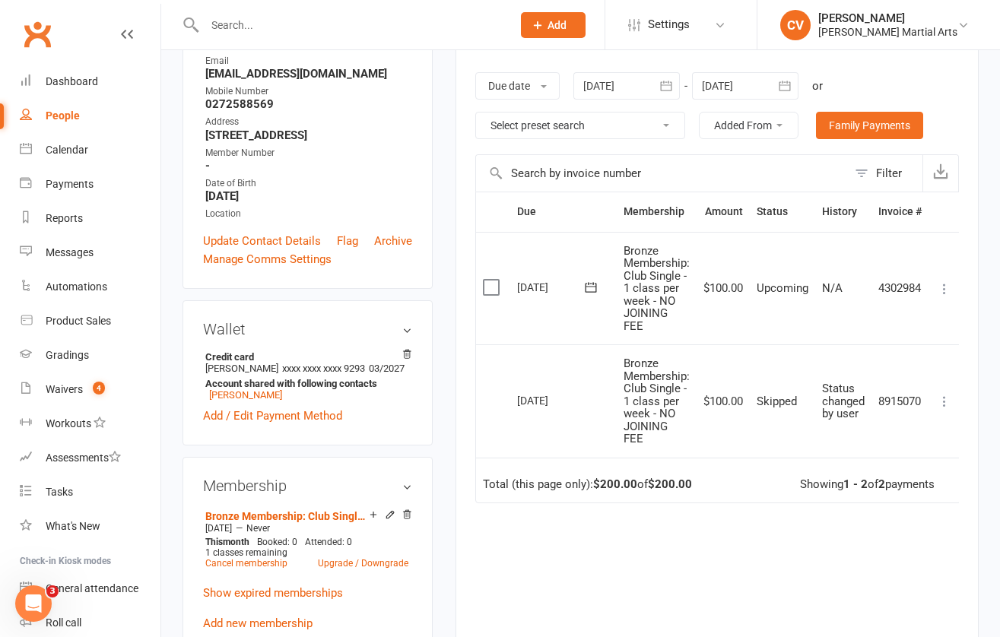
scroll to position [250, 0]
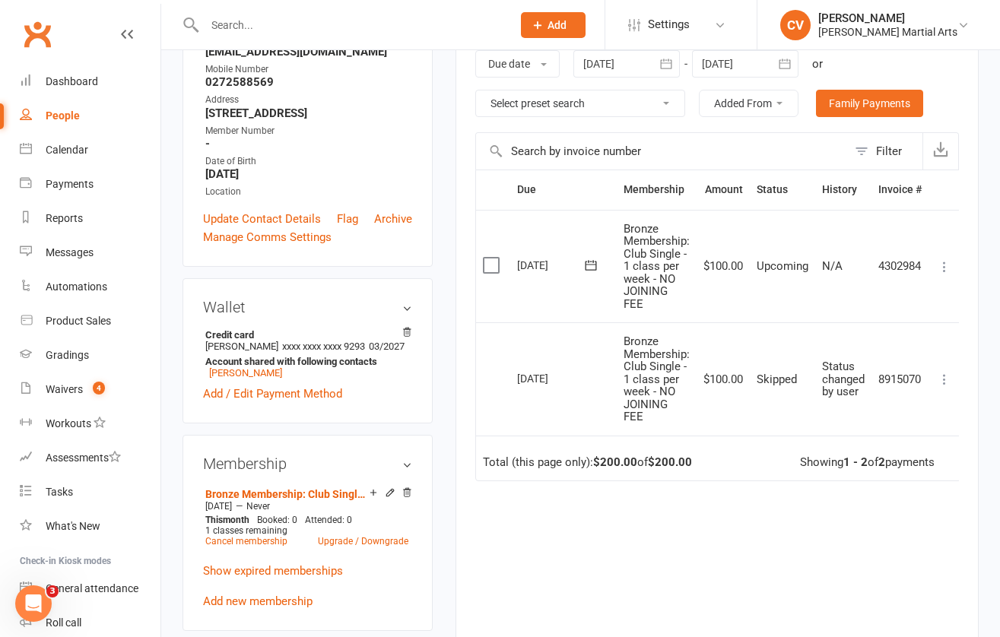
click at [310, 27] on input "text" at bounding box center [350, 24] width 301 height 21
type input "t"
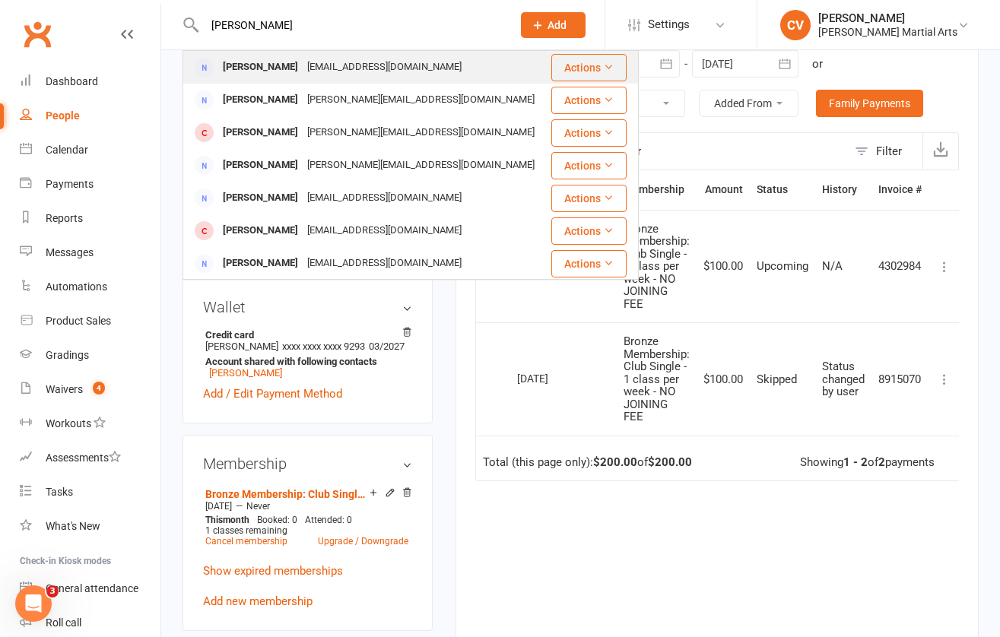
type input "[PERSON_NAME]"
click at [303, 65] on div "[EMAIL_ADDRESS][DOMAIN_NAME]" at bounding box center [384, 67] width 163 height 22
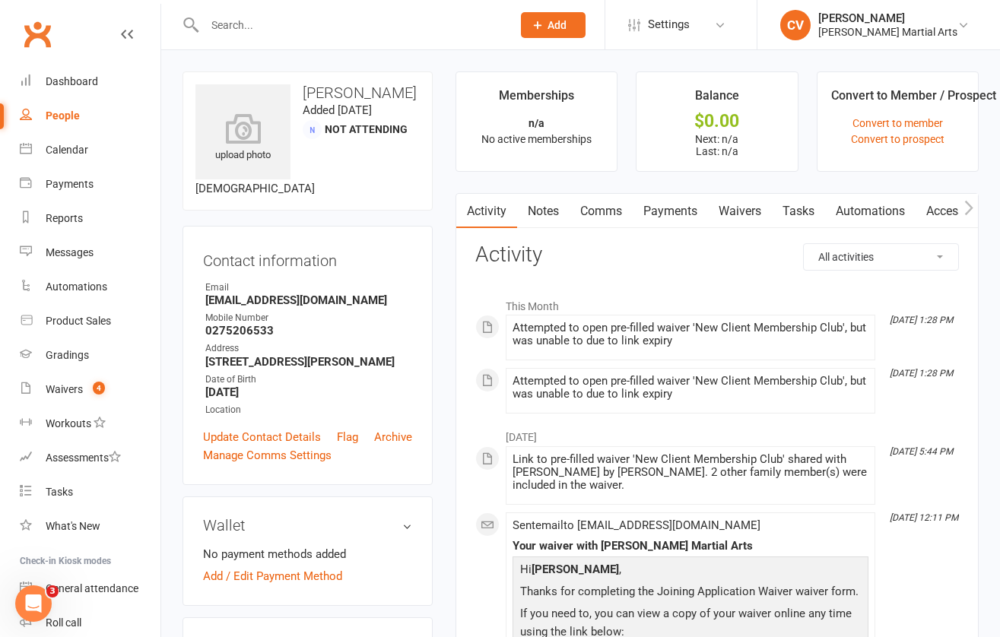
click at [749, 226] on link "Waivers" at bounding box center [740, 211] width 64 height 35
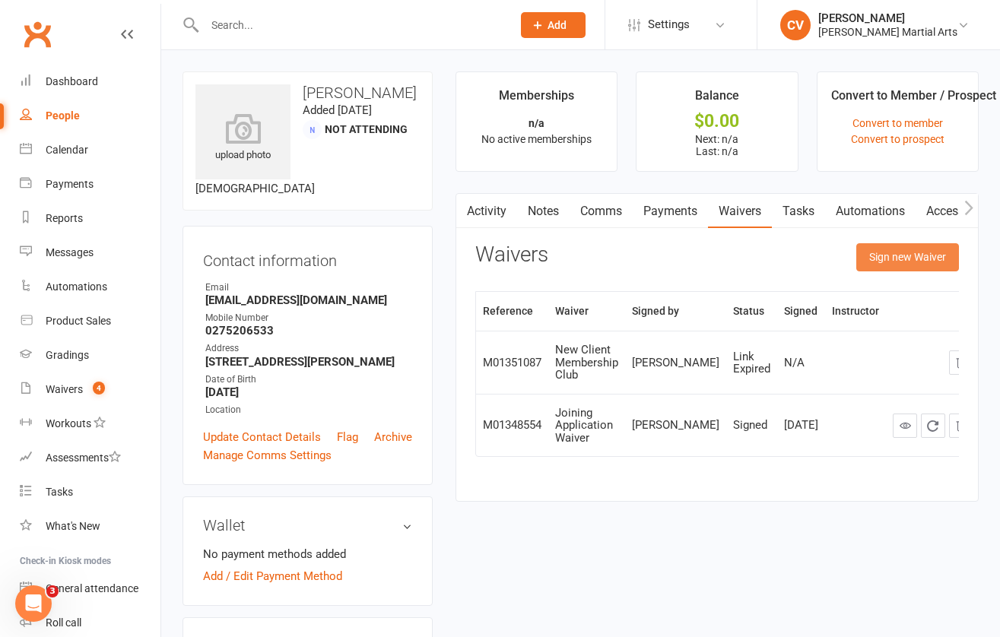
click at [898, 253] on button "Sign new Waiver" at bounding box center [907, 256] width 103 height 27
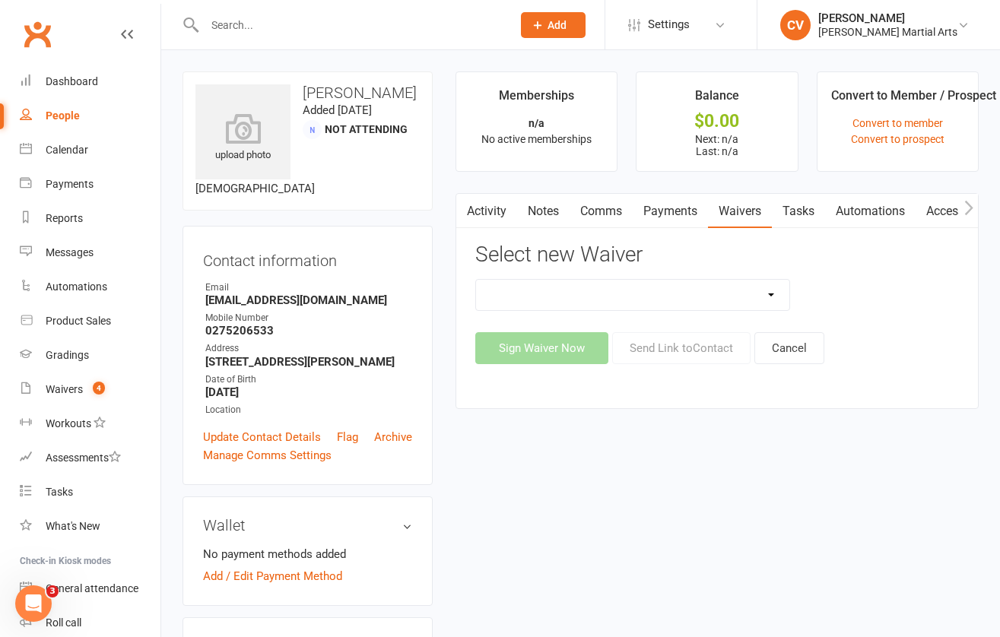
click at [779, 301] on select "Joining Application Waiver New Client Membership Club New Client Membership Clu…" at bounding box center [632, 295] width 313 height 30
select select "4182"
click at [476, 280] on select "Joining Application Waiver New Client Membership Club New Client Membership Clu…" at bounding box center [632, 295] width 313 height 30
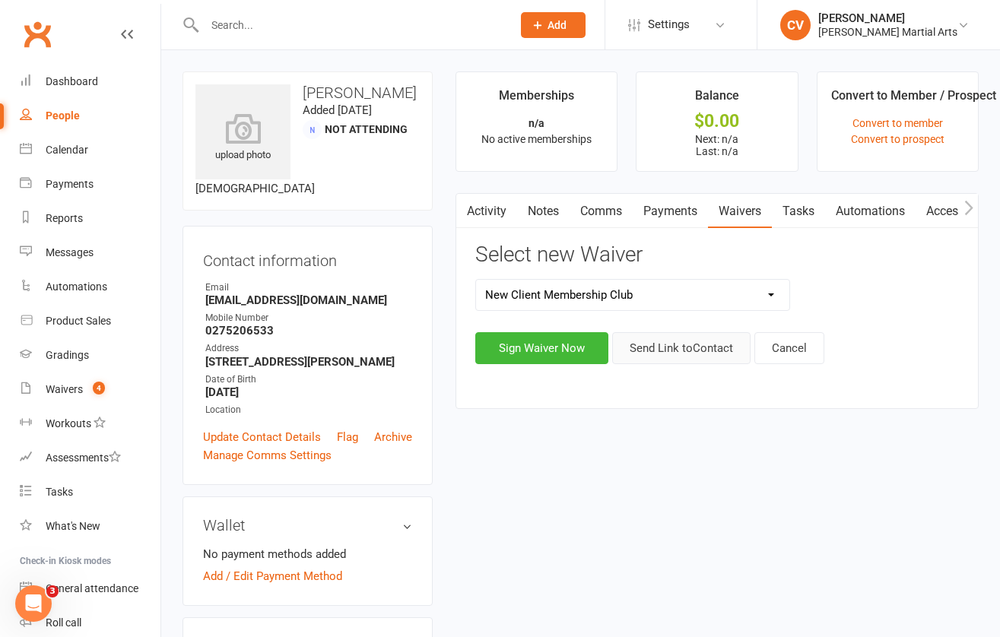
click at [686, 351] on button "Send Link to Contact" at bounding box center [681, 348] width 138 height 32
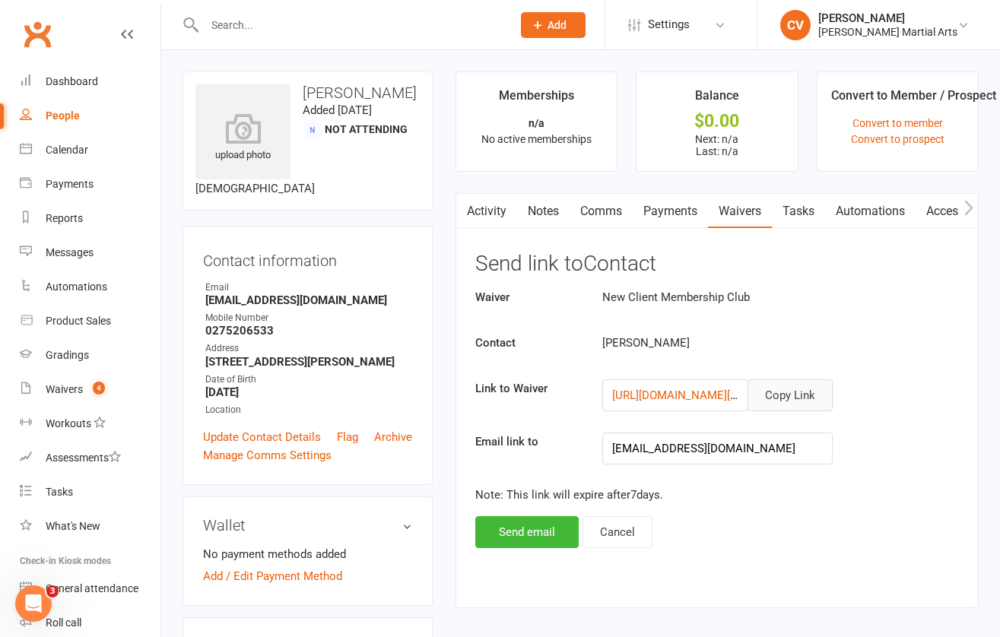
click at [794, 397] on button "Copy Link" at bounding box center [789, 395] width 85 height 32
click at [286, 27] on input "text" at bounding box center [350, 24] width 301 height 21
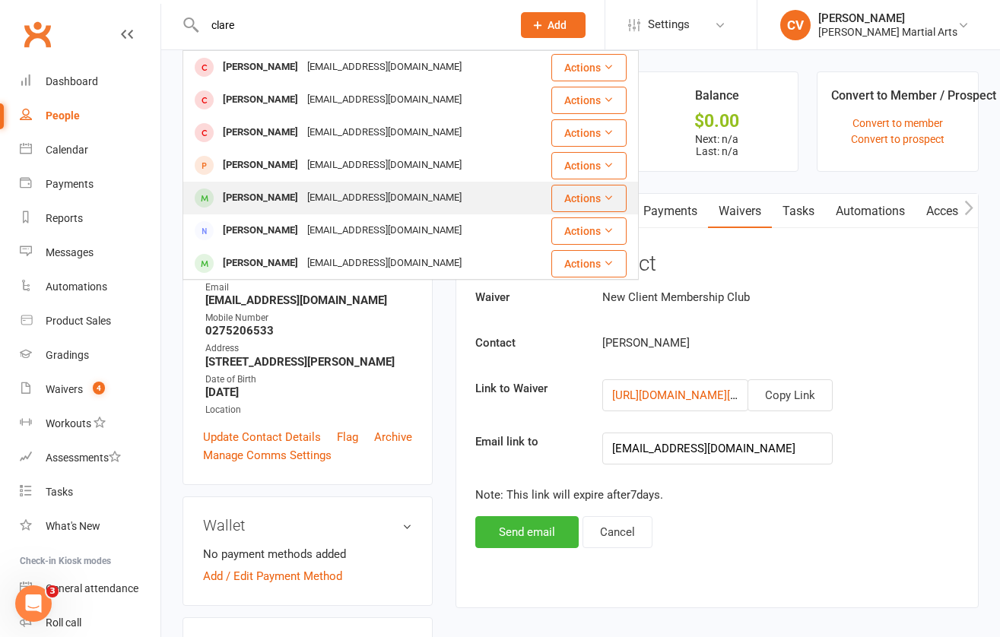
type input "clare"
click at [281, 201] on div "[PERSON_NAME]" at bounding box center [260, 198] width 84 height 22
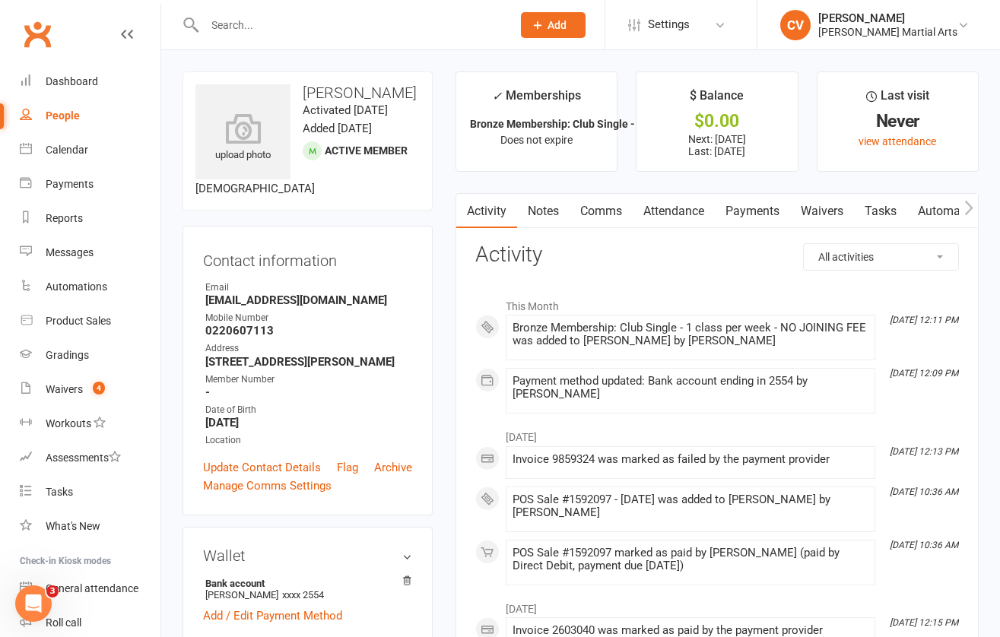
click at [740, 208] on link "Payments" at bounding box center [752, 211] width 75 height 35
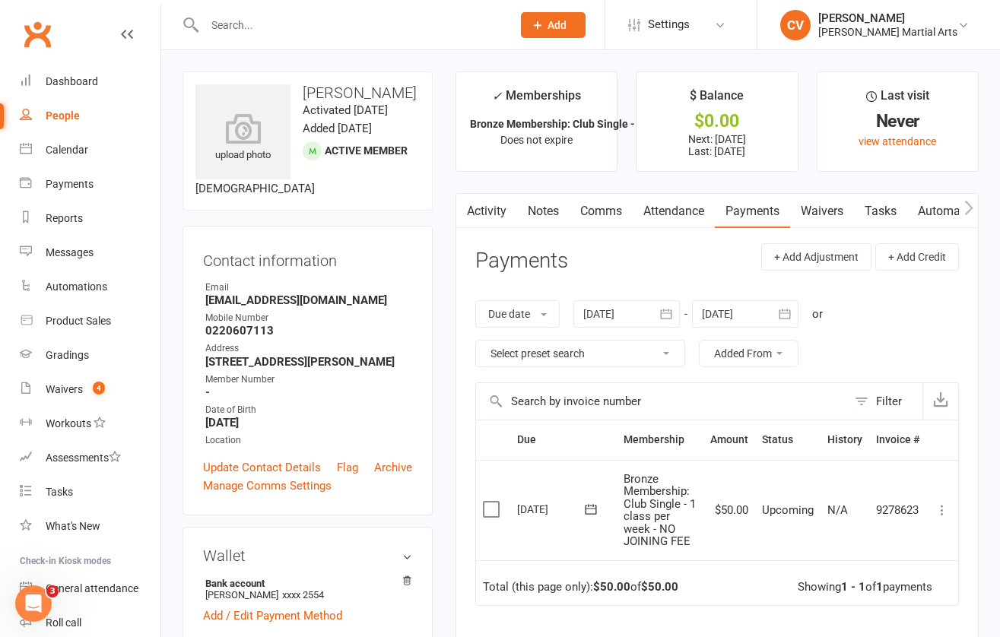
click at [238, 36] on div at bounding box center [341, 24] width 319 height 49
click at [240, 25] on input "text" at bounding box center [350, 24] width 301 height 21
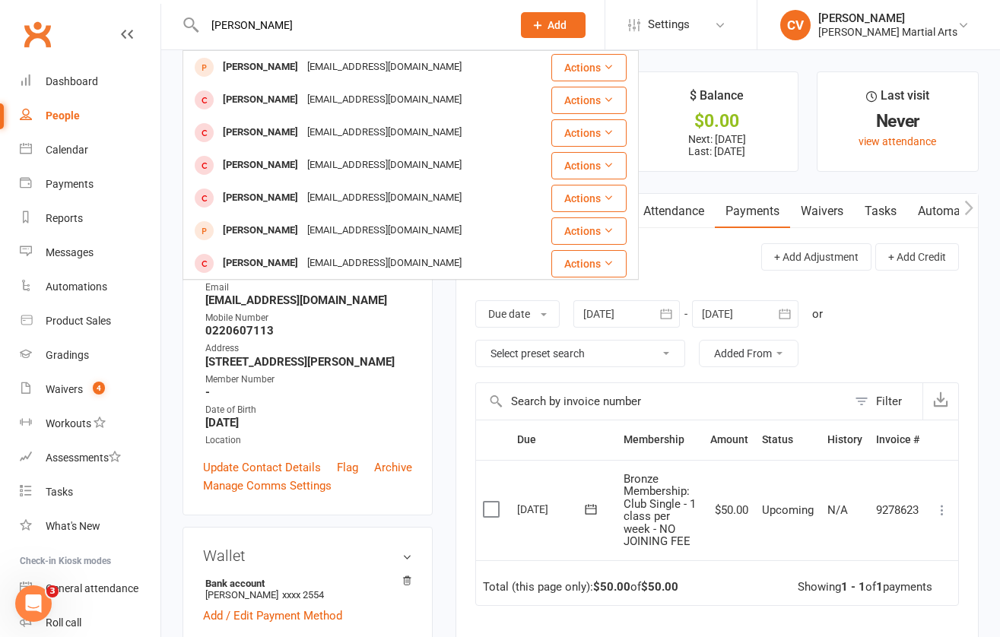
type input "[PERSON_NAME]"
click at [274, 75] on div "[PERSON_NAME]" at bounding box center [260, 67] width 84 height 22
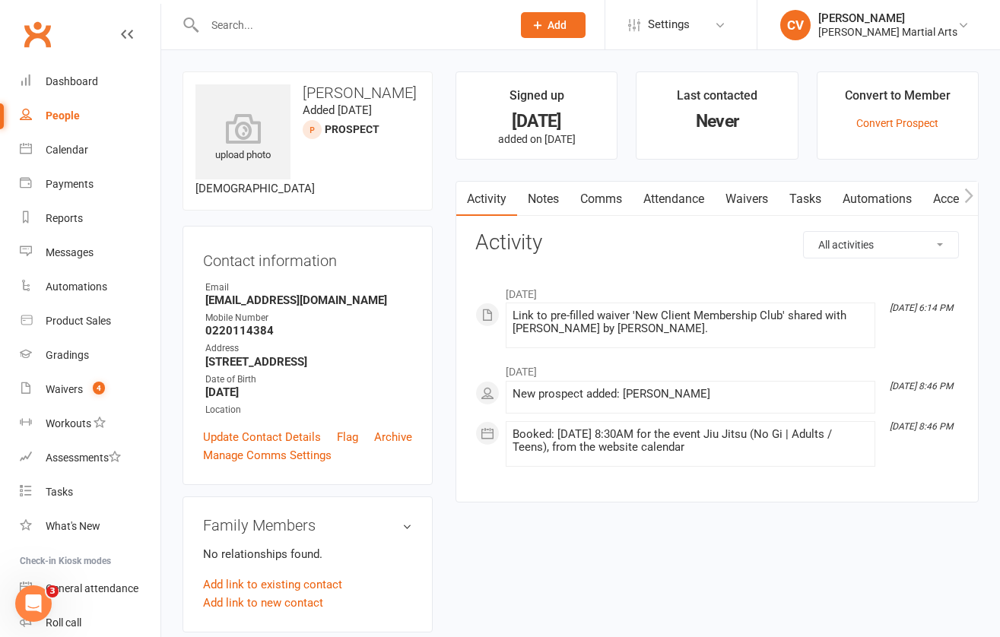
click at [743, 195] on link "Waivers" at bounding box center [747, 199] width 64 height 35
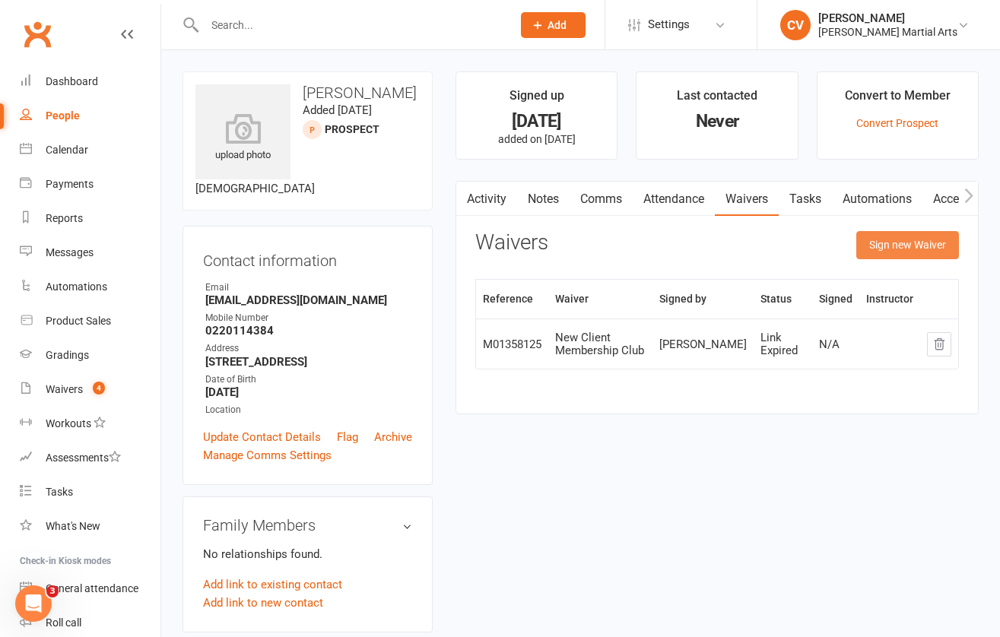
click at [905, 244] on button "Sign new Waiver" at bounding box center [907, 244] width 103 height 27
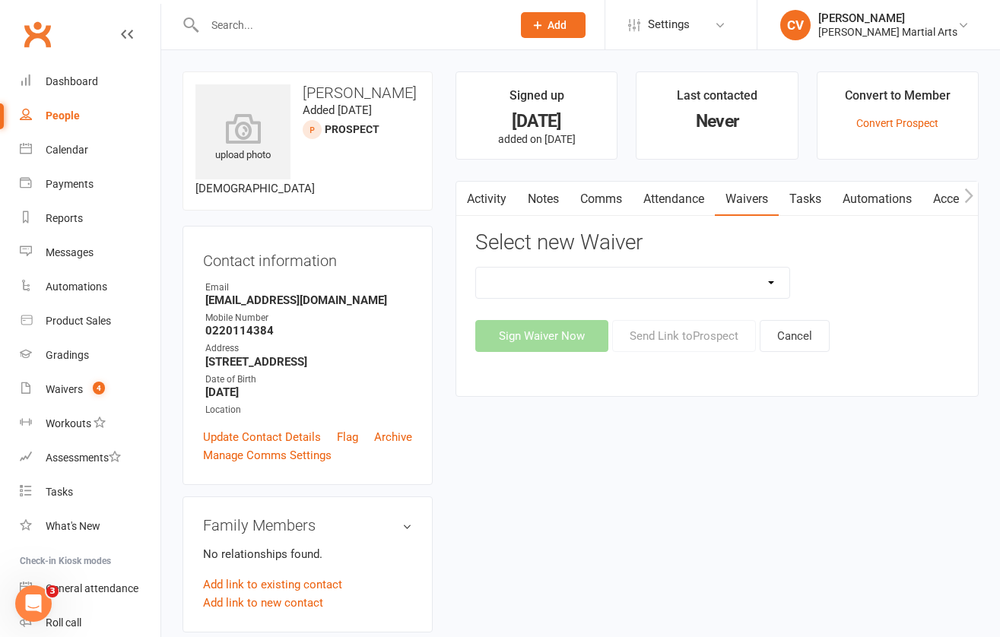
click at [756, 289] on select "Joining Application Waiver New Client Membership Club New Client Membership Clu…" at bounding box center [632, 283] width 313 height 30
select select "4182"
click at [476, 268] on select "Joining Application Waiver New Client Membership Club New Client Membership Clu…" at bounding box center [632, 283] width 313 height 30
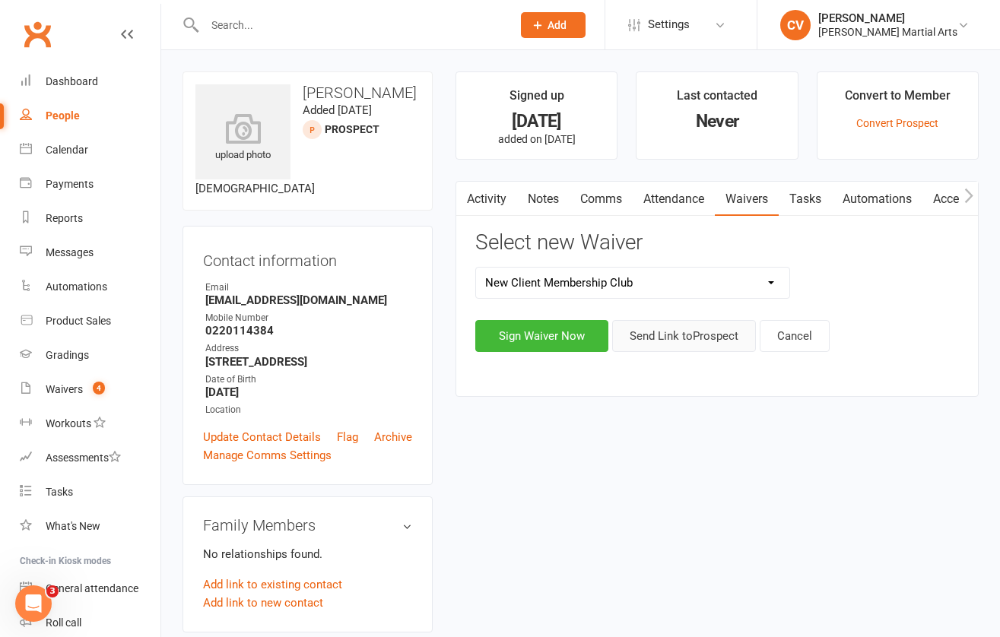
click at [698, 341] on button "Send Link to [GEOGRAPHIC_DATA]" at bounding box center [684, 336] width 144 height 32
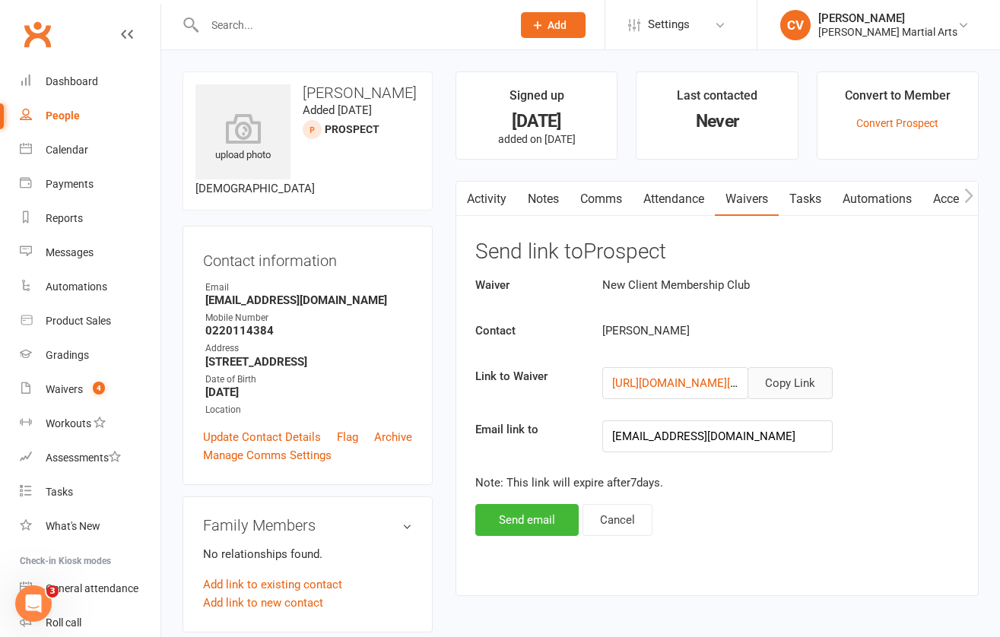
click at [792, 382] on button "Copy Link" at bounding box center [789, 383] width 85 height 32
